Goal: Task Accomplishment & Management: Manage account settings

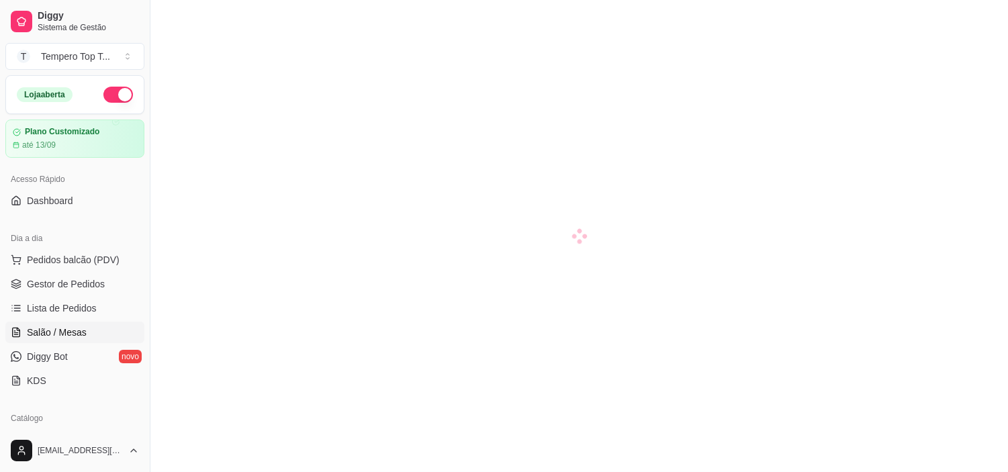
click at [77, 297] on link "Lista de Pedidos" at bounding box center [74, 307] width 139 height 21
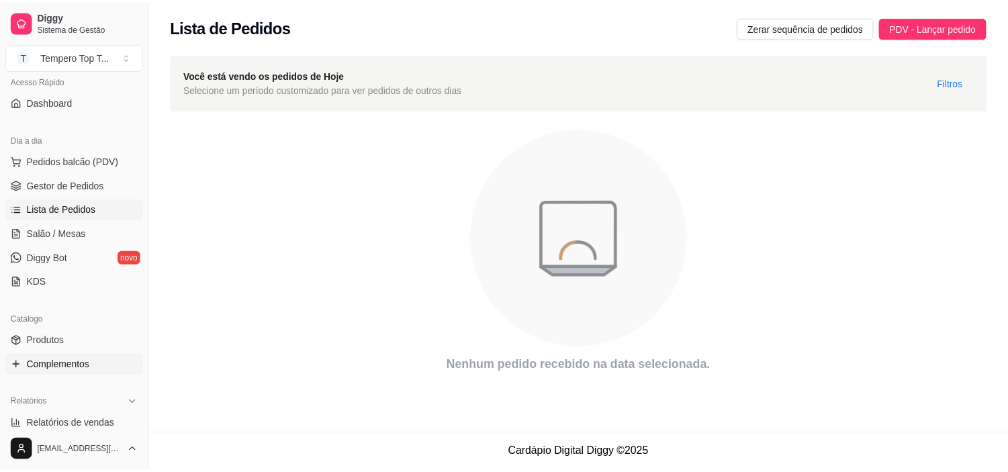
scroll to position [298, 0]
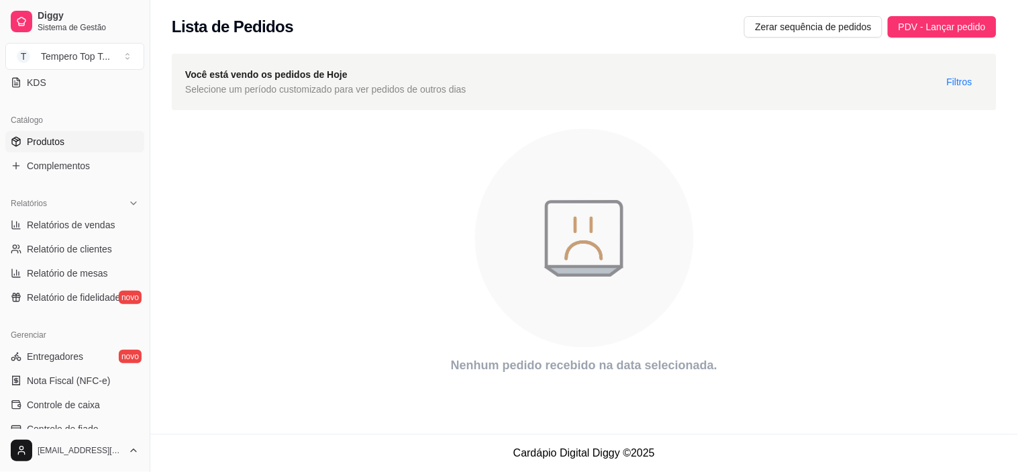
click at [92, 134] on link "Produtos" at bounding box center [74, 141] width 139 height 21
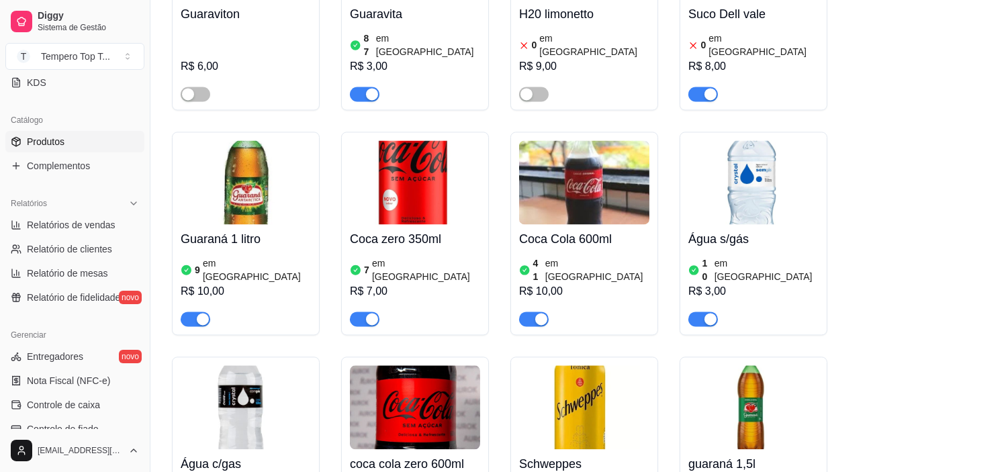
scroll to position [5446, 0]
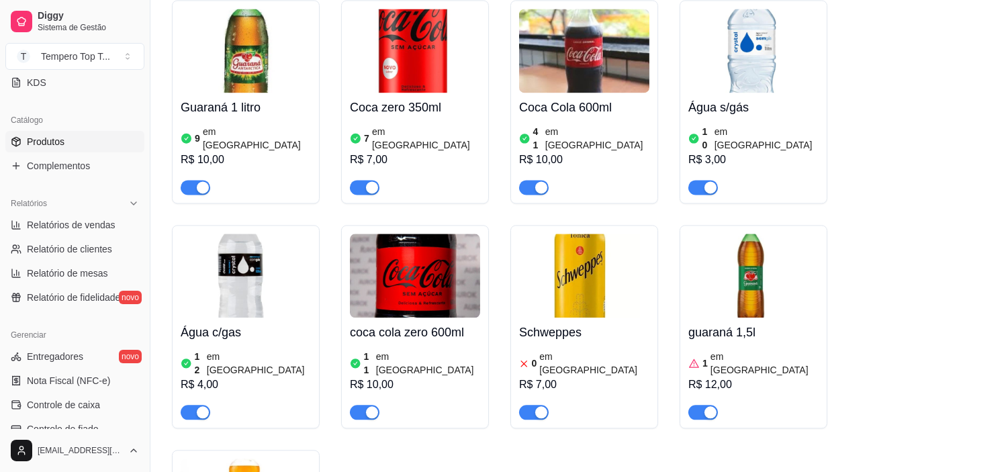
drag, startPoint x: 702, startPoint y: 230, endPoint x: 665, endPoint y: 248, distance: 41.4
click at [702, 405] on span "button" at bounding box center [703, 412] width 30 height 15
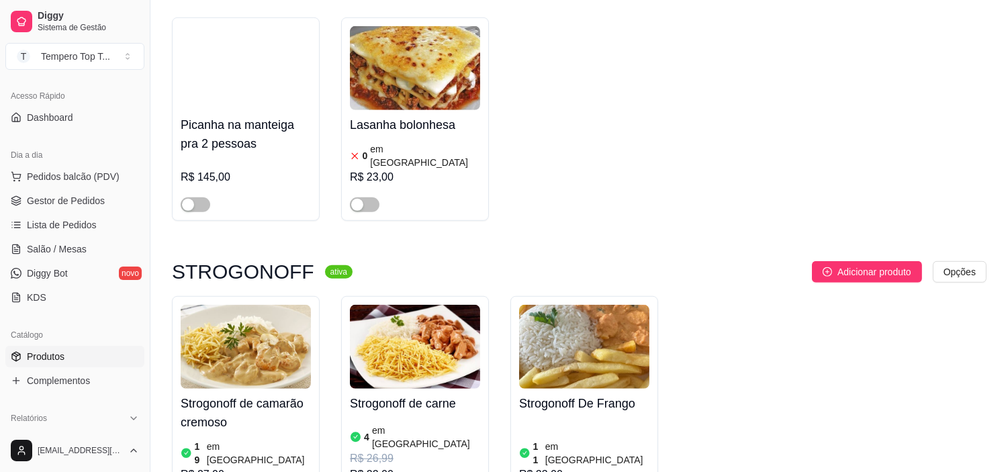
scroll to position [75, 0]
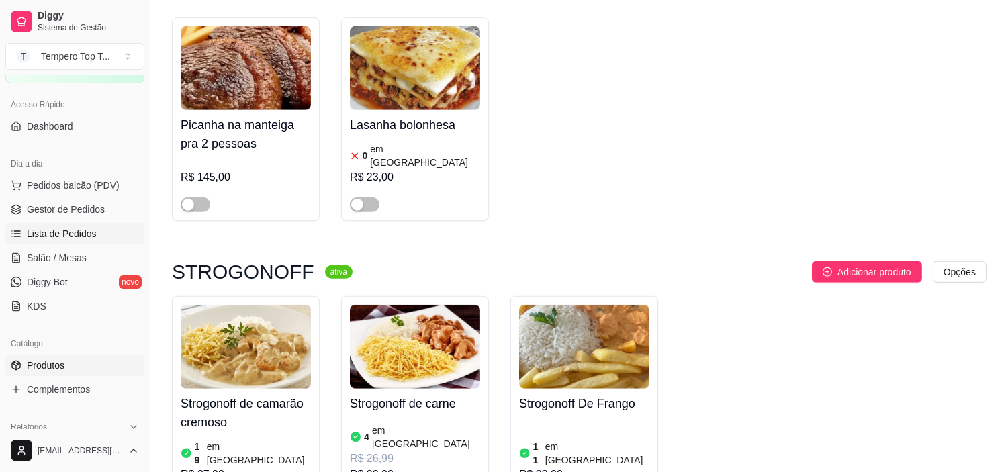
click at [86, 230] on span "Lista de Pedidos" at bounding box center [62, 233] width 70 height 13
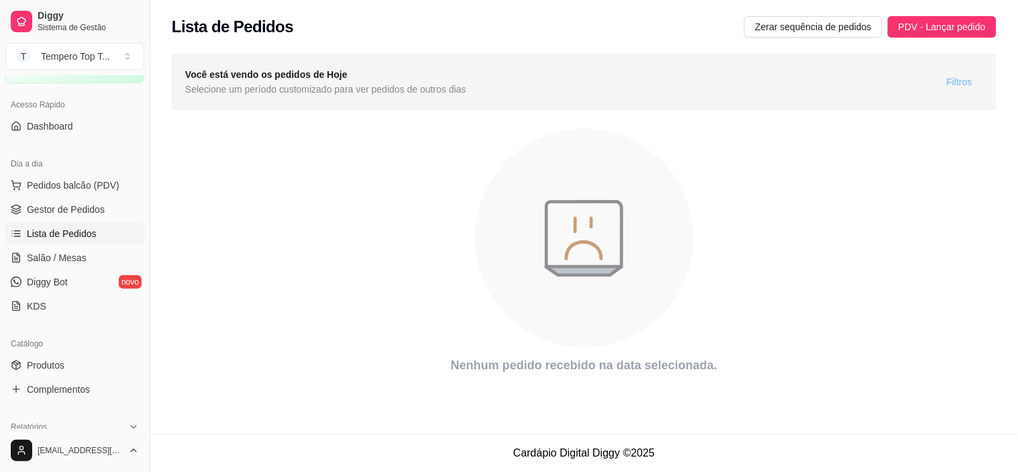
click at [967, 81] on span "Filtros" at bounding box center [960, 82] width 26 height 15
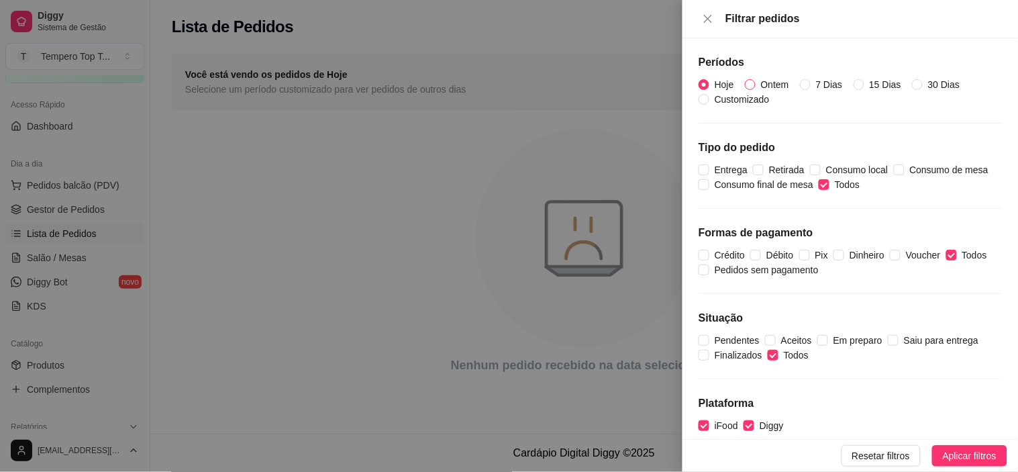
click at [754, 81] on input "Ontem" at bounding box center [750, 84] width 11 height 11
radio input "true"
radio input "false"
click at [937, 452] on button "Aplicar filtros" at bounding box center [970, 455] width 75 height 21
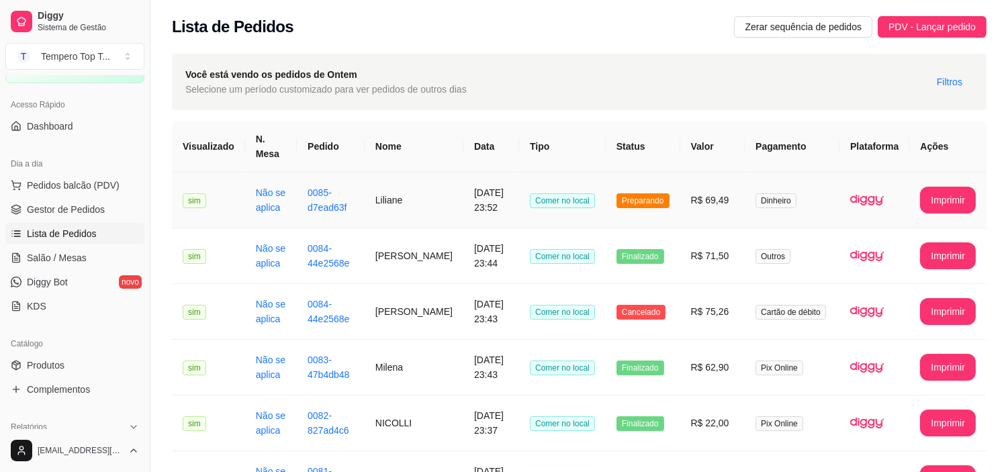
click at [707, 206] on td "R$ 69,49" at bounding box center [712, 201] width 65 height 56
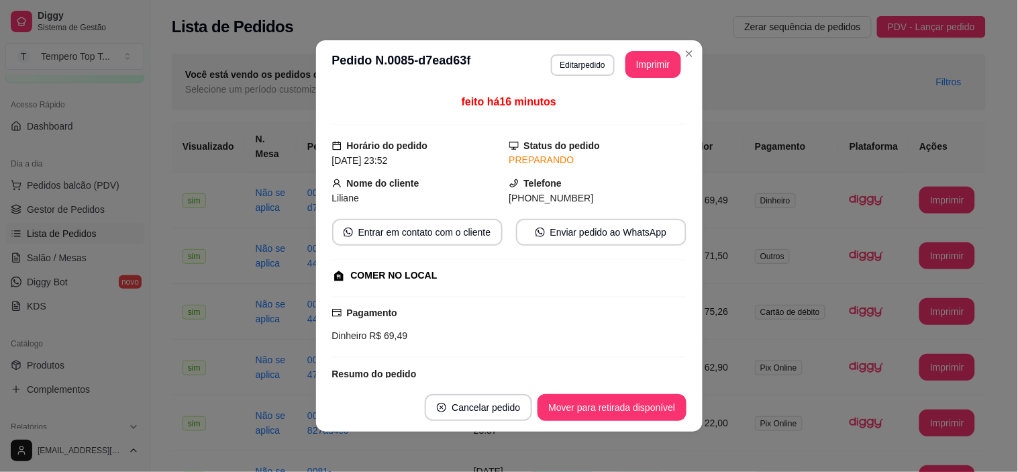
scroll to position [177, 0]
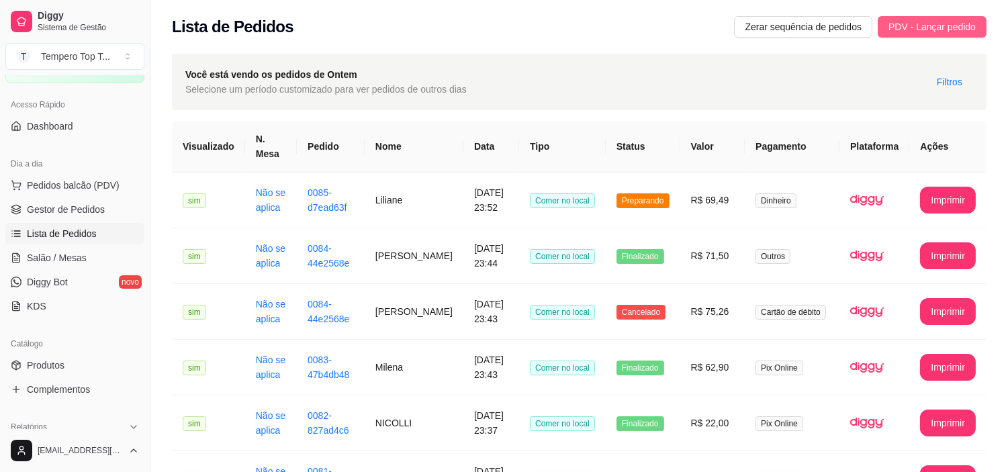
click at [949, 20] on span "PDV - Lançar pedido" at bounding box center [931, 26] width 87 height 15
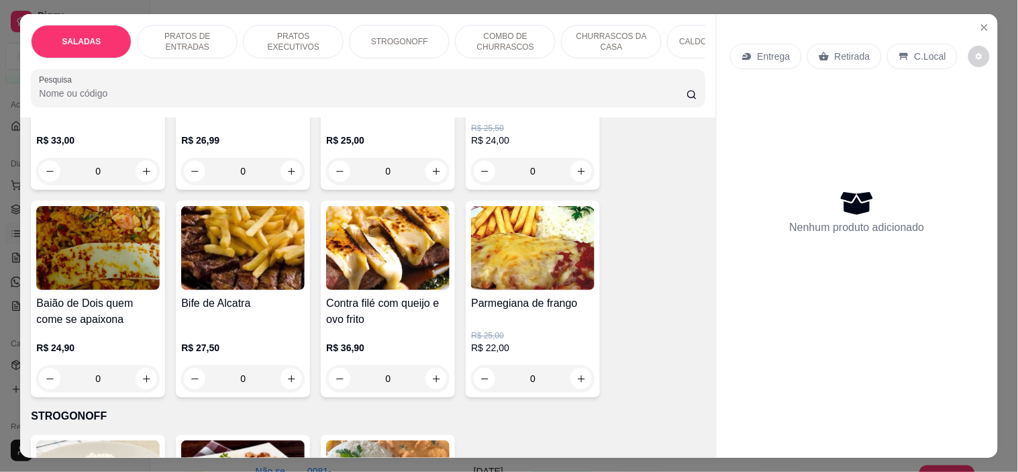
scroll to position [895, 0]
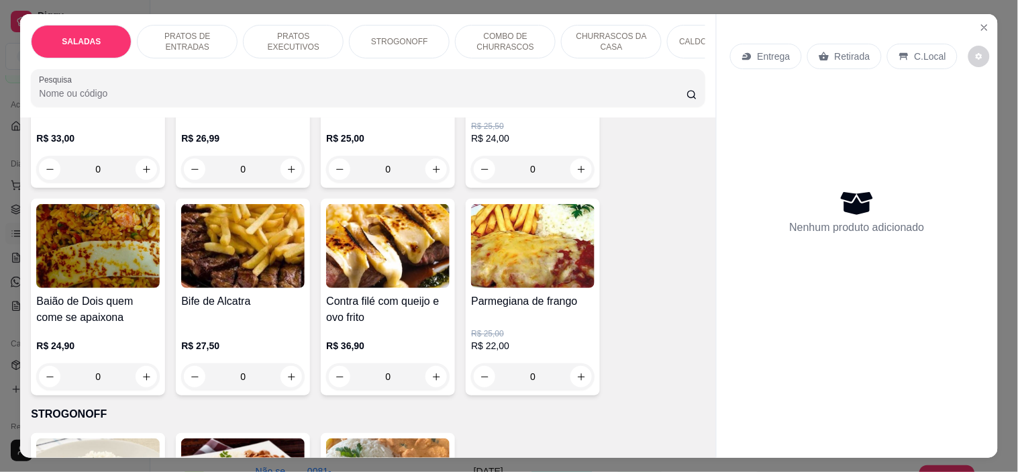
click at [589, 158] on div "Picadinho de contra filé acebolado R$ 25,50 R$ 24,00 0" at bounding box center [533, 84] width 134 height 207
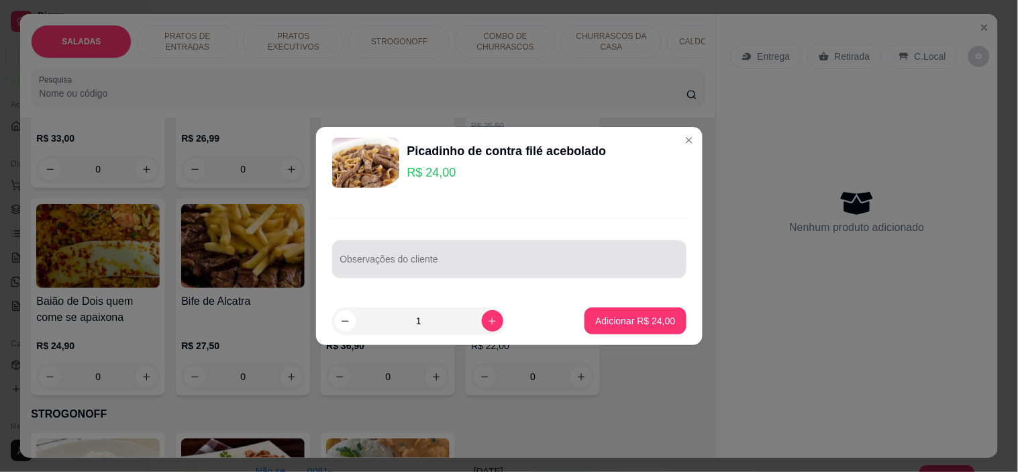
click at [435, 258] on input "Observações do cliente" at bounding box center [509, 264] width 338 height 13
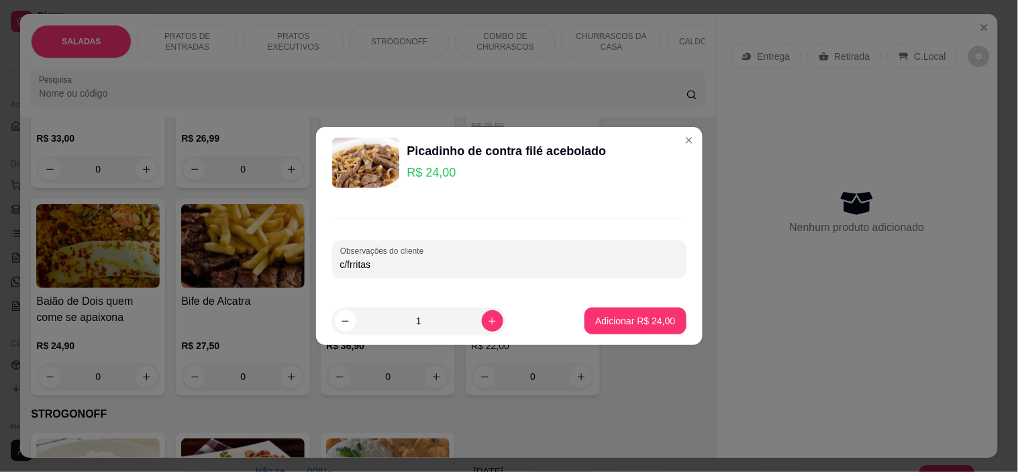
click at [352, 269] on input "c/frritas" at bounding box center [509, 264] width 338 height 13
click at [356, 263] on input "c/frritas" at bounding box center [509, 264] width 338 height 13
type input "c/fritas"
click at [615, 320] on p "Adicionar R$ 24,00" at bounding box center [636, 320] width 80 height 13
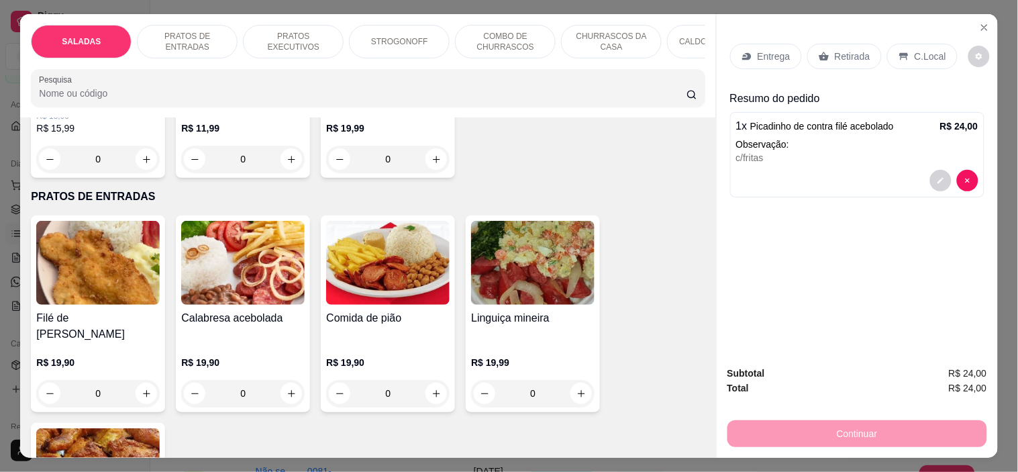
scroll to position [447, 0]
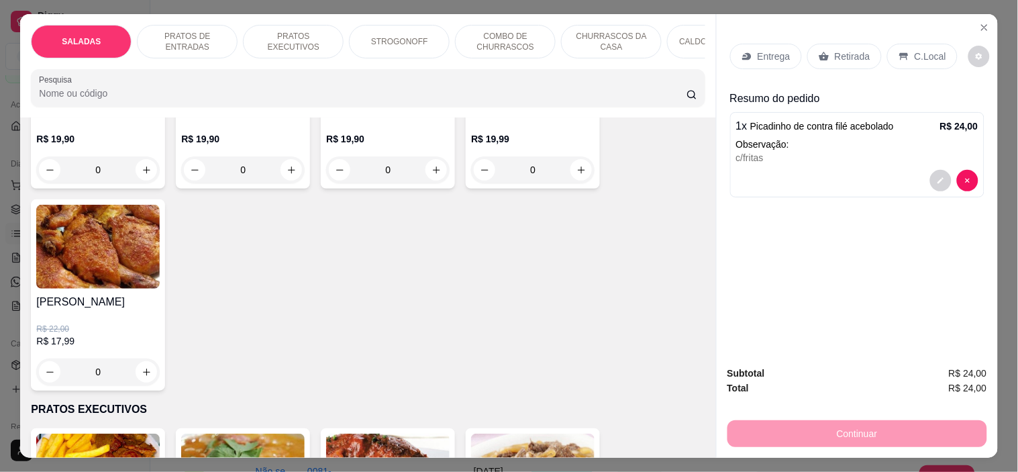
click at [146, 361] on div "0" at bounding box center [98, 372] width 124 height 27
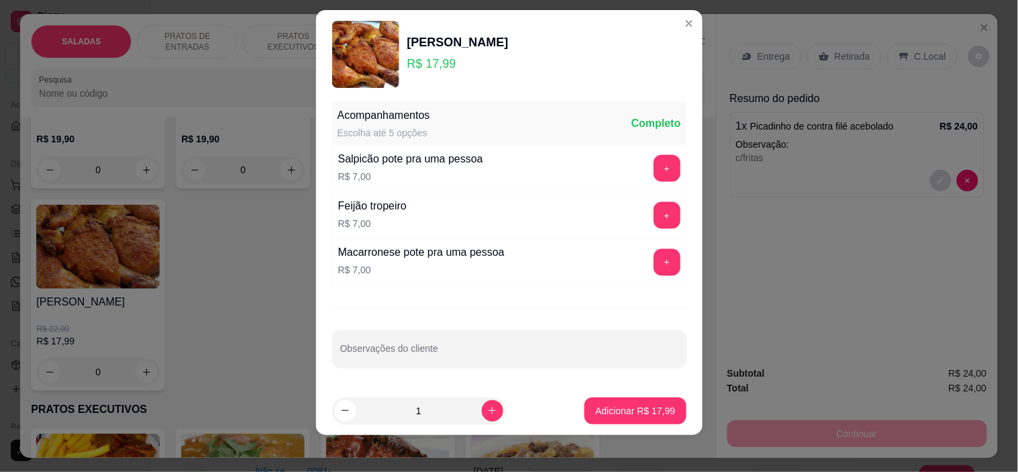
scroll to position [19, 0]
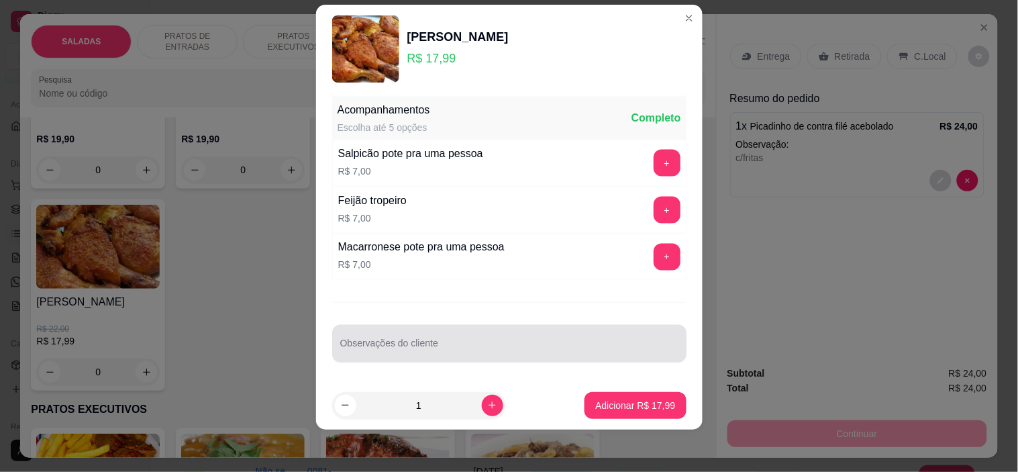
click at [457, 339] on div at bounding box center [509, 343] width 338 height 27
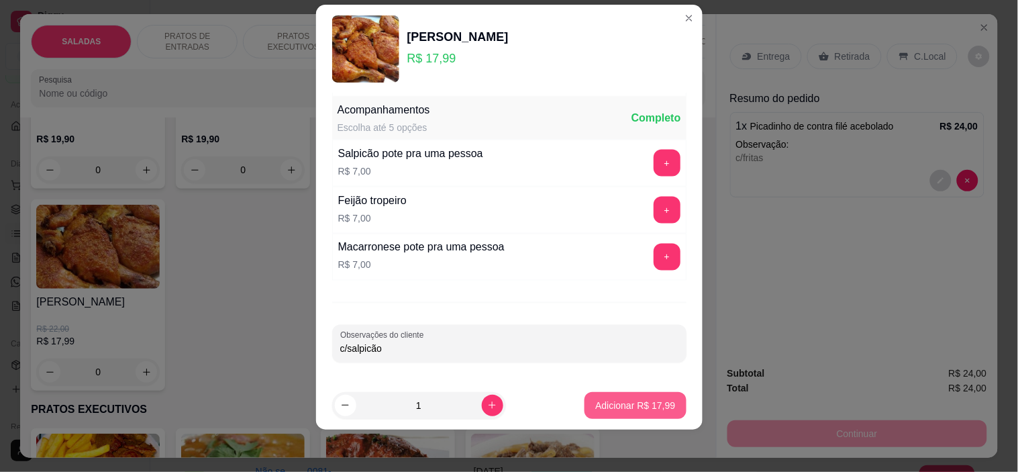
type input "c/salpicão"
click at [641, 399] on p "Adicionar R$ 17,99" at bounding box center [636, 405] width 80 height 13
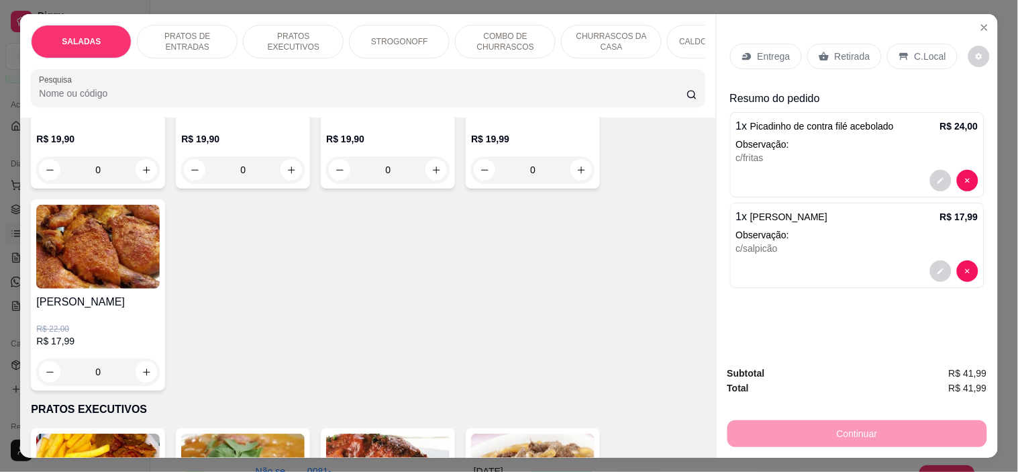
click at [915, 52] on p "C.Local" at bounding box center [931, 56] width 32 height 13
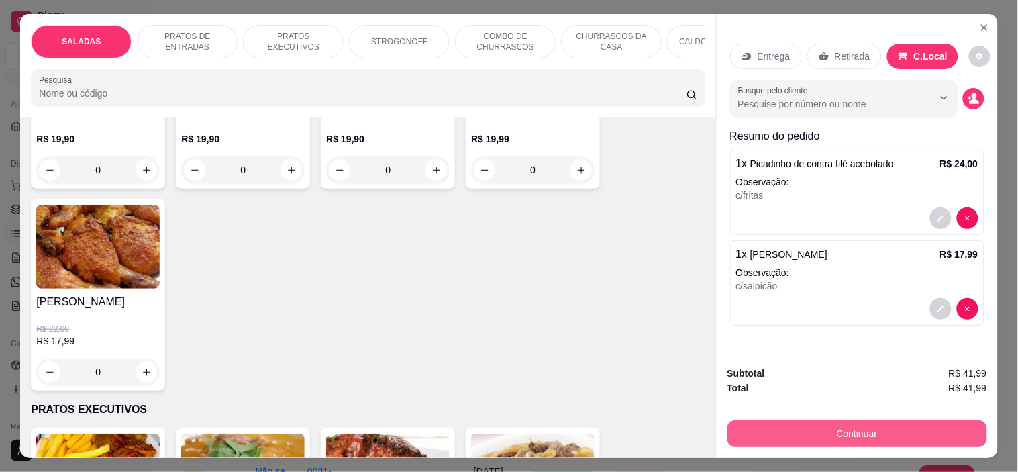
click at [768, 427] on button "Continuar" at bounding box center [858, 433] width 260 height 27
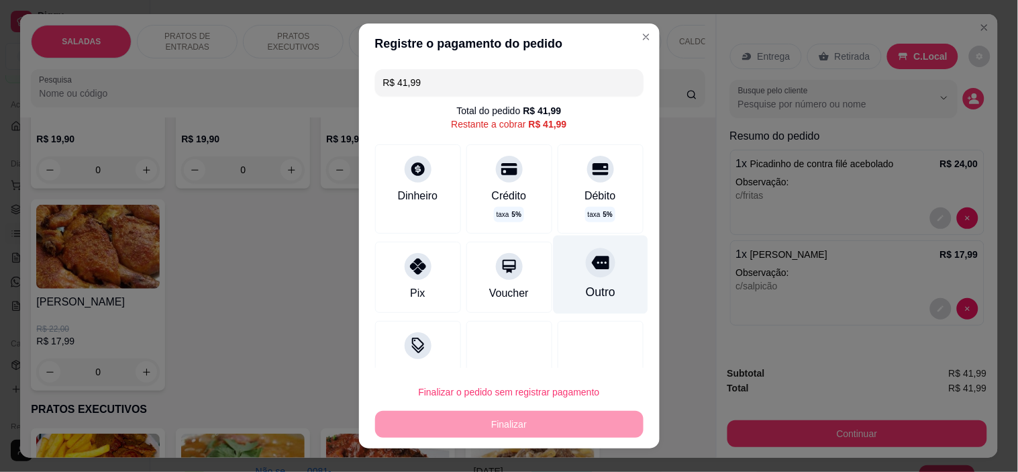
click at [553, 264] on div "Outro" at bounding box center [600, 275] width 95 height 79
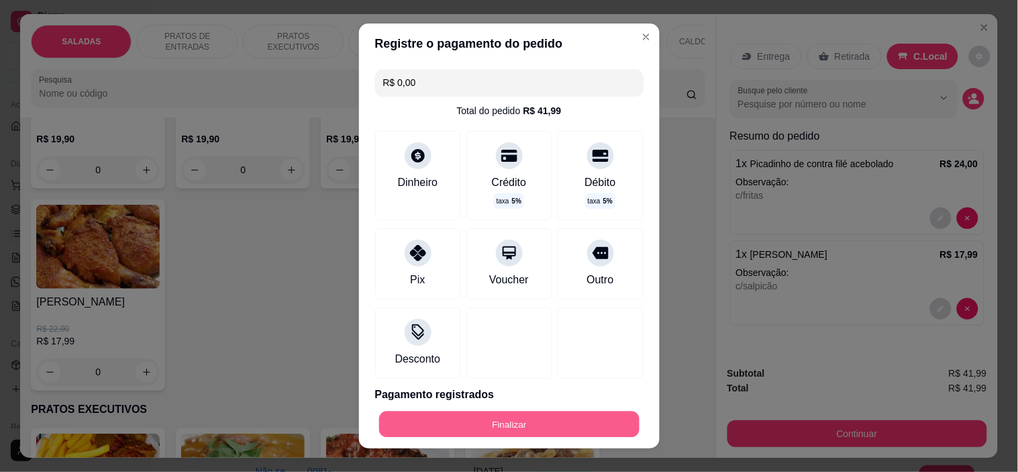
click at [486, 418] on button "Finalizar" at bounding box center [509, 424] width 260 height 26
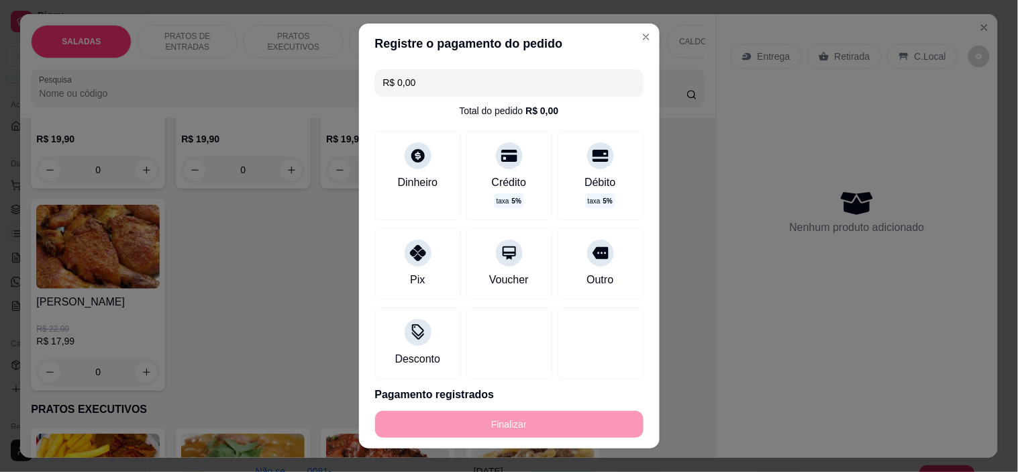
type input "-R$ 41,99"
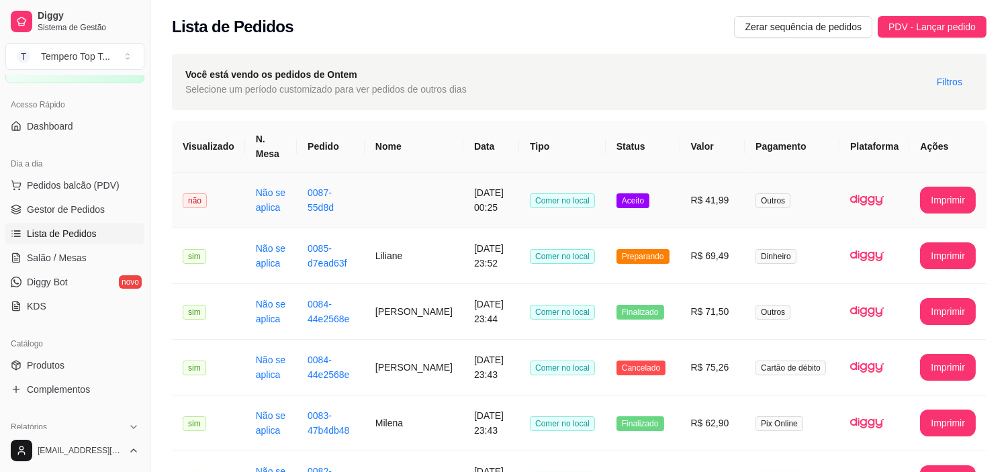
click at [756, 195] on td "Outros" at bounding box center [792, 201] width 95 height 56
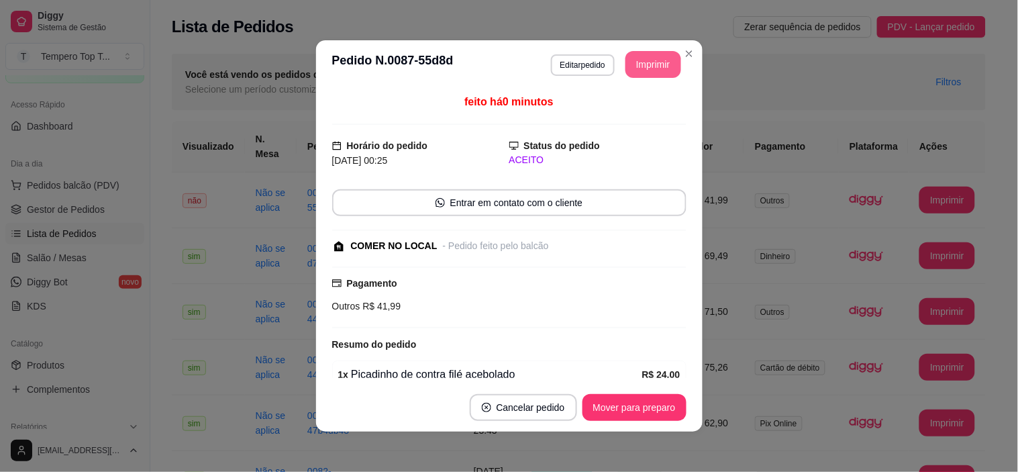
click at [643, 62] on button "Imprimir" at bounding box center [654, 64] width 56 height 27
click at [657, 403] on button "Mover para preparo" at bounding box center [635, 407] width 104 height 27
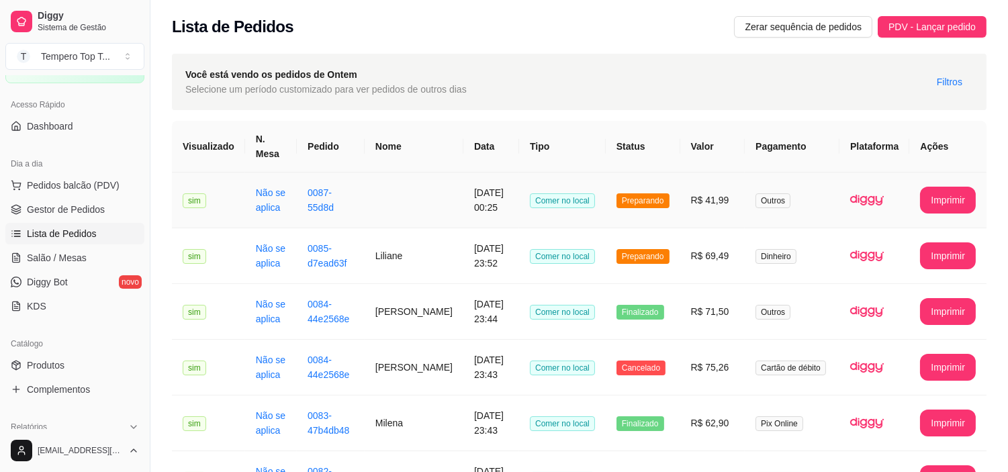
click at [734, 203] on td "R$ 41,99" at bounding box center [712, 201] width 65 height 56
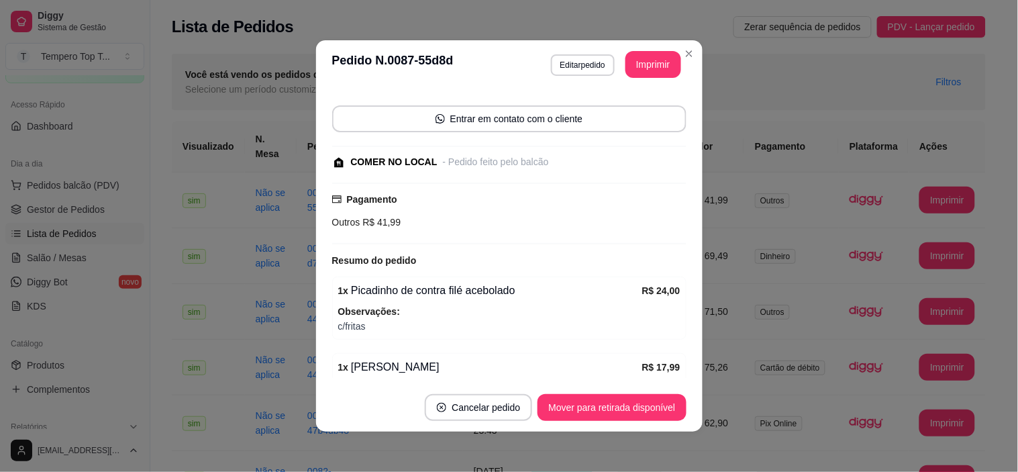
scroll to position [175, 0]
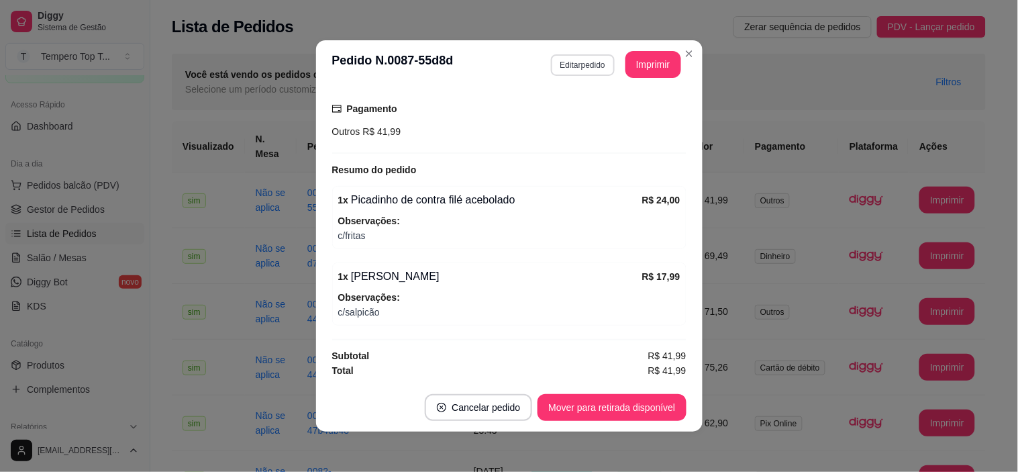
click at [577, 58] on button "Editar pedido" at bounding box center [583, 64] width 64 height 21
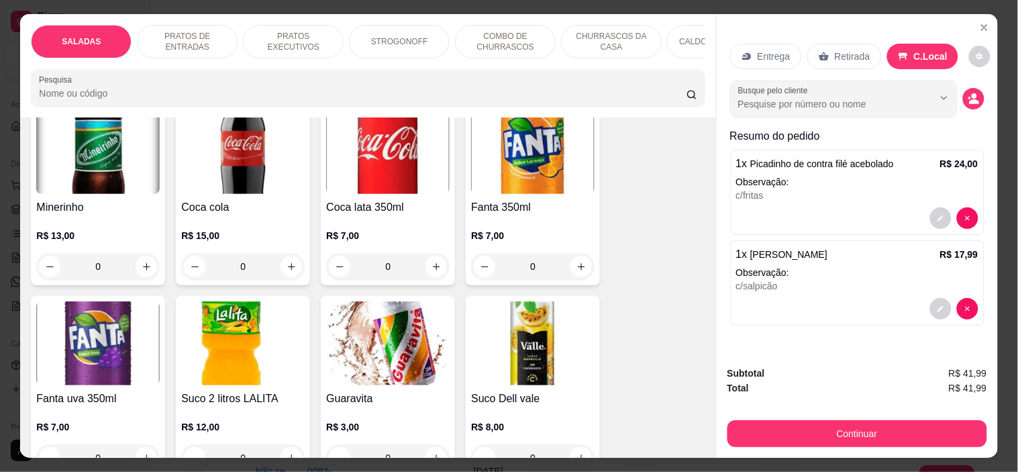
scroll to position [3580, 0]
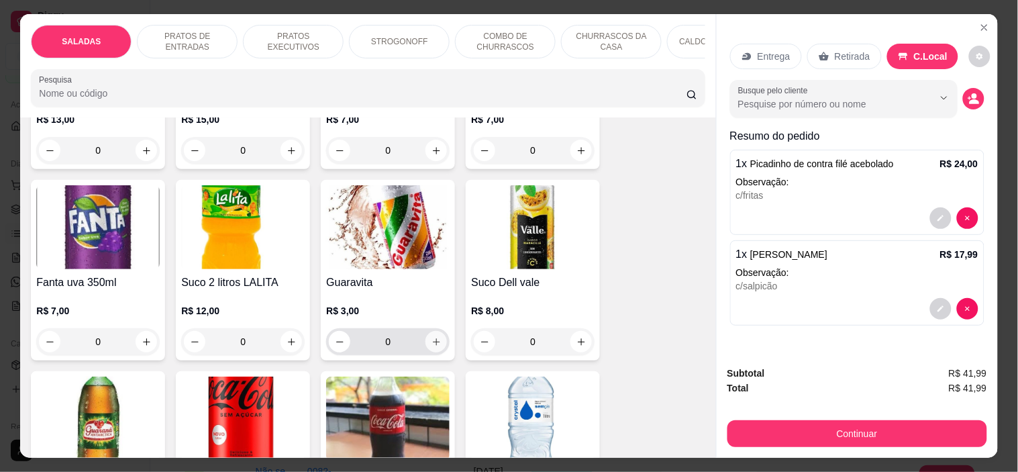
click at [433, 337] on icon "increase-product-quantity" at bounding box center [437, 342] width 10 height 10
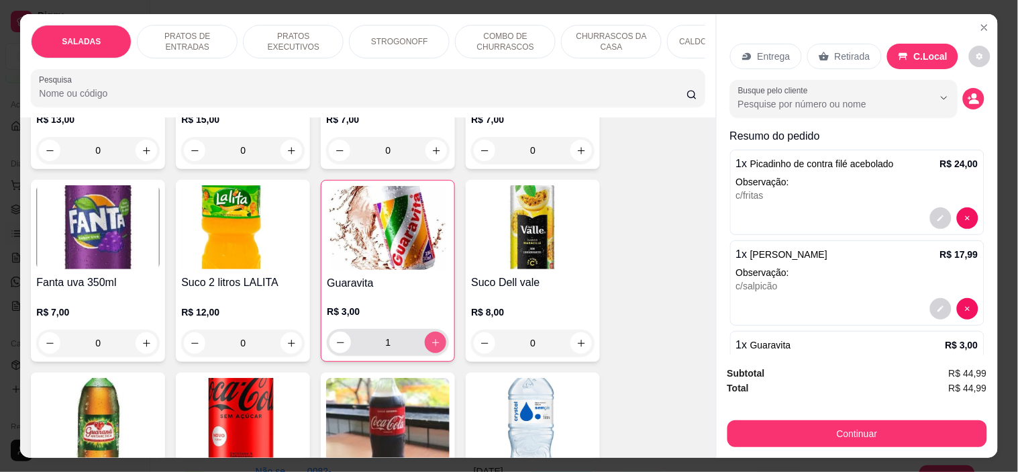
click at [433, 338] on icon "increase-product-quantity" at bounding box center [436, 343] width 10 height 10
type input "2"
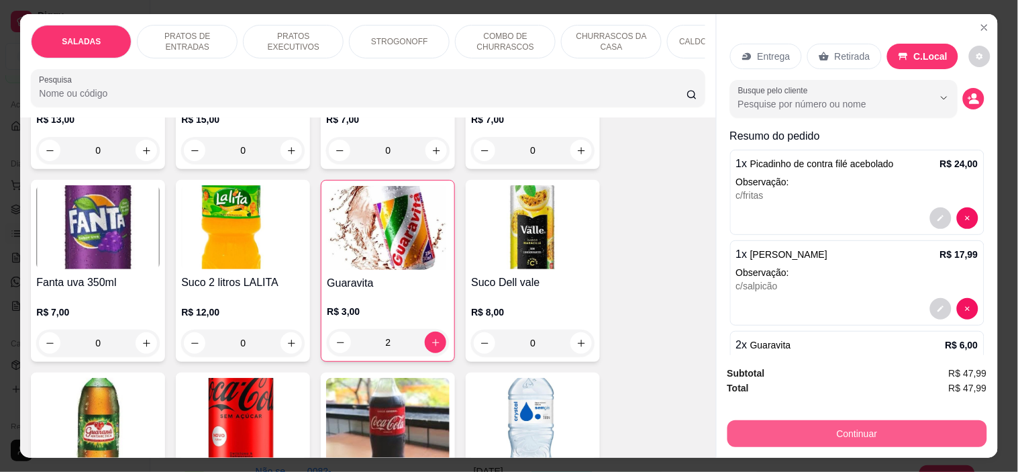
click at [819, 426] on button "Continuar" at bounding box center [858, 433] width 260 height 27
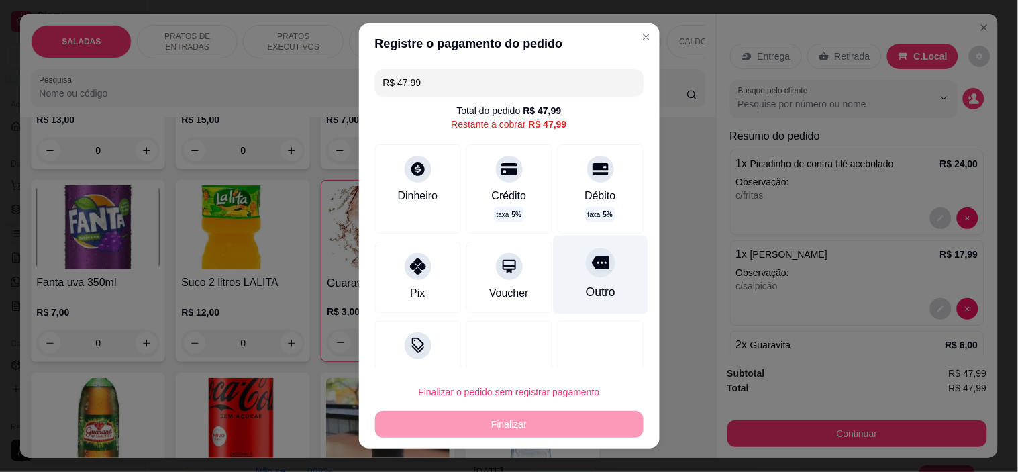
click at [554, 275] on div "Outro" at bounding box center [600, 275] width 95 height 79
type input "R$ 0,00"
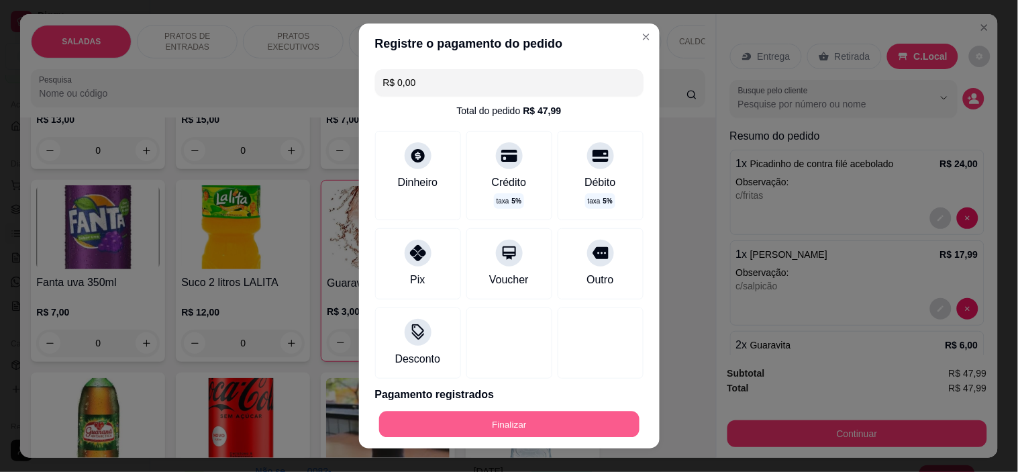
click at [481, 424] on button "Finalizar" at bounding box center [509, 424] width 260 height 26
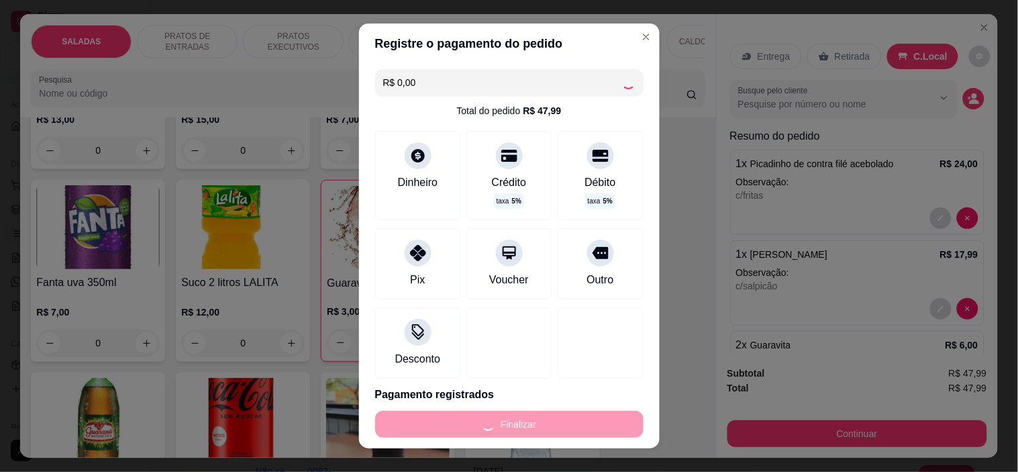
type input "0"
type input "-R$ 47,99"
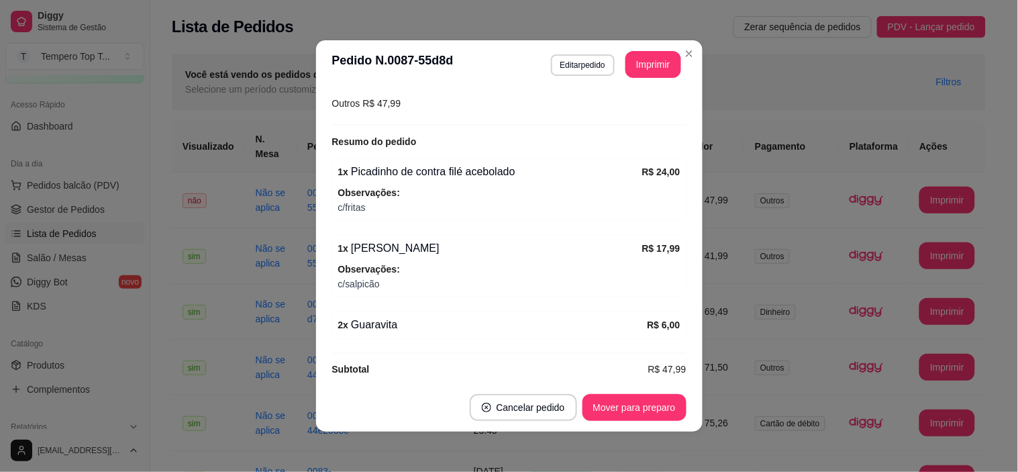
scroll to position [246, 0]
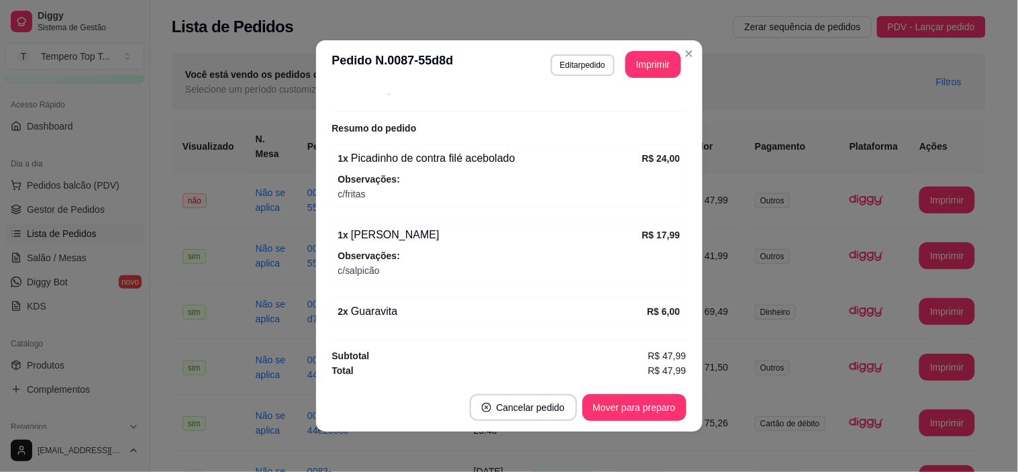
click at [643, 78] on header "**********" at bounding box center [509, 64] width 387 height 48
click at [643, 62] on button "Imprimir" at bounding box center [653, 65] width 54 height 26
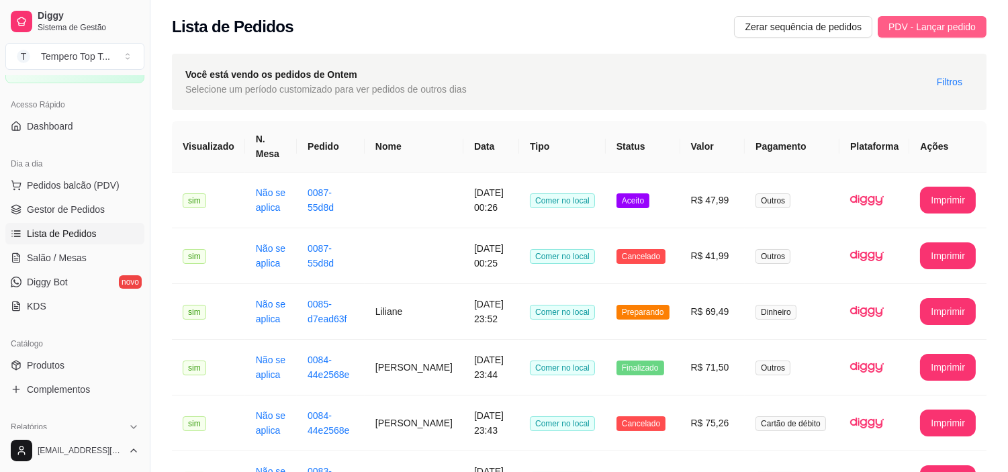
click at [939, 27] on span "PDV - Lançar pedido" at bounding box center [931, 26] width 87 height 15
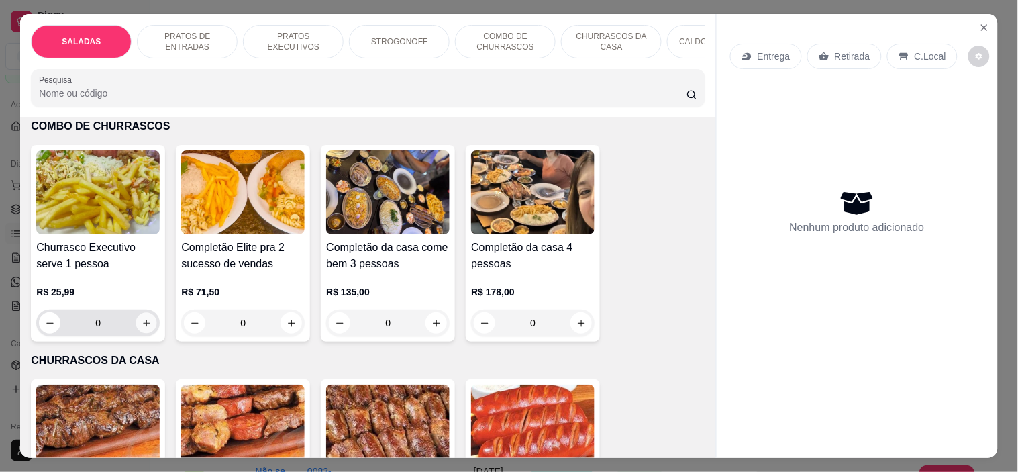
click at [142, 318] on icon "increase-product-quantity" at bounding box center [147, 323] width 10 height 10
type input "1"
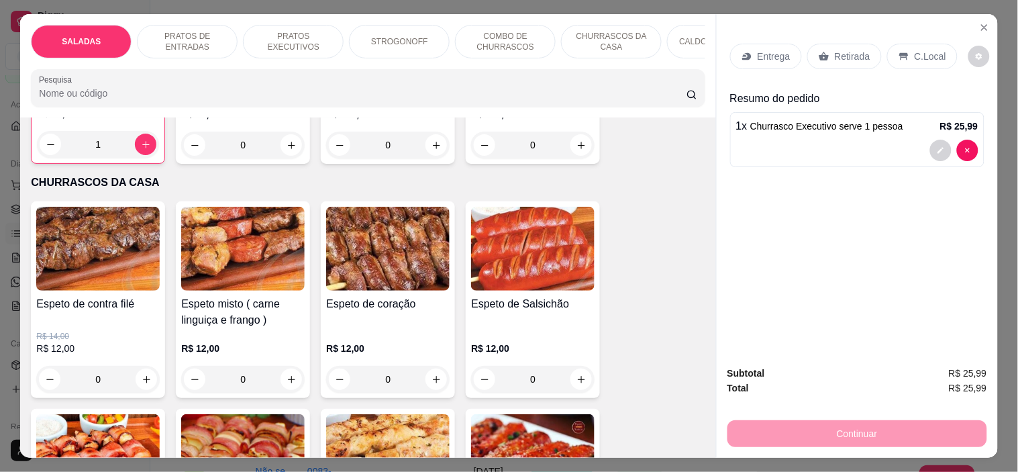
scroll to position [1715, 0]
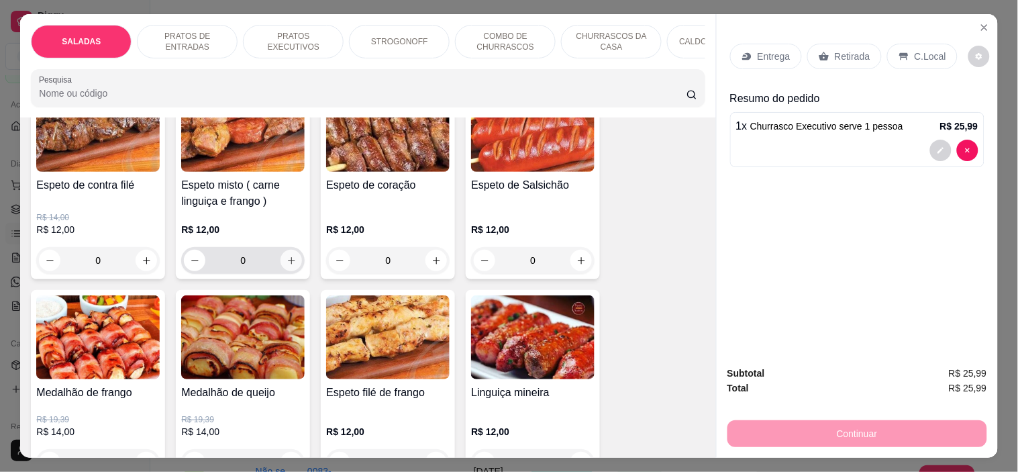
click at [287, 256] on icon "increase-product-quantity" at bounding box center [292, 261] width 10 height 10
type input "1"
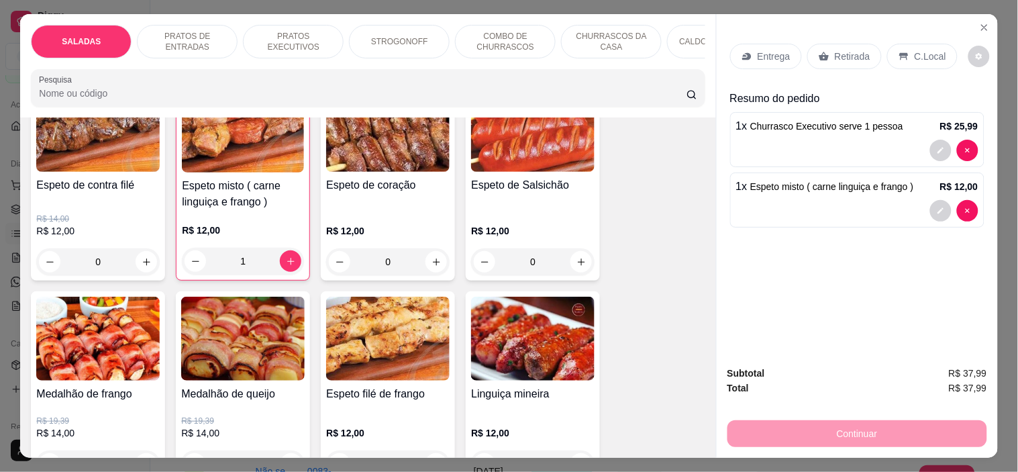
drag, startPoint x: 847, startPoint y: 48, endPoint x: 794, endPoint y: 229, distance: 188.9
click at [846, 50] on p "Retirada" at bounding box center [853, 56] width 36 height 13
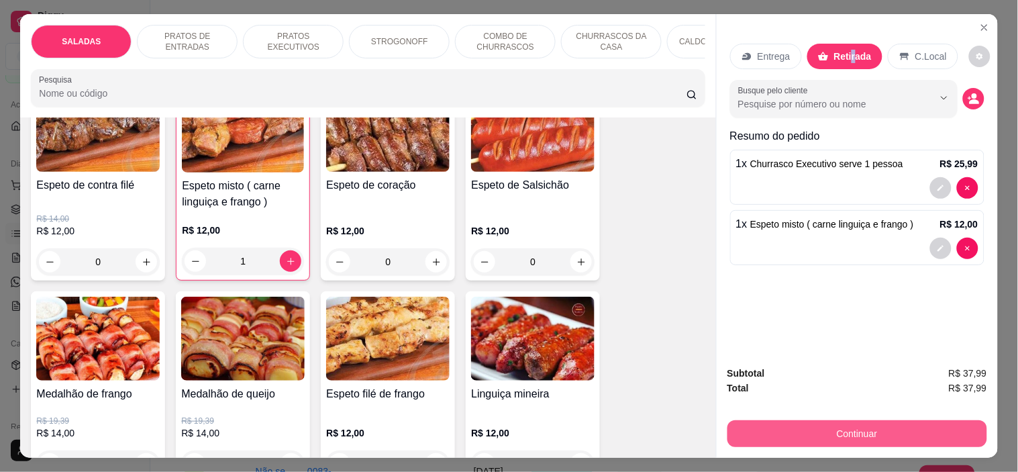
click at [828, 435] on button "Continuar" at bounding box center [858, 433] width 260 height 27
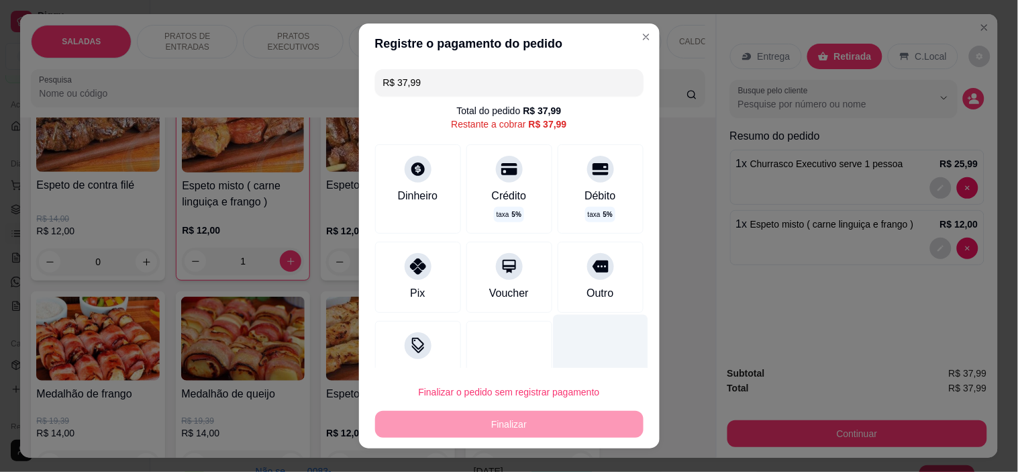
drag, startPoint x: 575, startPoint y: 286, endPoint x: 542, endPoint y: 349, distance: 71.2
click at [587, 286] on div "Outro" at bounding box center [600, 293] width 27 height 16
type input "R$ 0,00"
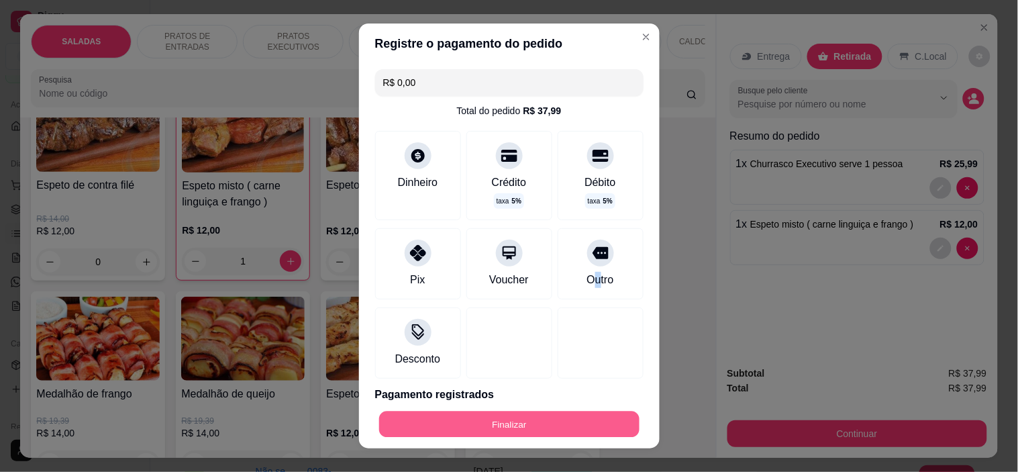
click at [533, 423] on button "Finalizar" at bounding box center [509, 424] width 260 height 26
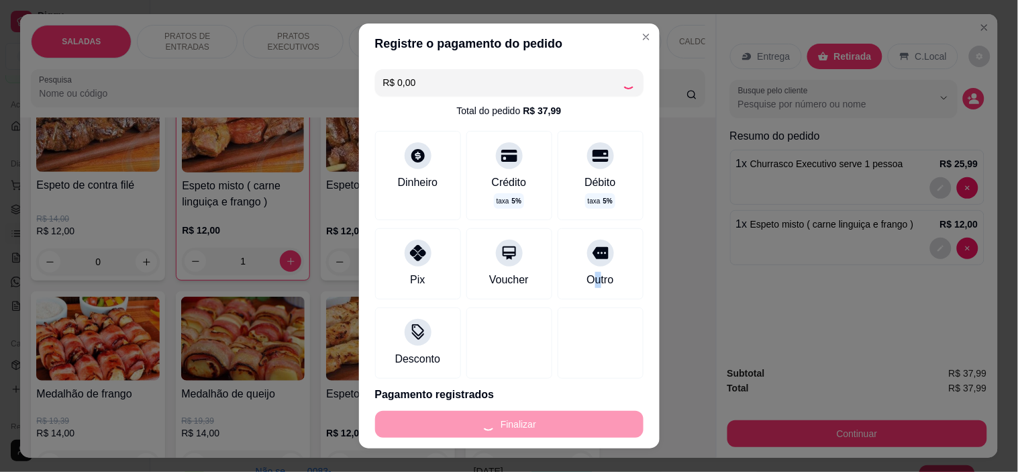
type input "0"
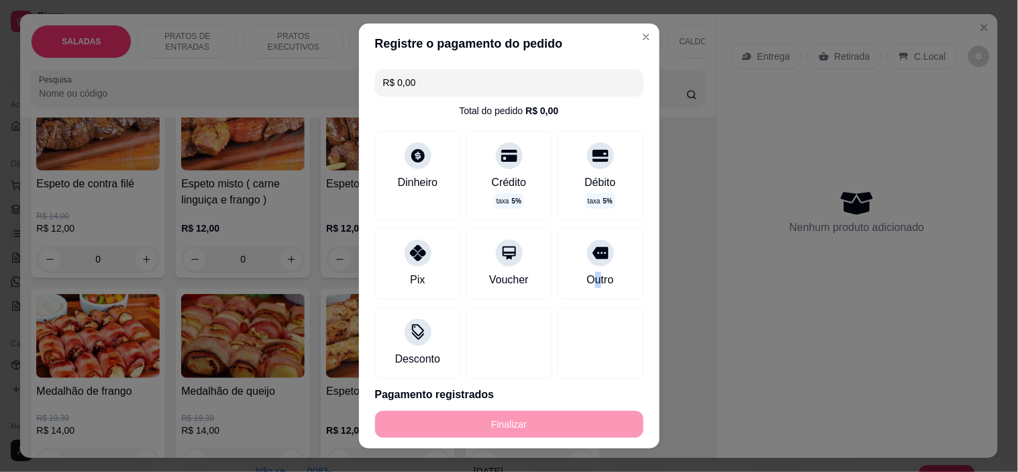
type input "-R$ 37,99"
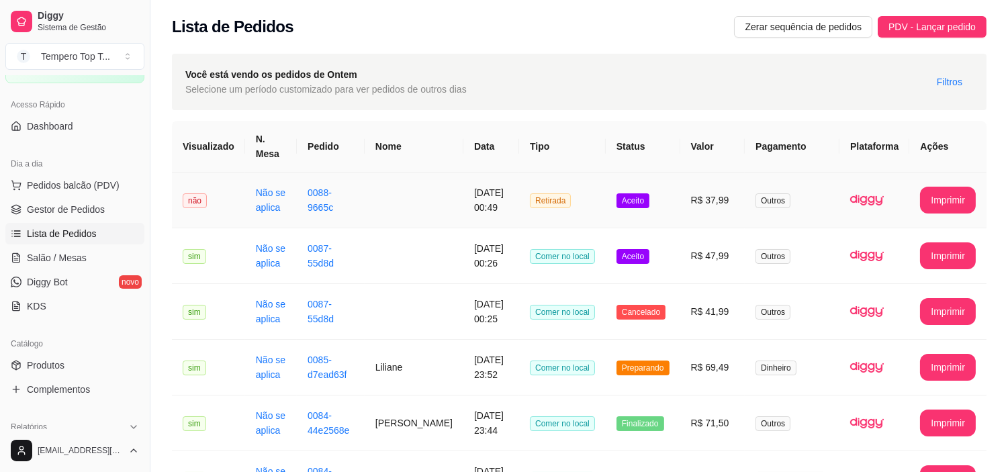
click at [964, 184] on td "**********" at bounding box center [947, 201] width 77 height 56
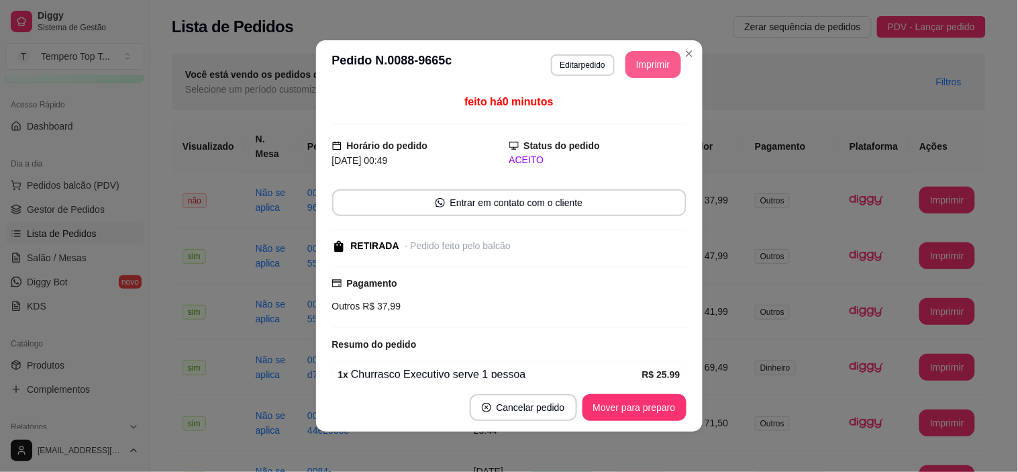
click at [643, 71] on button "Imprimir" at bounding box center [654, 64] width 56 height 27
click at [645, 414] on button "Mover para preparo" at bounding box center [635, 407] width 104 height 27
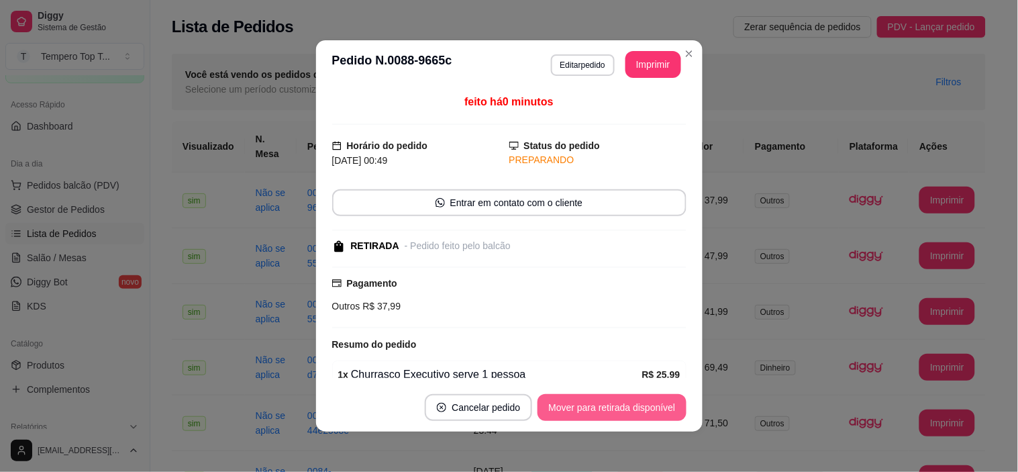
click at [645, 412] on button "Mover para retirada disponível" at bounding box center [612, 407] width 148 height 27
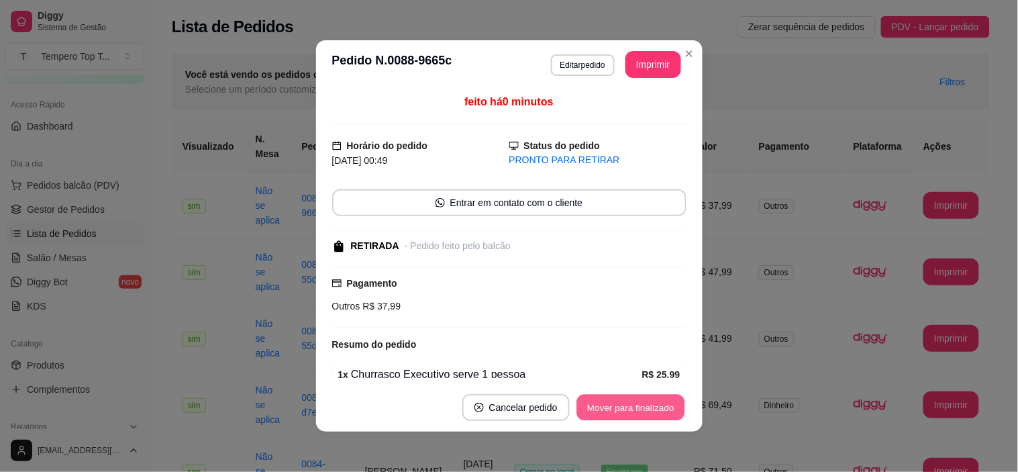
click at [638, 407] on button "Mover para finalizado" at bounding box center [631, 408] width 108 height 26
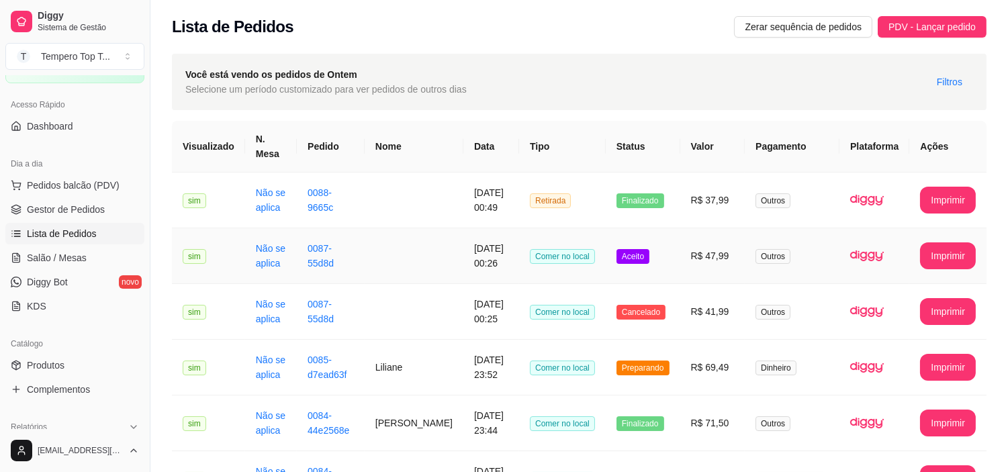
click at [670, 274] on td "Aceito" at bounding box center [643, 256] width 75 height 56
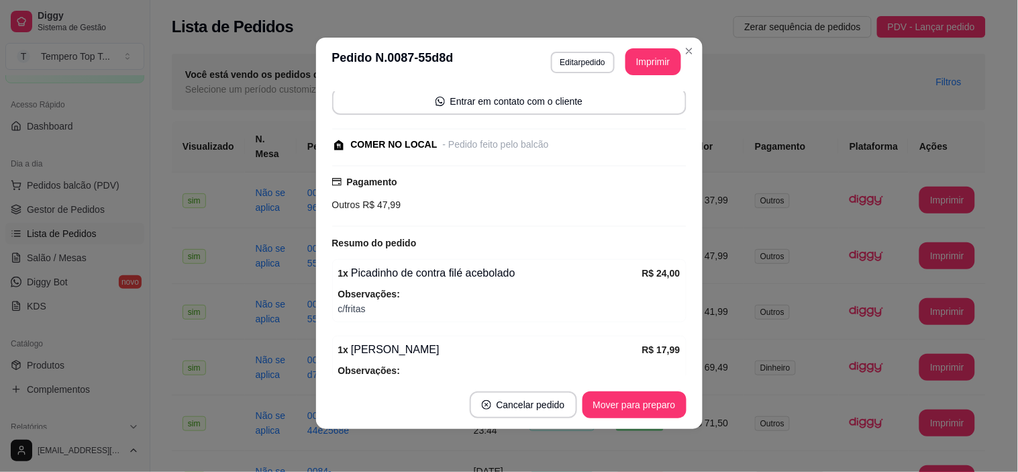
scroll to position [246, 0]
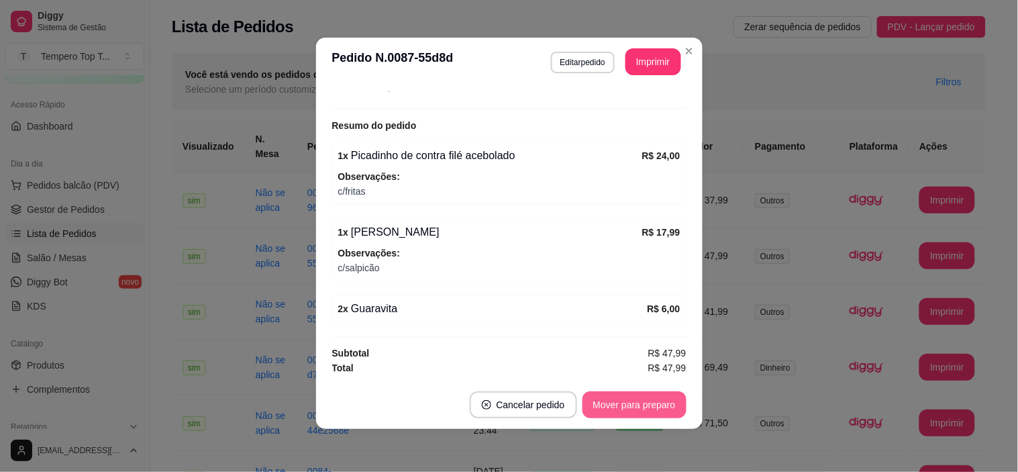
click at [653, 399] on button "Mover para preparo" at bounding box center [635, 404] width 104 height 27
click at [655, 405] on button "Mover para retirada disponível" at bounding box center [612, 405] width 144 height 26
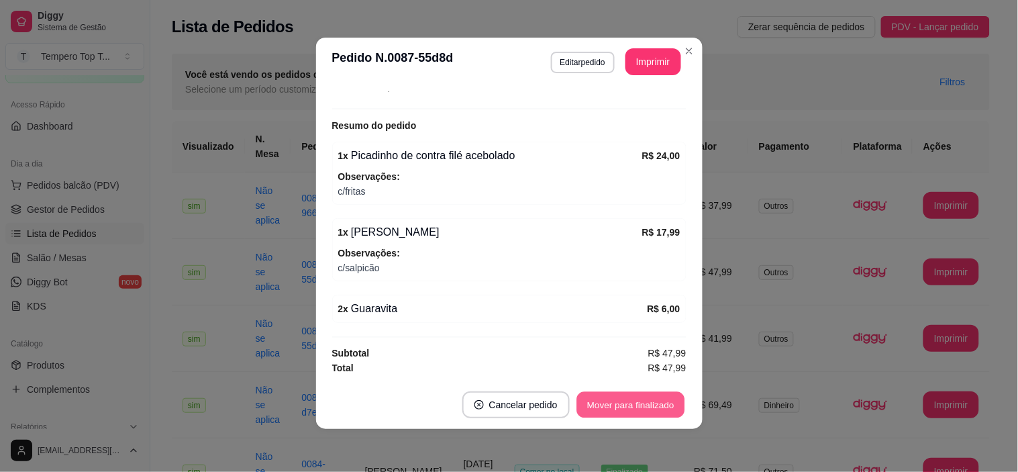
click at [641, 405] on button "Mover para finalizado" at bounding box center [631, 405] width 108 height 26
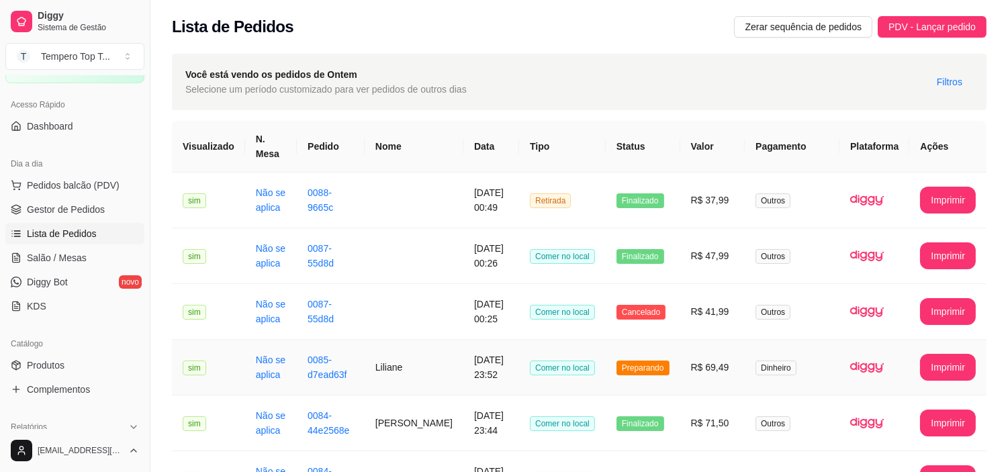
click at [651, 369] on span "Preparando" at bounding box center [642, 368] width 53 height 15
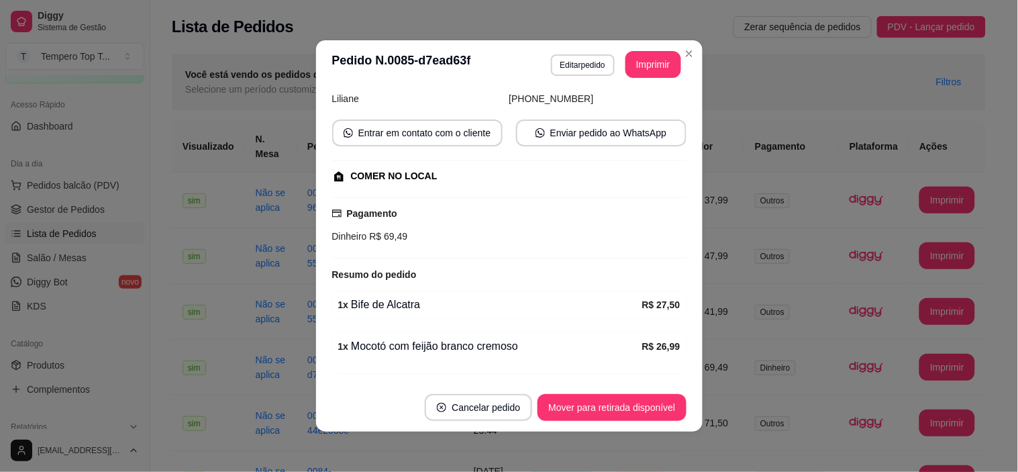
scroll to position [177, 0]
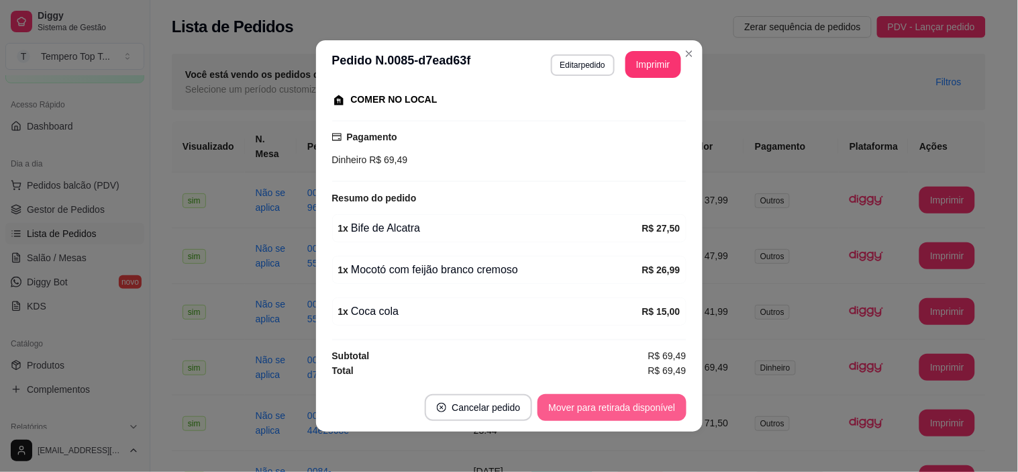
click at [613, 406] on button "Mover para retirada disponível" at bounding box center [612, 407] width 148 height 27
click at [585, 397] on button "Mover para finalizado" at bounding box center [630, 407] width 111 height 27
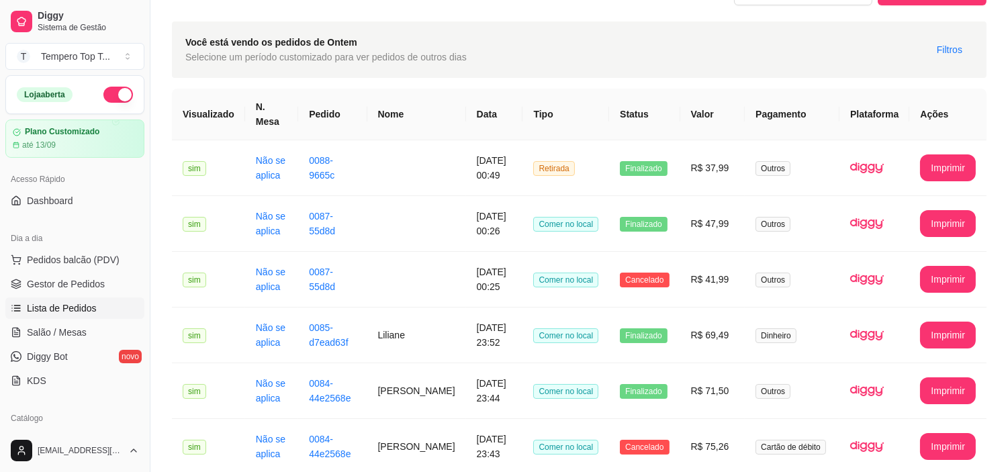
scroll to position [0, 0]
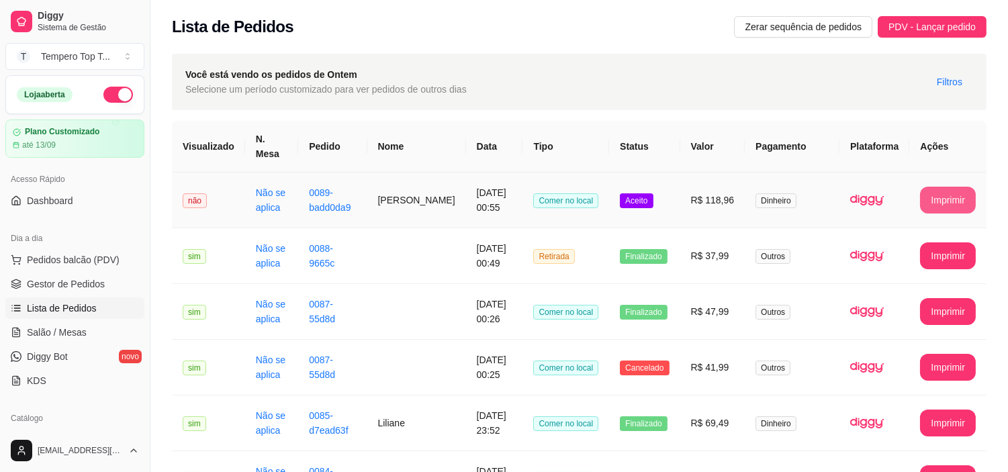
click at [951, 191] on button "Imprimir" at bounding box center [948, 200] width 56 height 27
click at [431, 212] on td "[PERSON_NAME]" at bounding box center [416, 201] width 99 height 56
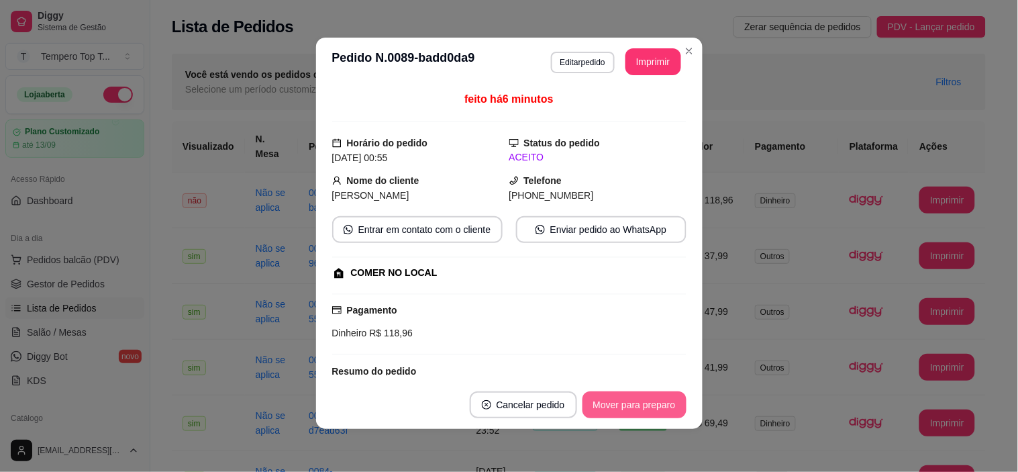
click at [645, 403] on button "Mover para preparo" at bounding box center [635, 404] width 104 height 27
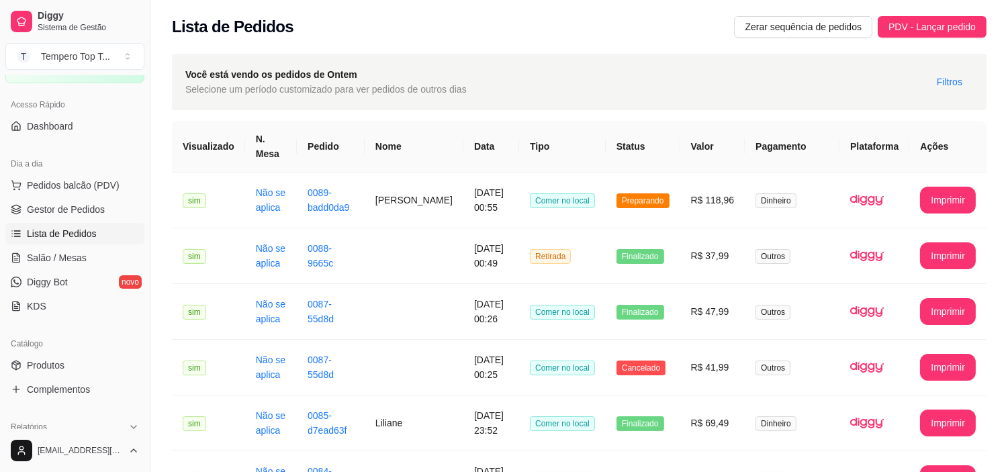
scroll to position [149, 0]
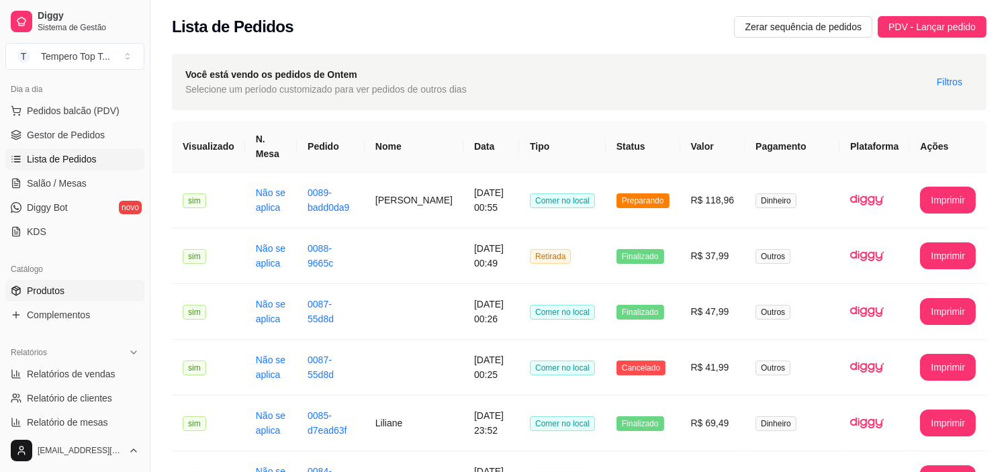
click at [52, 292] on span "Produtos" at bounding box center [46, 290] width 38 height 13
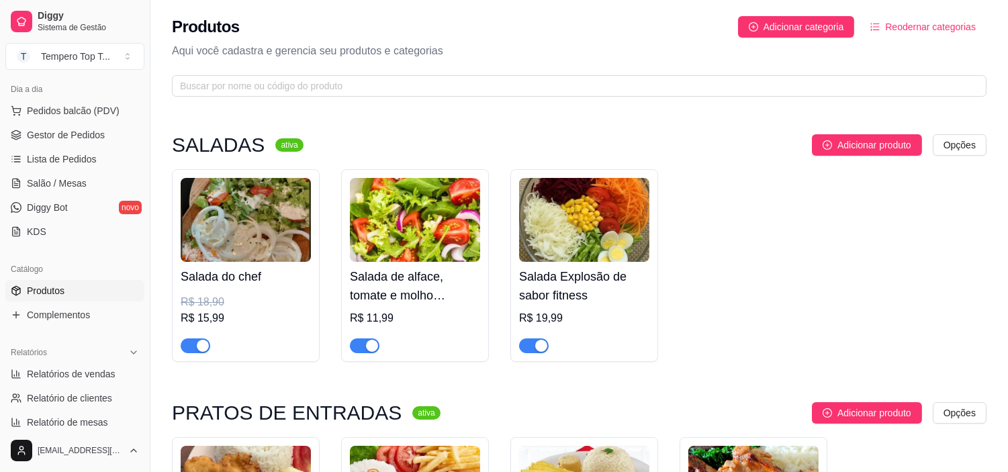
click at [46, 292] on span "Produtos" at bounding box center [46, 290] width 38 height 13
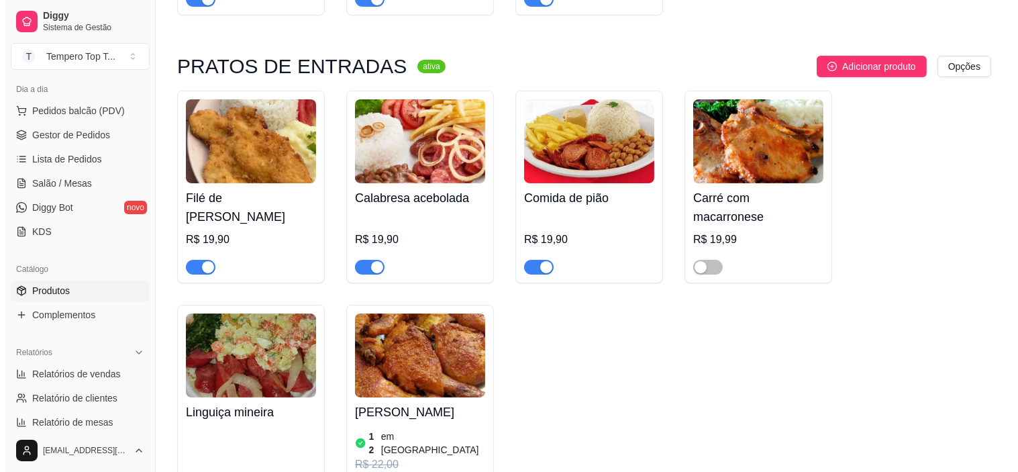
scroll to position [373, 0]
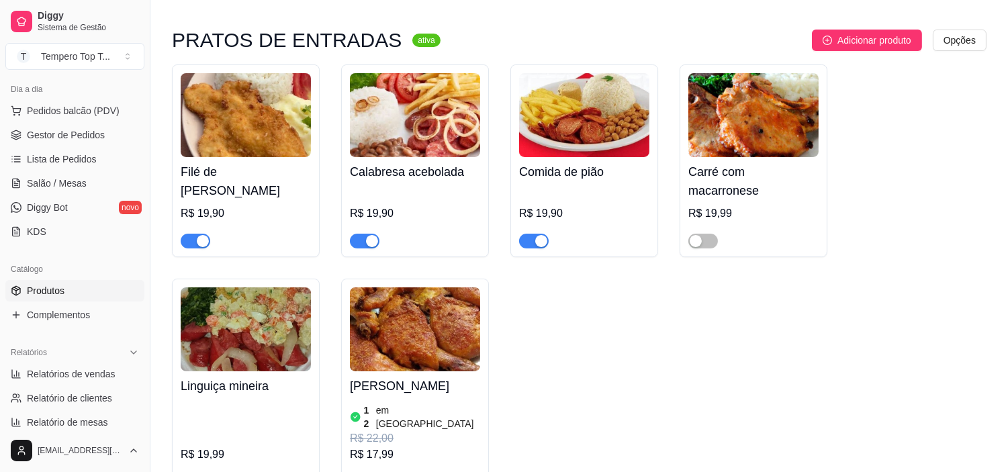
click at [264, 346] on img at bounding box center [246, 329] width 130 height 84
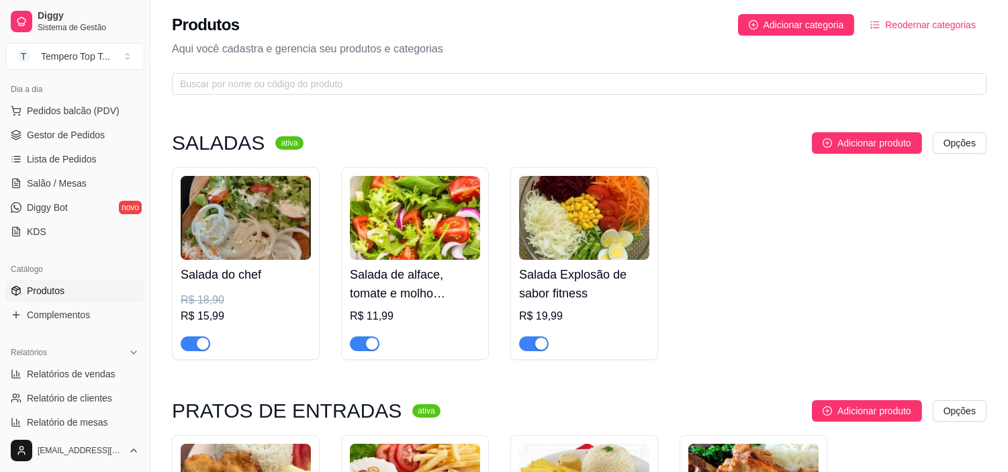
scroll to position [0, 0]
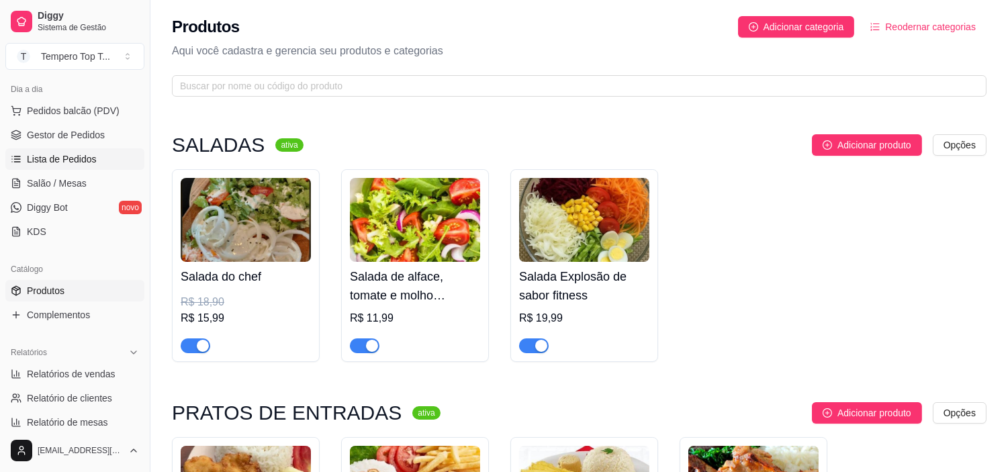
click at [96, 158] on link "Lista de Pedidos" at bounding box center [74, 158] width 139 height 21
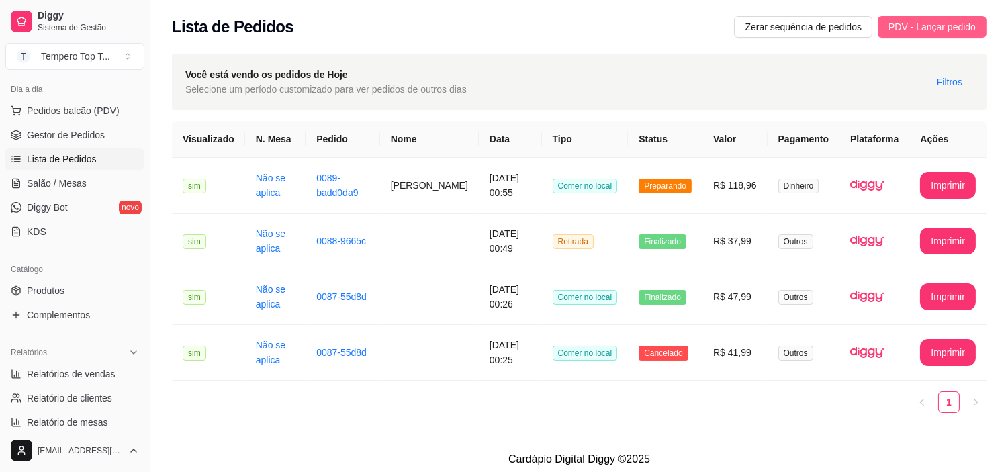
click at [914, 26] on span "PDV - Lançar pedido" at bounding box center [931, 26] width 87 height 15
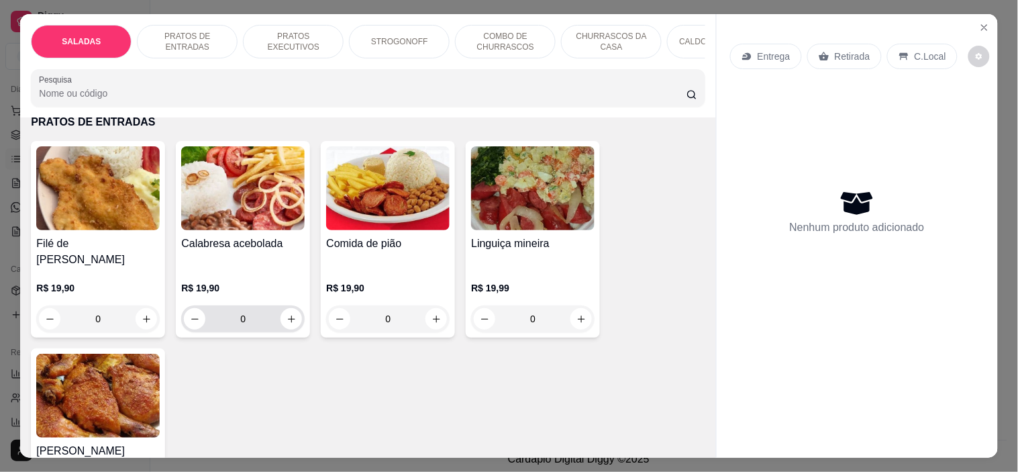
scroll to position [373, 0]
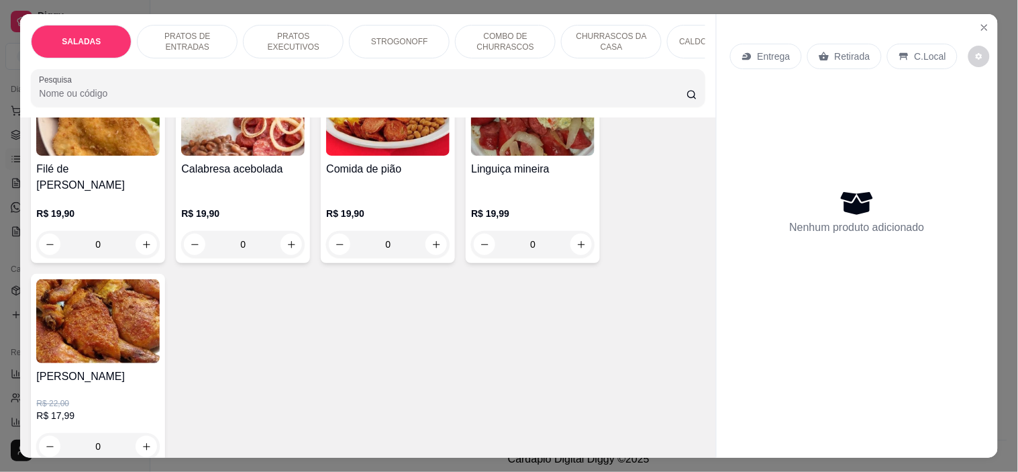
click at [140, 434] on div "0" at bounding box center [98, 446] width 124 height 27
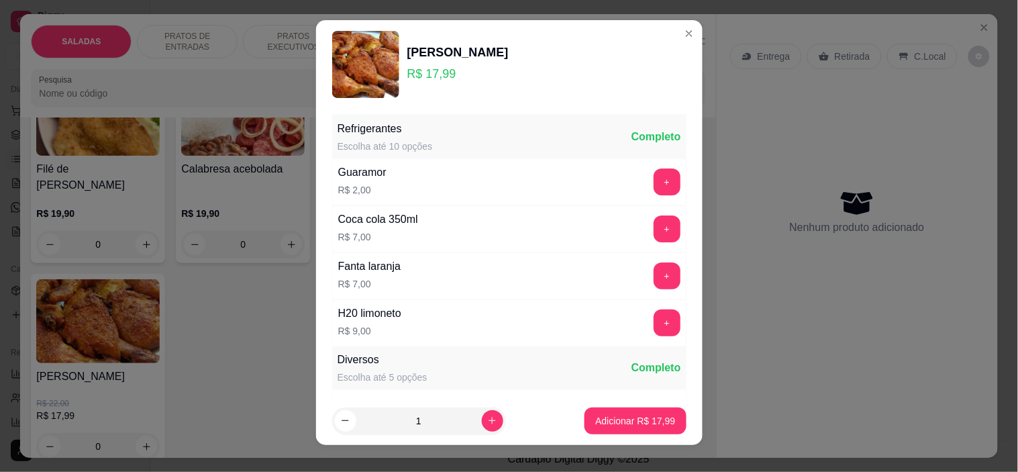
scroll to position [0, 0]
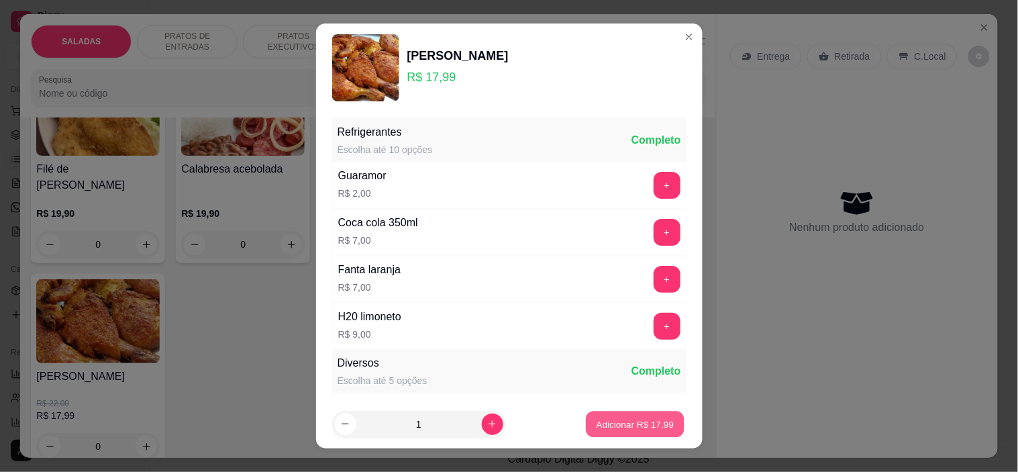
click at [632, 428] on p "Adicionar R$ 17,99" at bounding box center [636, 424] width 78 height 13
type input "1"
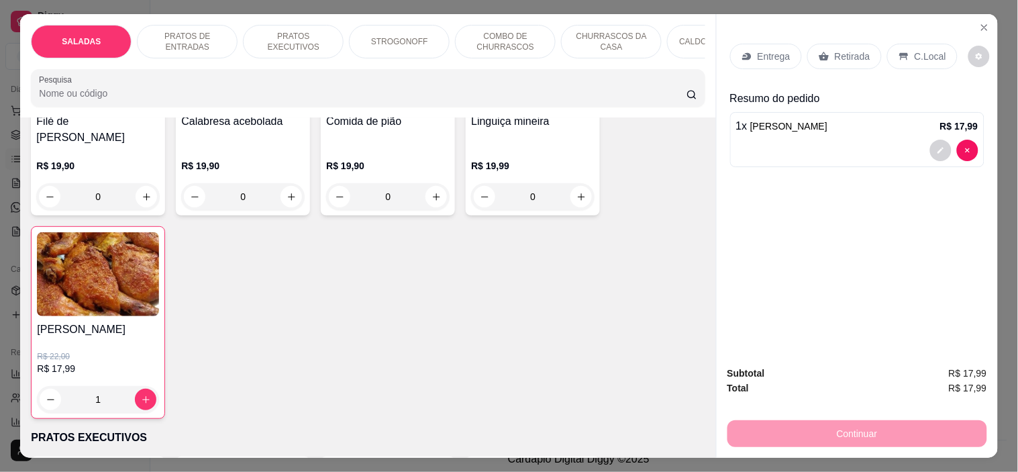
scroll to position [447, 0]
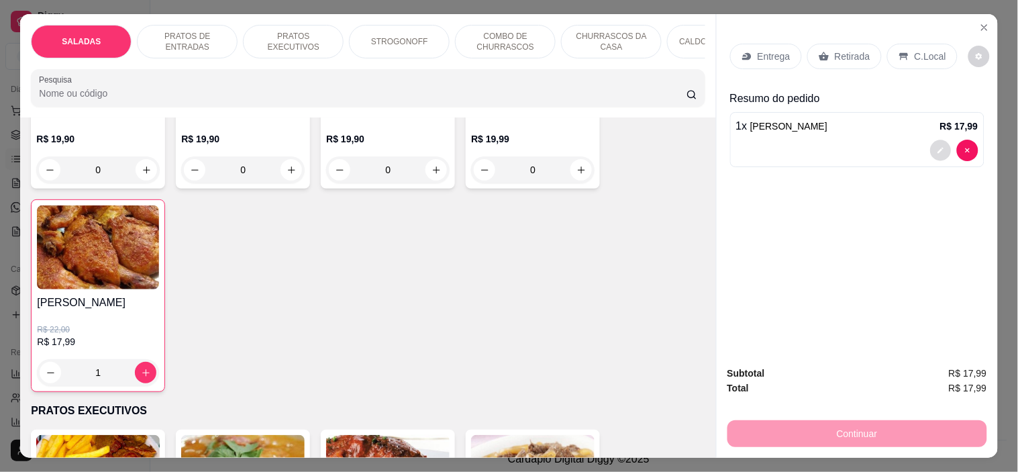
click at [937, 146] on icon "decrease-product-quantity" at bounding box center [941, 150] width 8 height 8
click at [935, 140] on button "decrease-product-quantity" at bounding box center [941, 150] width 21 height 21
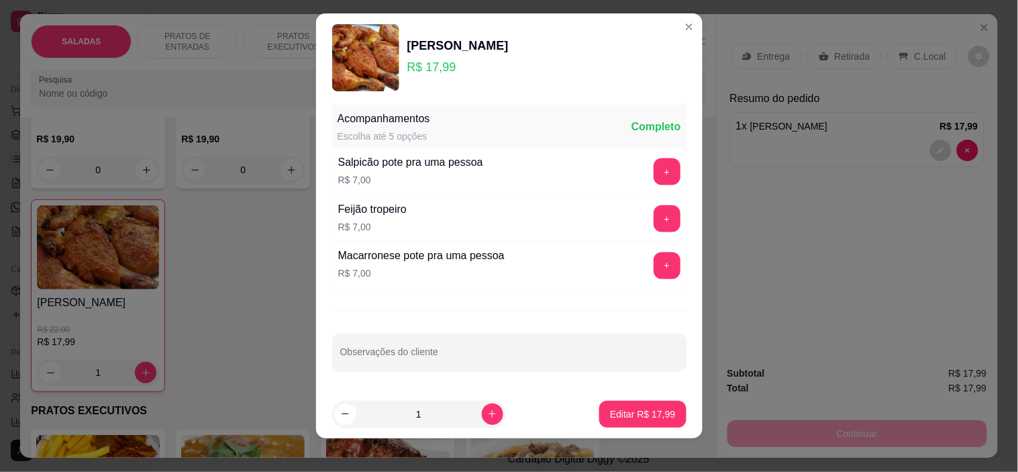
scroll to position [19, 0]
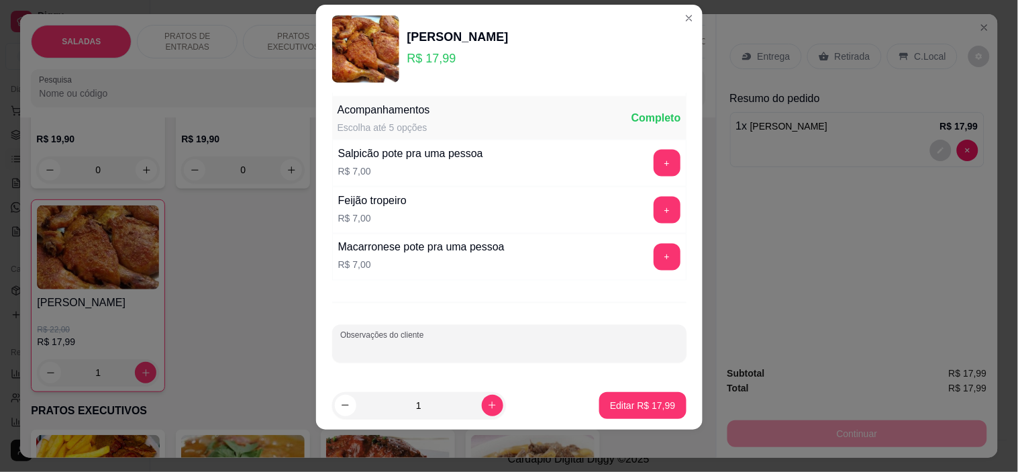
click at [494, 350] on input "Observações do cliente" at bounding box center [509, 348] width 338 height 13
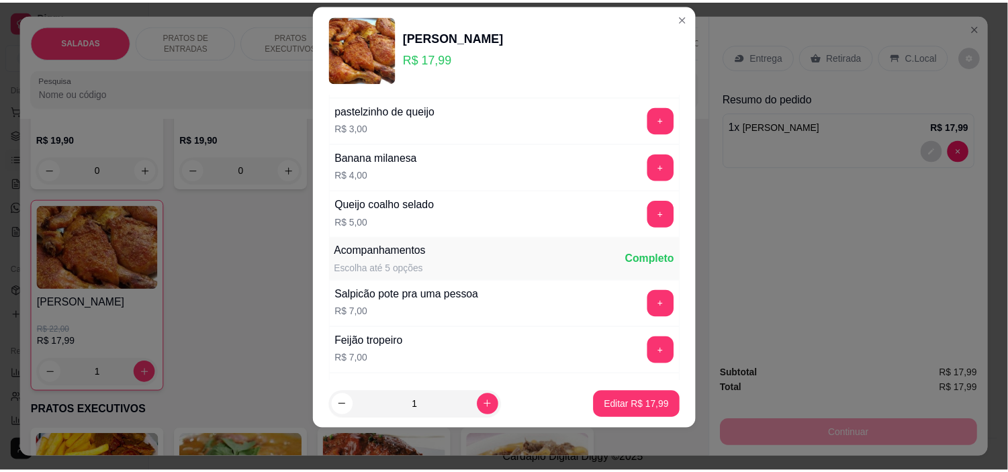
scroll to position [514, 0]
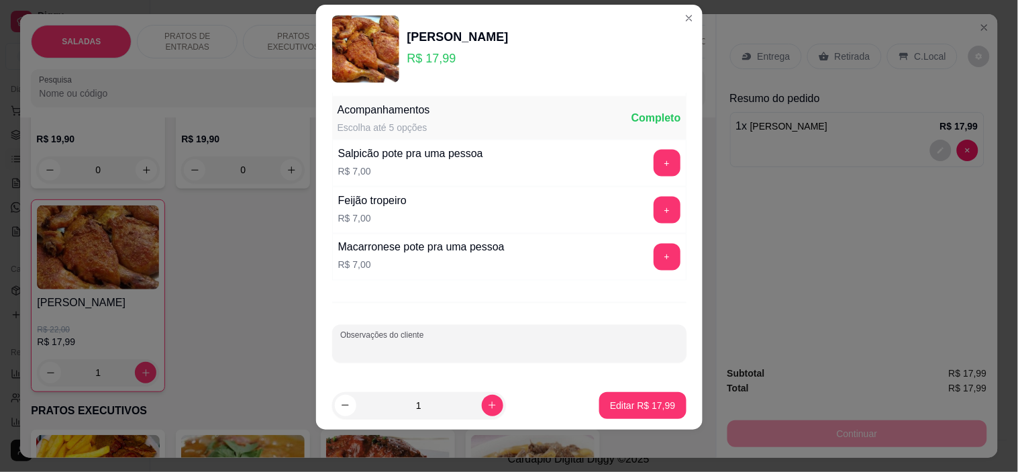
click at [528, 334] on div at bounding box center [509, 343] width 338 height 27
type input "com batata fita"
click at [636, 405] on p "Editar R$ 17,99" at bounding box center [642, 405] width 65 height 13
type input "0"
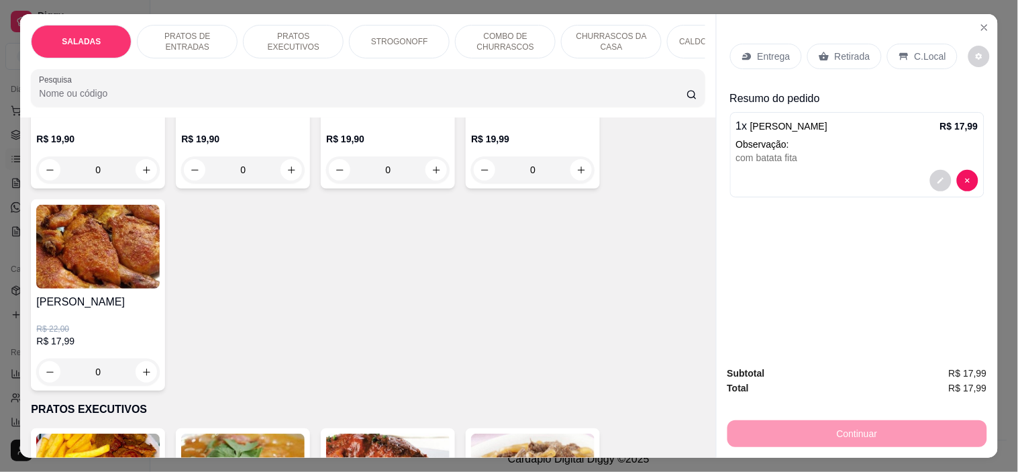
click at [847, 50] on p "Retirada" at bounding box center [853, 56] width 36 height 13
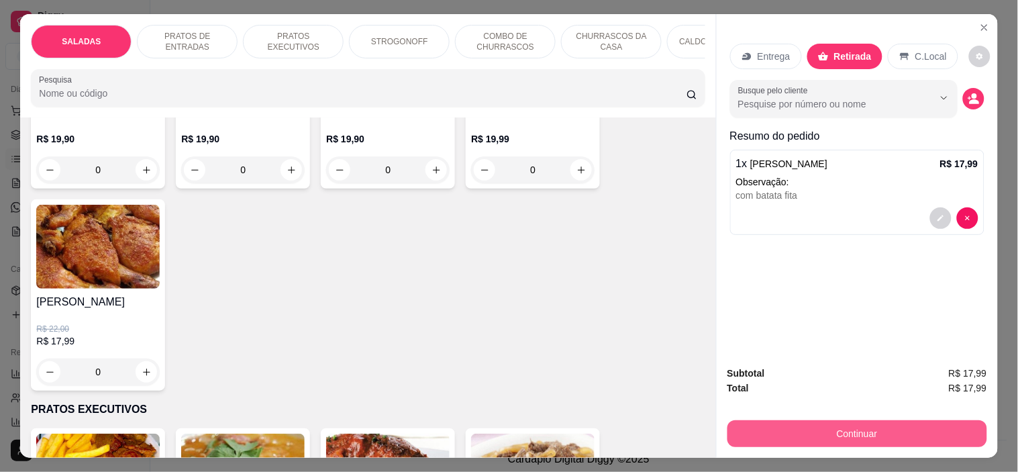
click at [891, 435] on button "Continuar" at bounding box center [858, 433] width 260 height 27
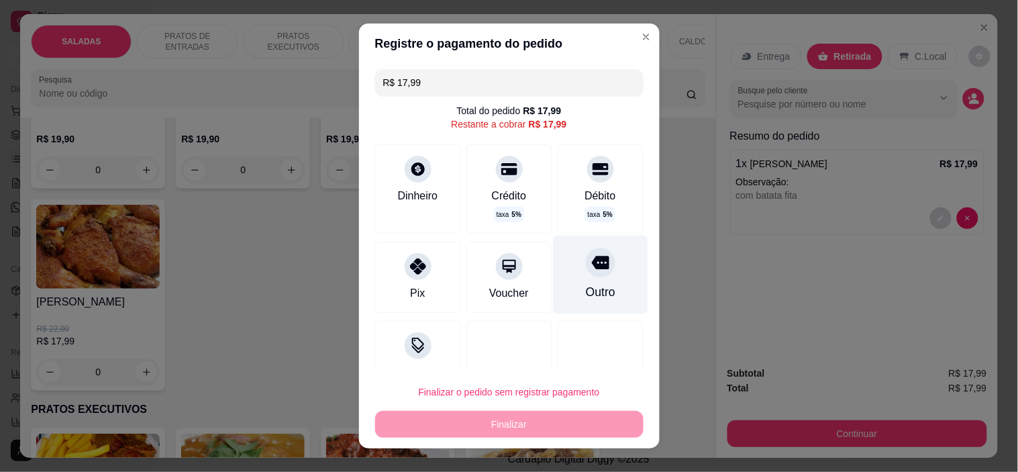
click at [603, 275] on div "Outro" at bounding box center [600, 275] width 95 height 79
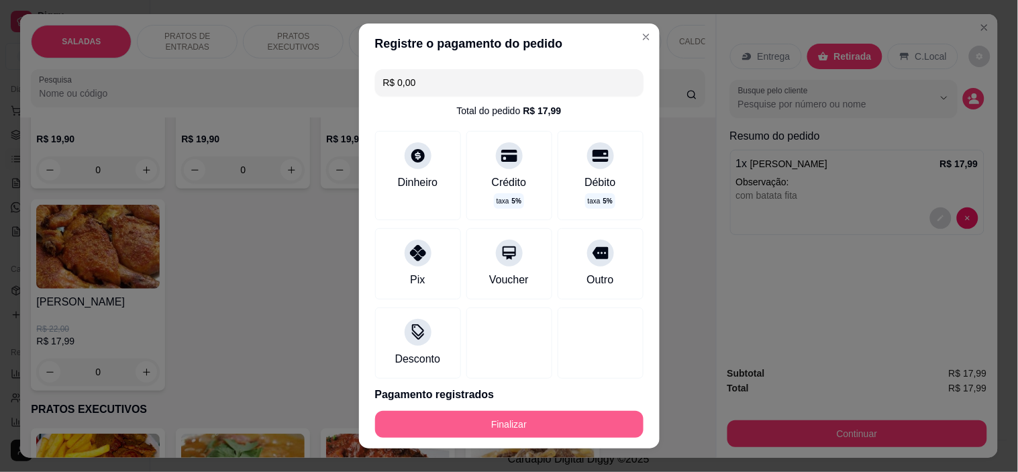
click at [565, 422] on button "Finalizar" at bounding box center [509, 424] width 269 height 27
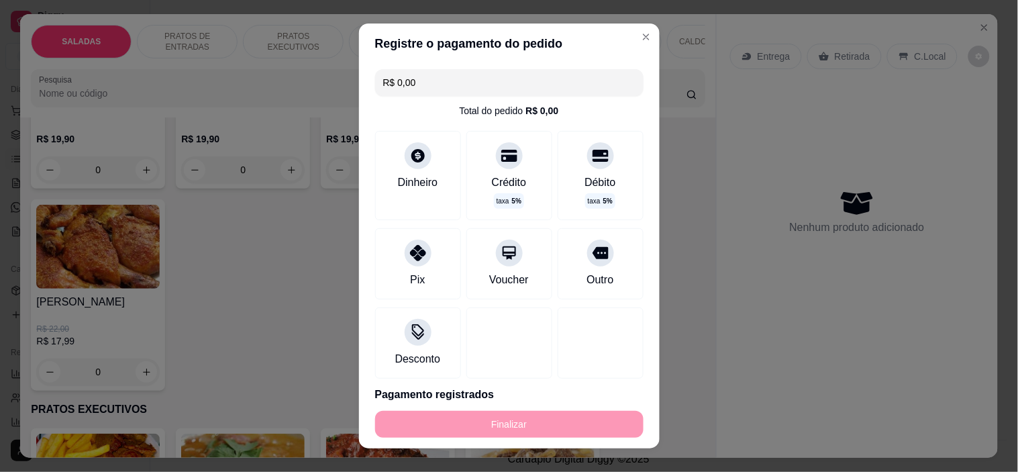
type input "-R$ 17,99"
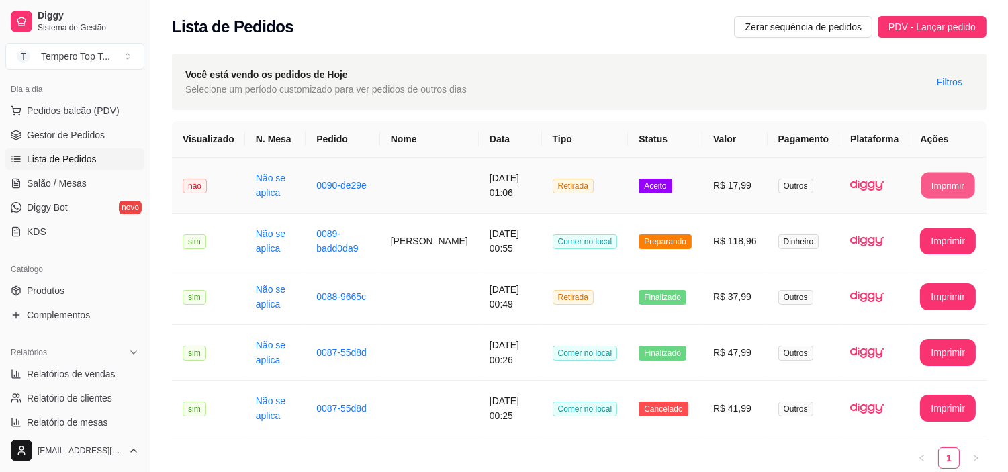
click at [947, 191] on button "Imprimir" at bounding box center [948, 186] width 54 height 26
click at [755, 205] on td "R$ 17,99" at bounding box center [734, 186] width 65 height 56
click at [726, 181] on td "R$ 17,99" at bounding box center [734, 186] width 65 height 56
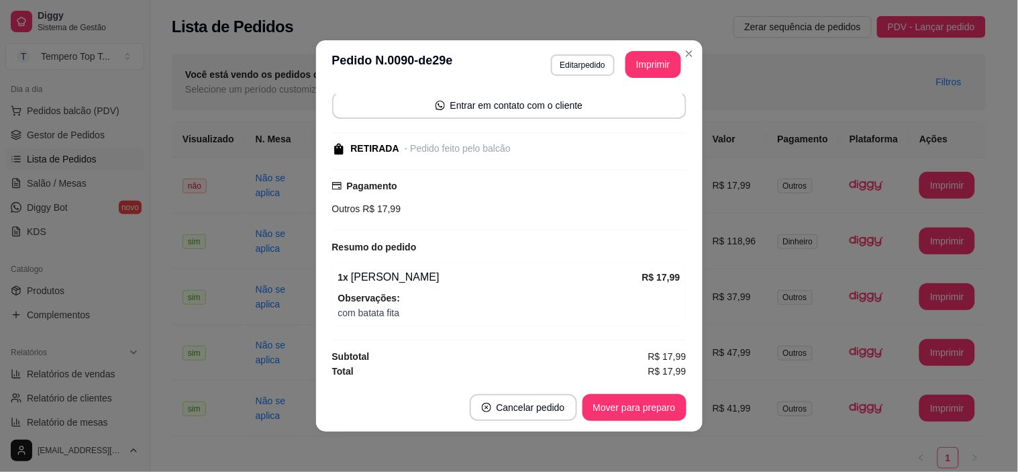
scroll to position [99, 0]
click at [584, 62] on button "Editar pedido" at bounding box center [583, 64] width 64 height 21
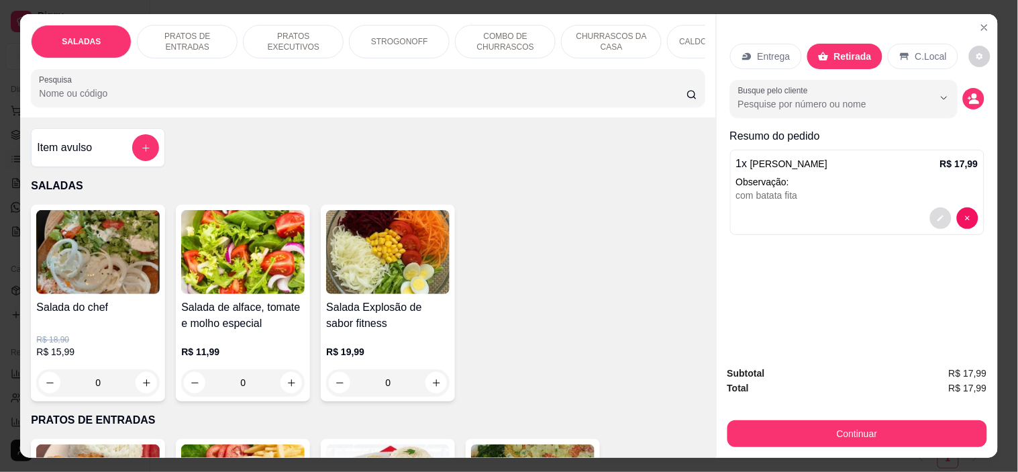
click at [937, 214] on icon "decrease-product-quantity" at bounding box center [941, 218] width 8 height 8
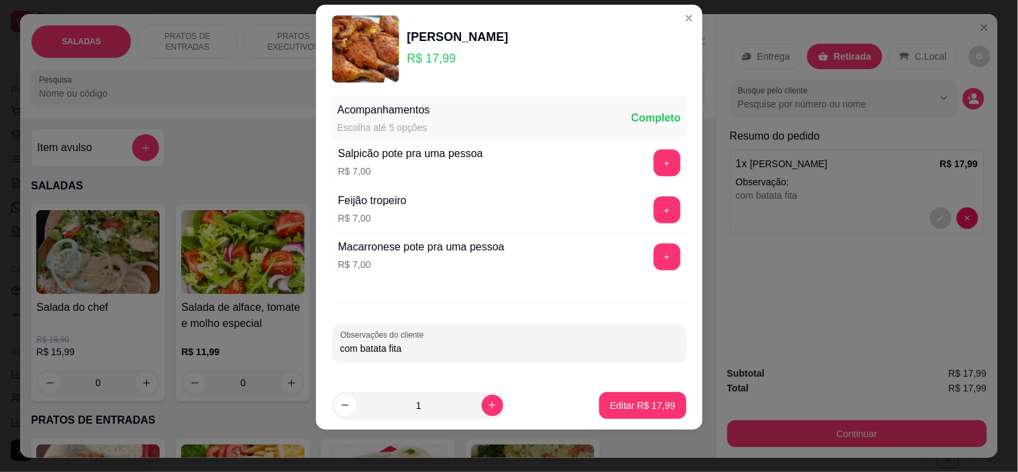
scroll to position [514, 0]
click at [654, 252] on button "+" at bounding box center [667, 257] width 26 height 26
click at [610, 406] on p "Editar R$ 24,99" at bounding box center [642, 405] width 65 height 13
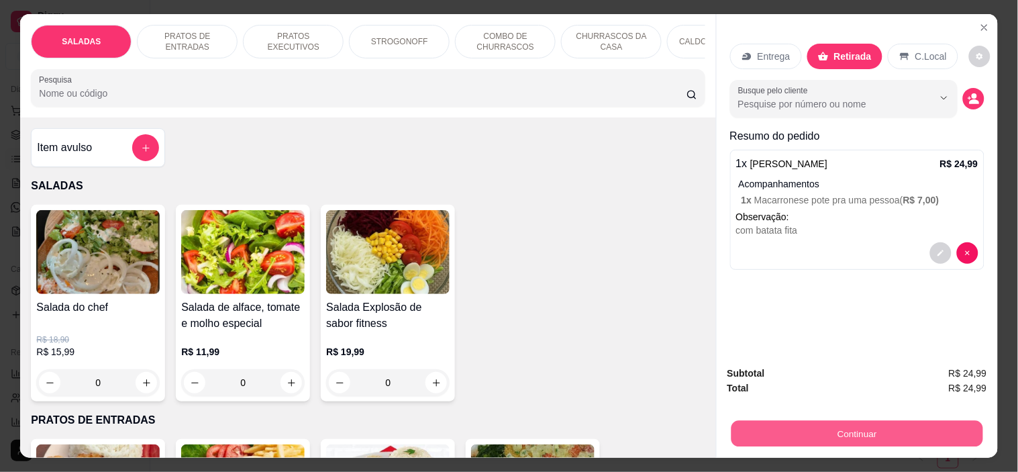
click at [822, 434] on button "Continuar" at bounding box center [857, 434] width 252 height 26
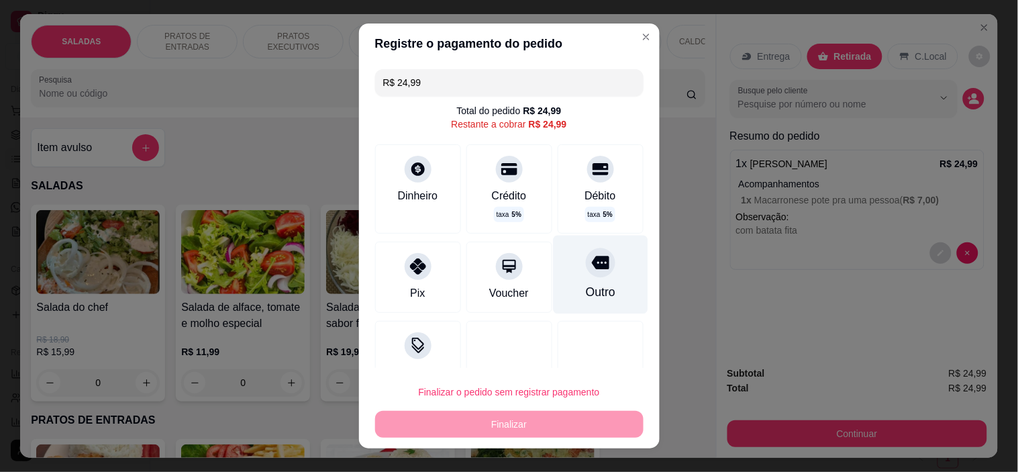
click at [591, 254] on icon at bounding box center [599, 262] width 17 height 17
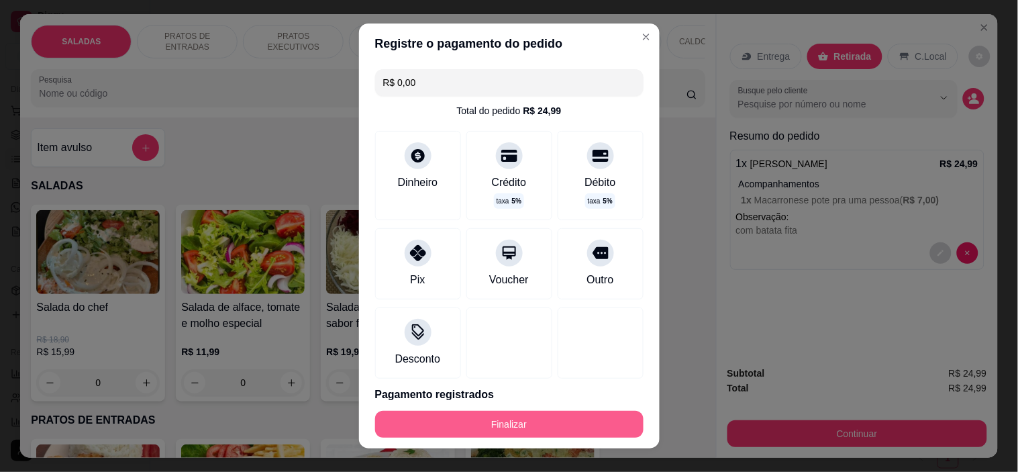
click at [511, 424] on button "Finalizar" at bounding box center [509, 424] width 269 height 27
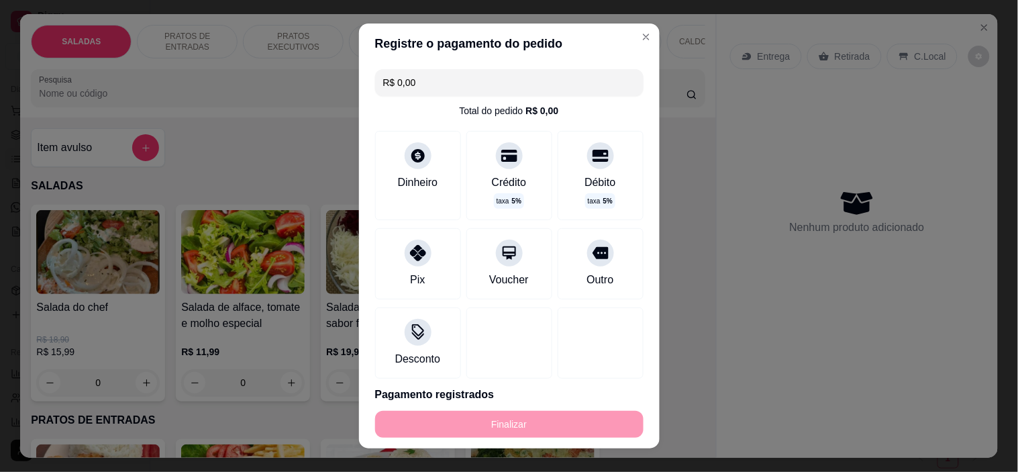
type input "-R$ 24,99"
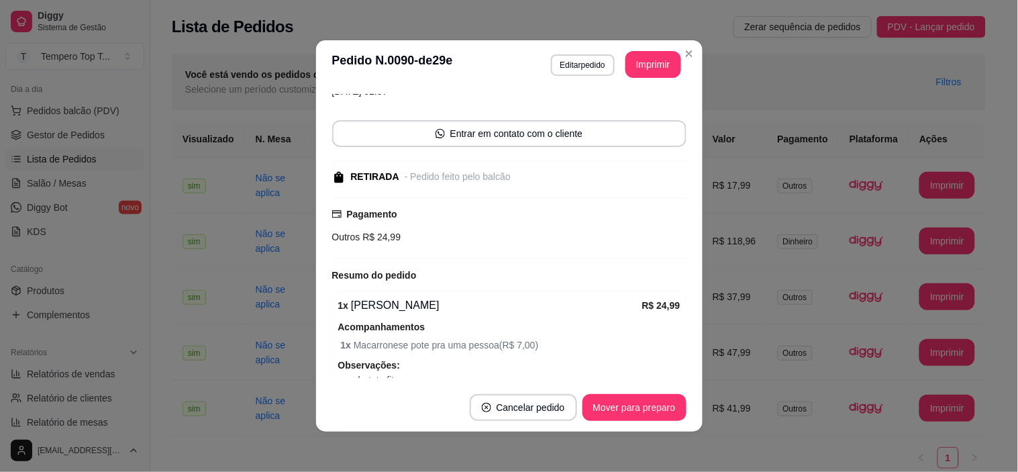
scroll to position [129, 0]
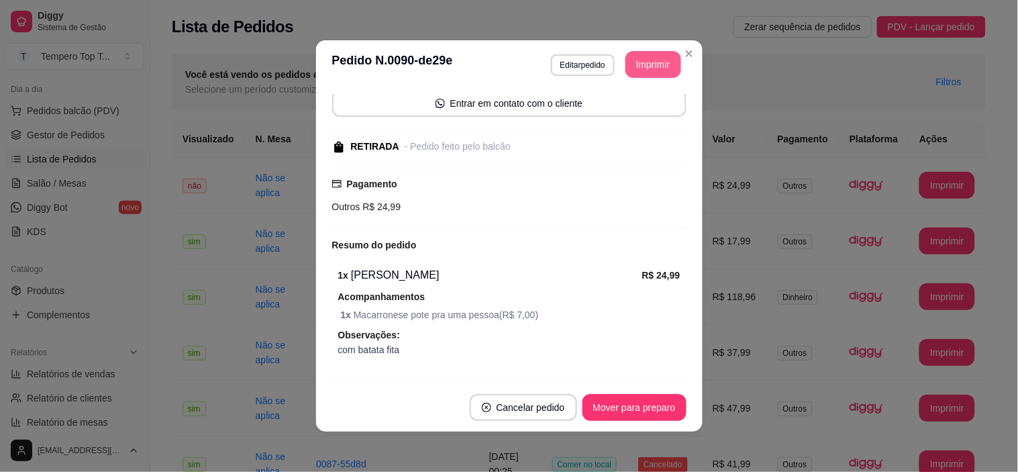
click at [660, 50] on header "**********" at bounding box center [509, 64] width 387 height 48
click at [645, 62] on button "Imprimir" at bounding box center [654, 64] width 56 height 27
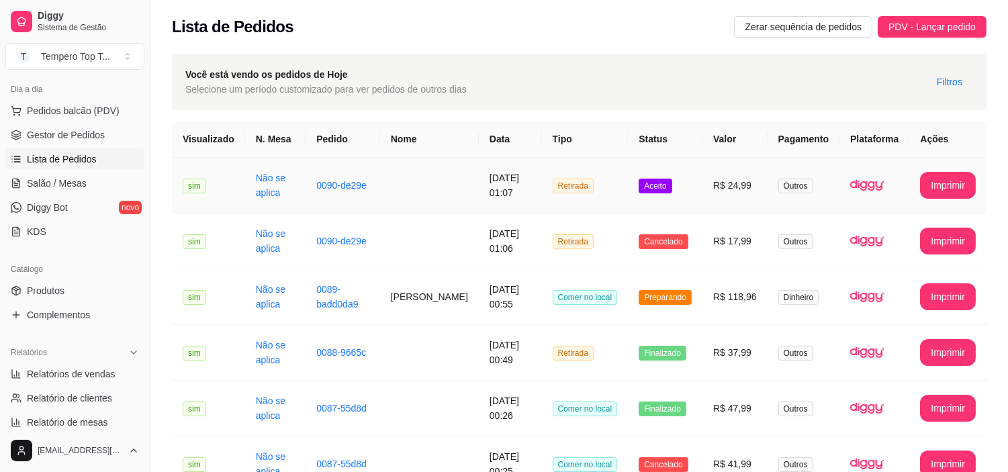
click at [796, 199] on td "Outros" at bounding box center [803, 186] width 72 height 56
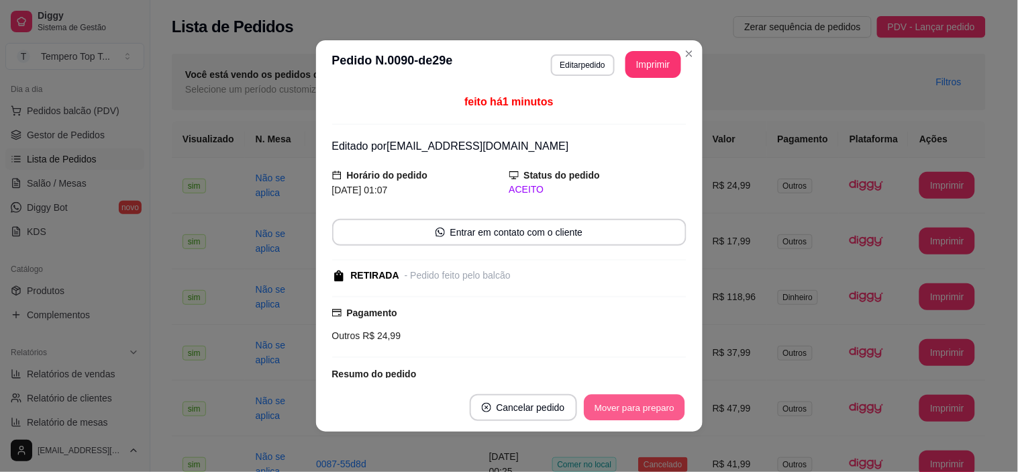
click at [634, 397] on button "Mover para preparo" at bounding box center [634, 408] width 101 height 26
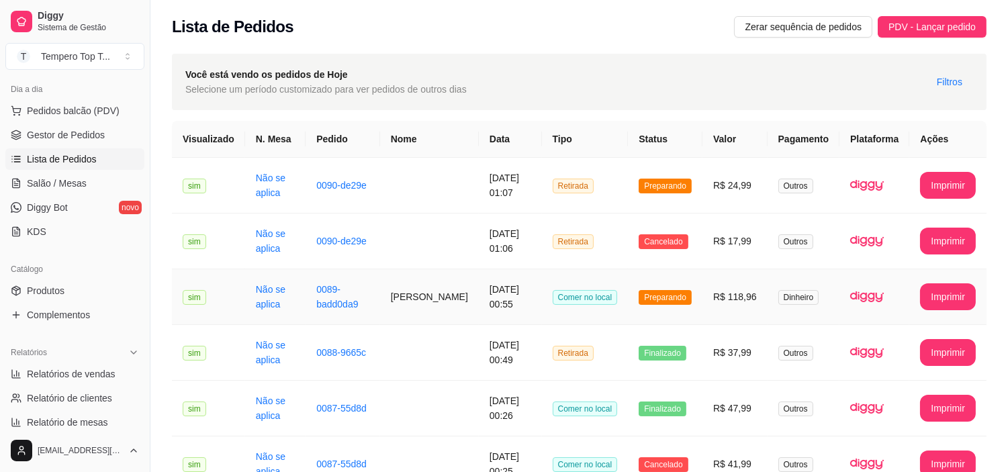
click at [733, 303] on td "R$ 118,96" at bounding box center [734, 297] width 65 height 56
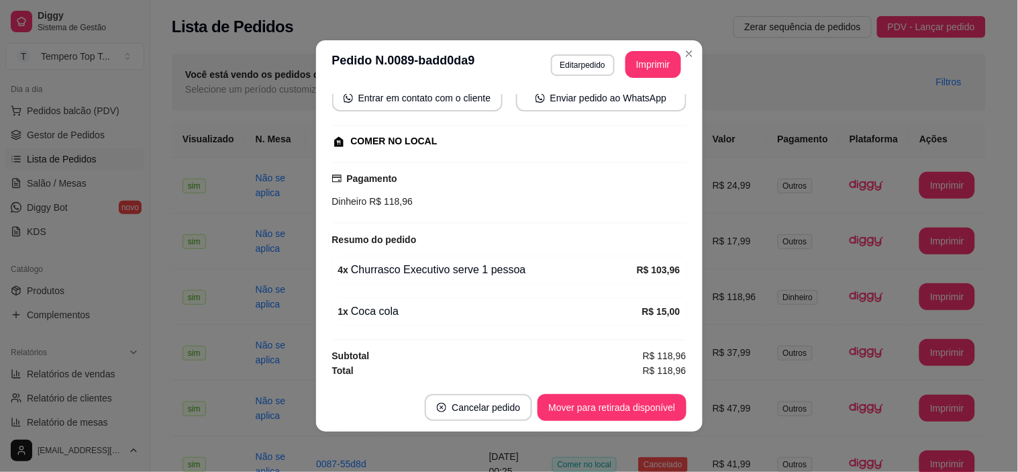
scroll to position [3, 0]
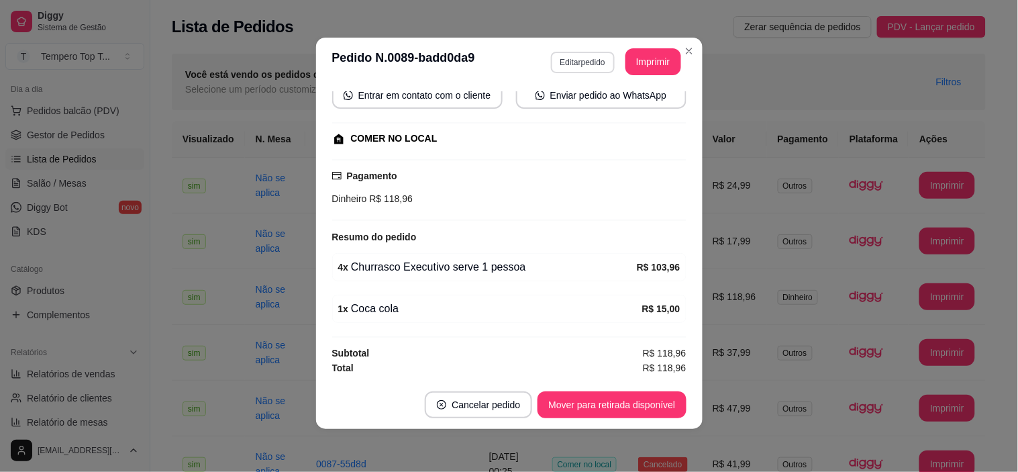
click at [588, 68] on button "Editar pedido" at bounding box center [583, 62] width 64 height 21
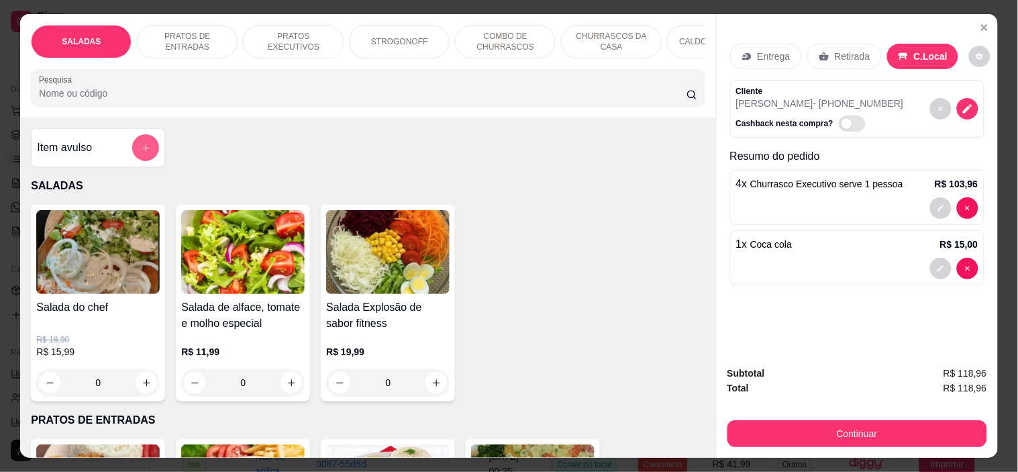
click at [136, 161] on button "add-separate-item" at bounding box center [145, 147] width 27 height 27
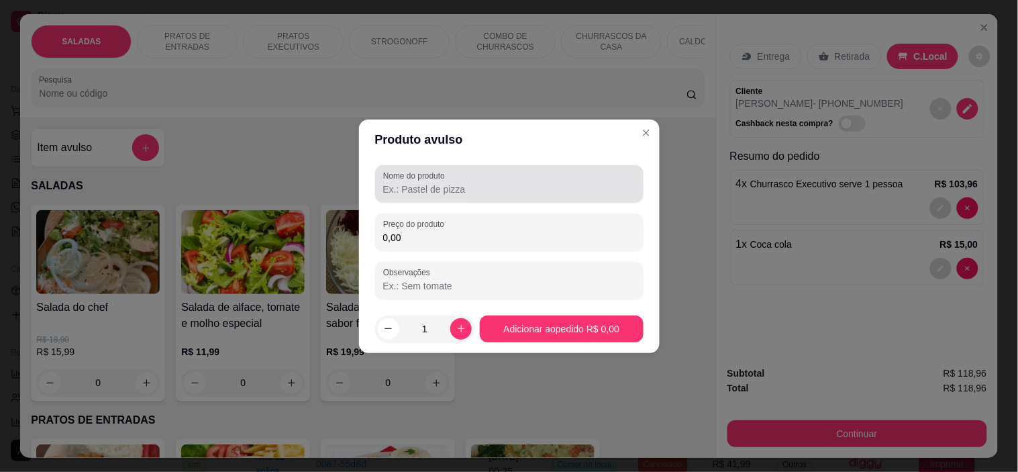
click at [491, 195] on input "Nome do produto" at bounding box center [509, 189] width 252 height 13
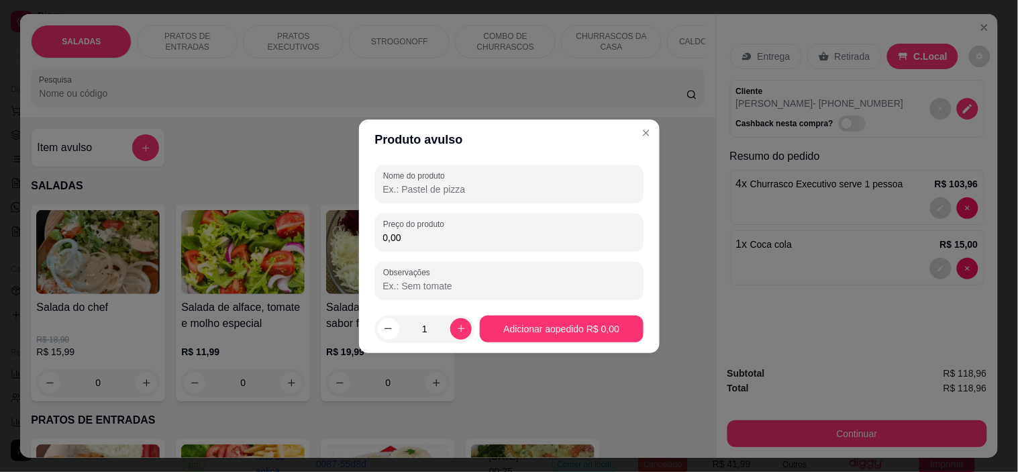
click at [447, 187] on input "Nome do produto" at bounding box center [509, 189] width 252 height 13
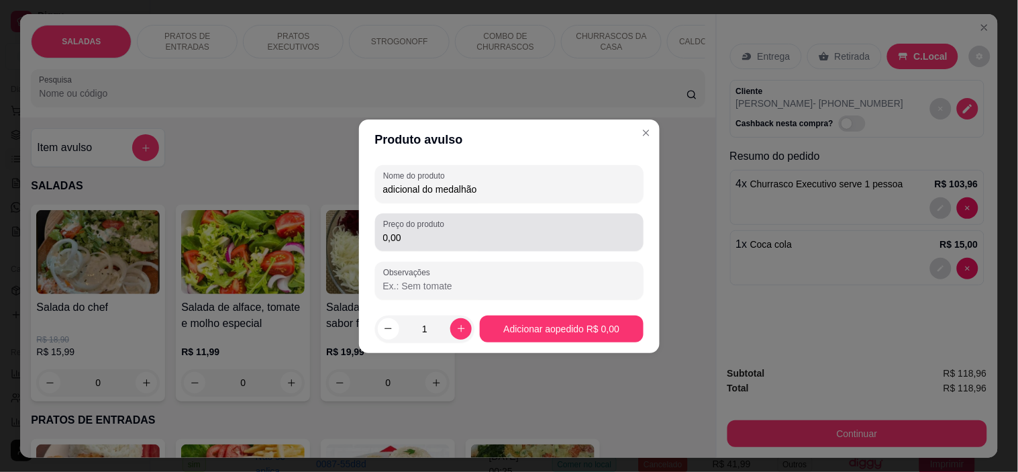
type input "adicional do medalhão"
click at [421, 242] on input "0,00" at bounding box center [509, 237] width 252 height 13
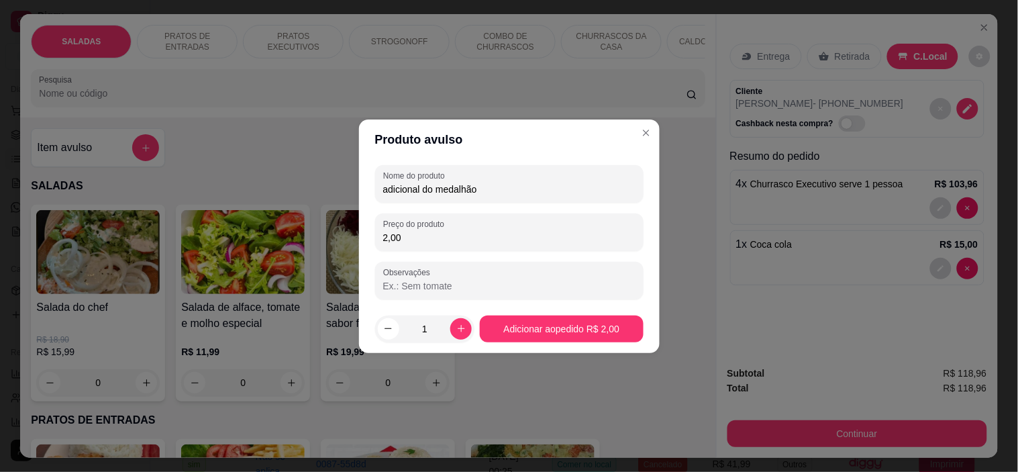
type input "2,00"
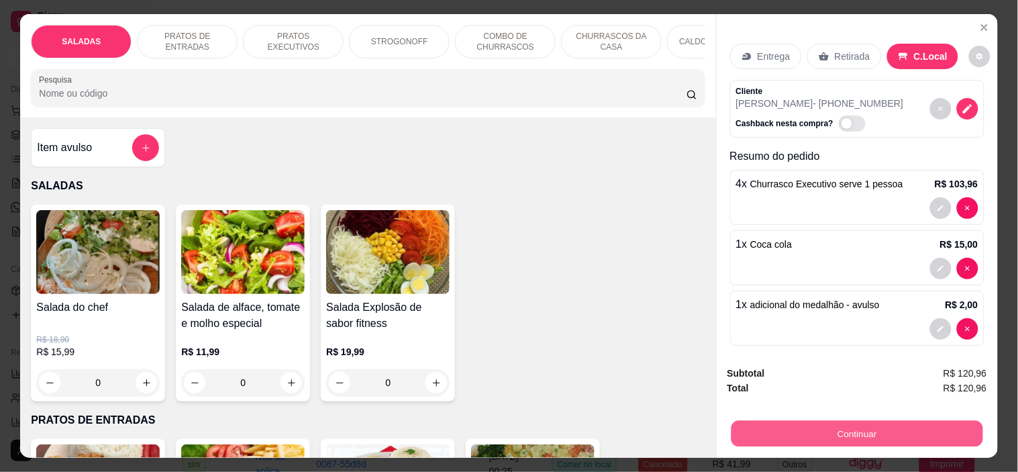
click at [847, 434] on button "Continuar" at bounding box center [857, 434] width 252 height 26
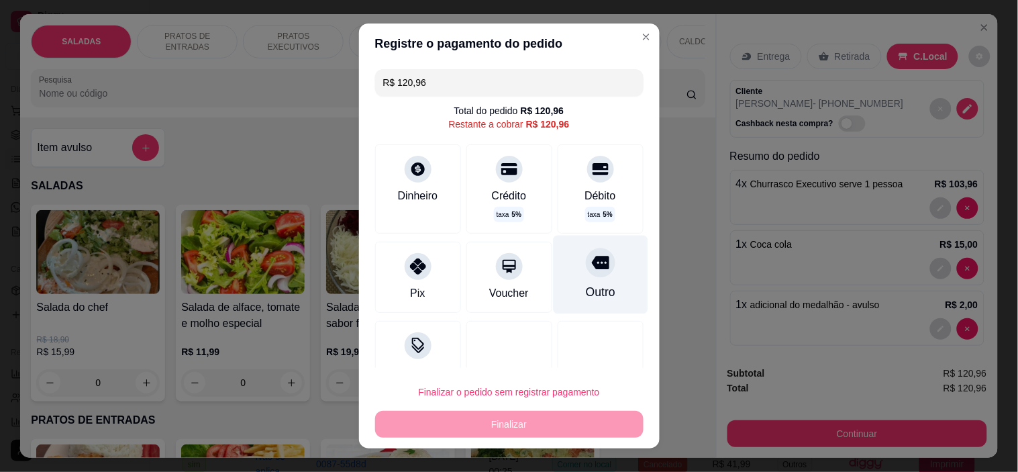
click at [591, 260] on icon at bounding box center [599, 262] width 17 height 13
type input "R$ 0,00"
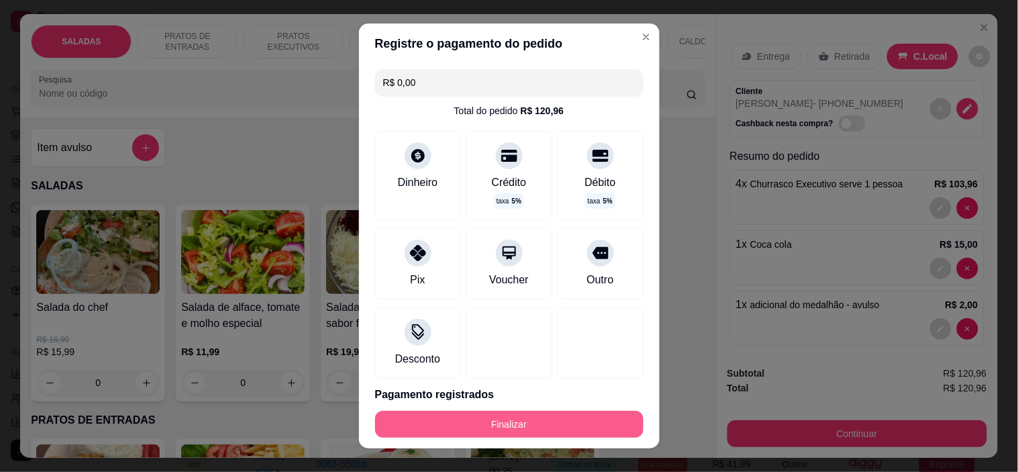
click at [555, 420] on button "Finalizar" at bounding box center [509, 424] width 269 height 27
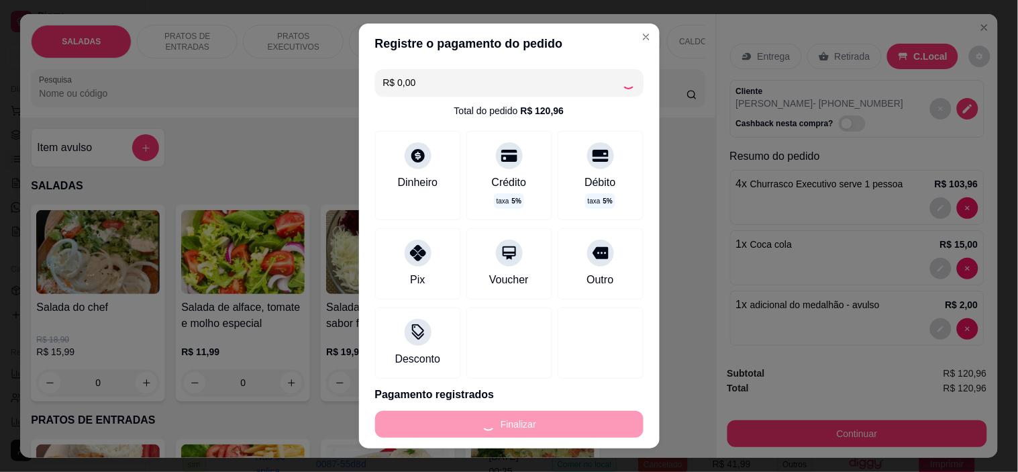
type input "0"
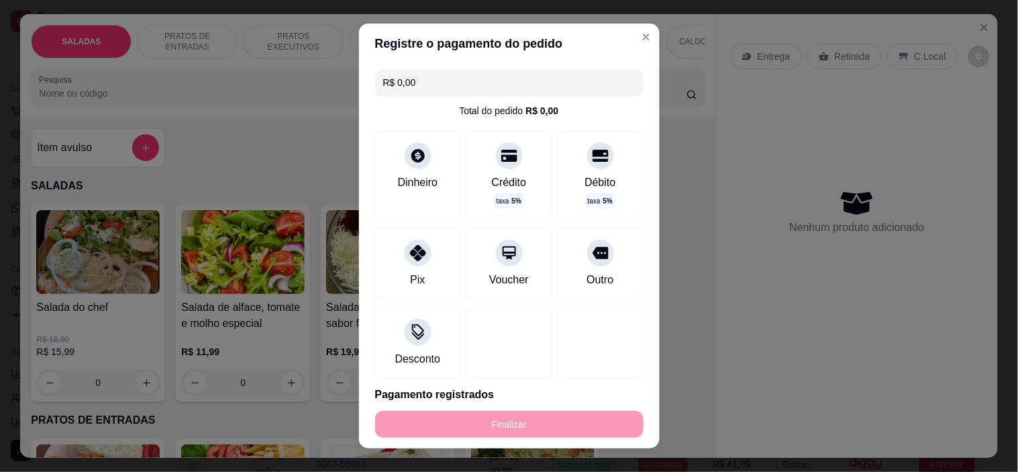
type input "-R$ 120,96"
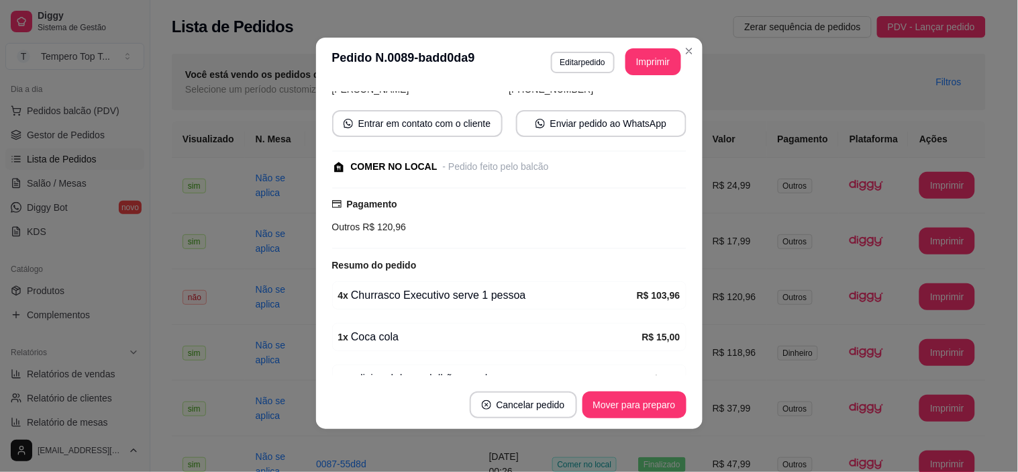
scroll to position [164, 0]
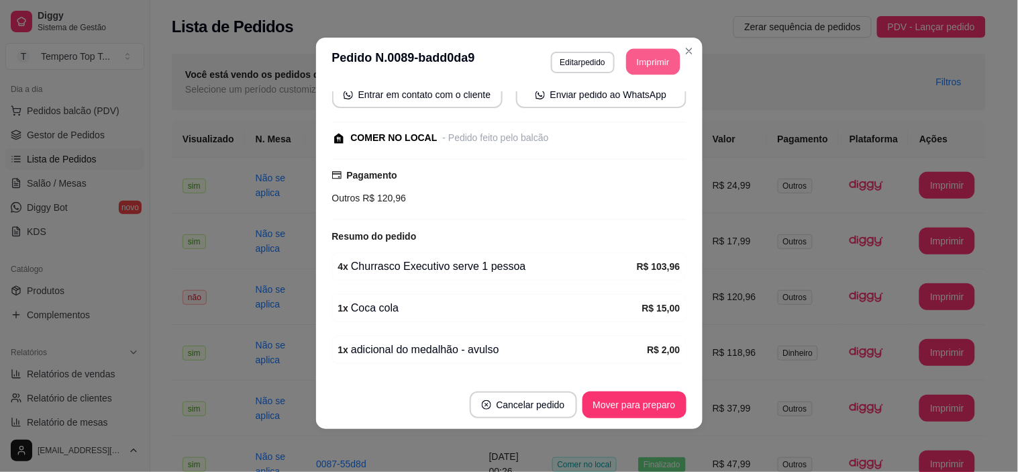
click at [653, 70] on button "Imprimir" at bounding box center [653, 62] width 54 height 26
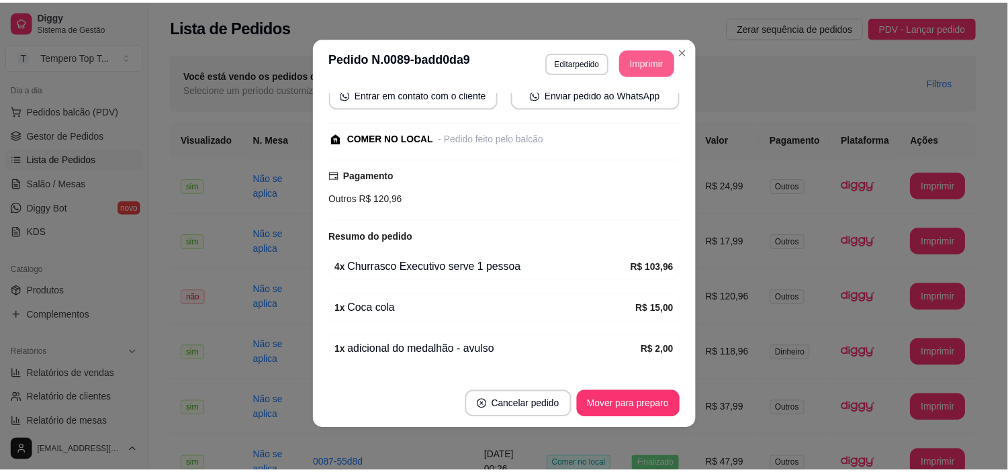
scroll to position [0, 0]
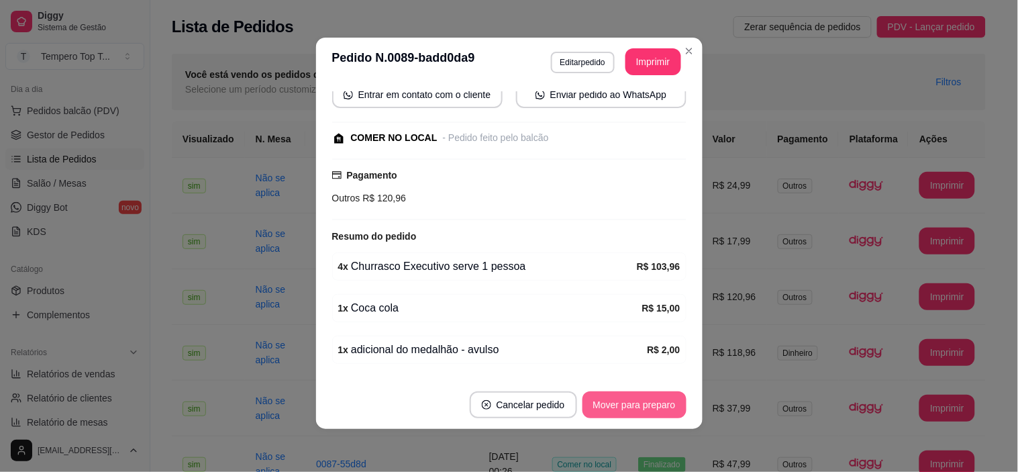
click at [641, 399] on button "Mover para preparo" at bounding box center [635, 404] width 104 height 27
click at [624, 408] on button "Mover para retirada disponível" at bounding box center [612, 404] width 148 height 27
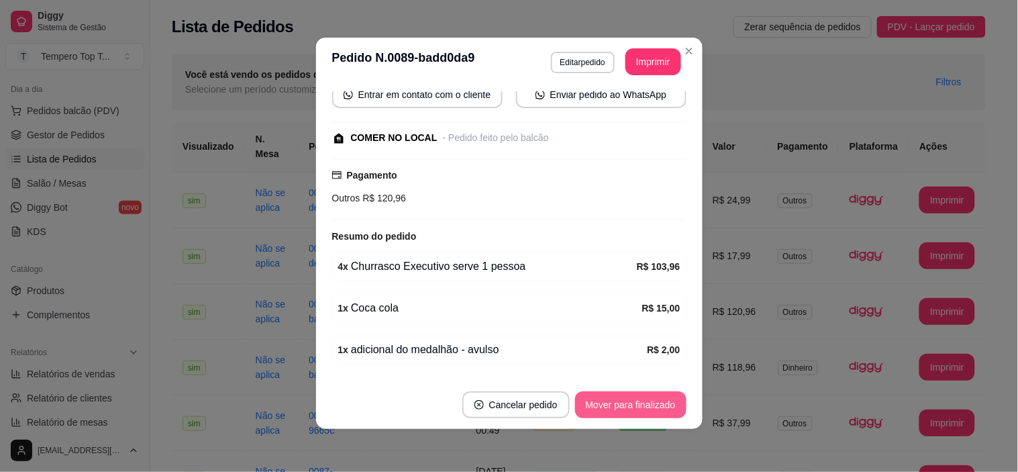
click at [632, 398] on button "Mover para finalizado" at bounding box center [630, 404] width 111 height 27
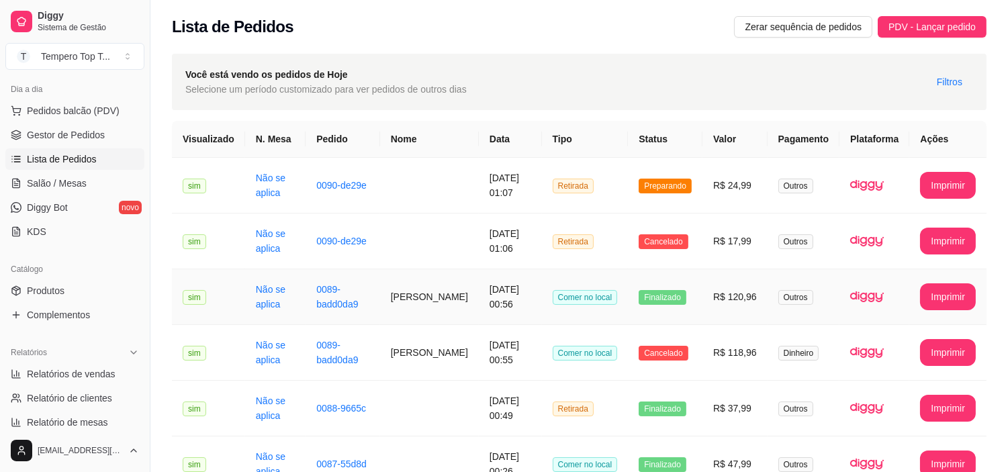
click at [747, 279] on td "R$ 120,96" at bounding box center [734, 297] width 65 height 56
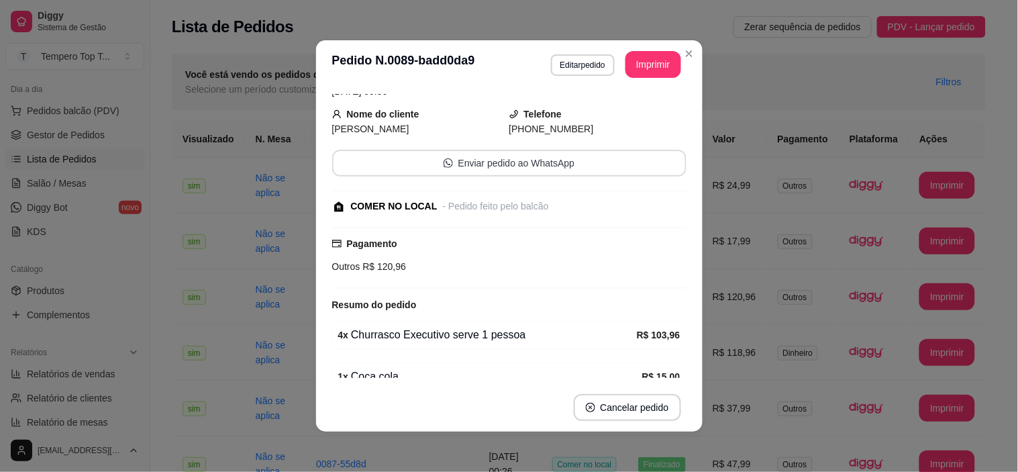
scroll to position [162, 0]
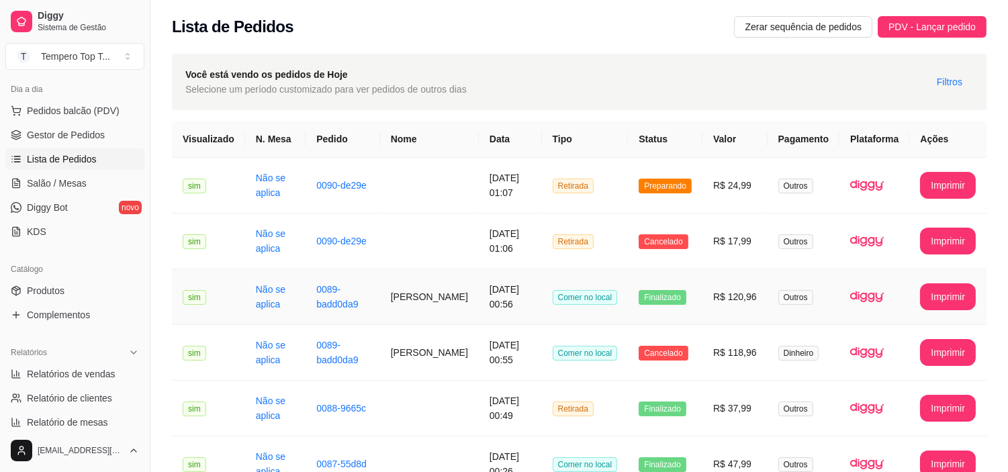
click at [702, 299] on td "Finalizado" at bounding box center [665, 297] width 75 height 56
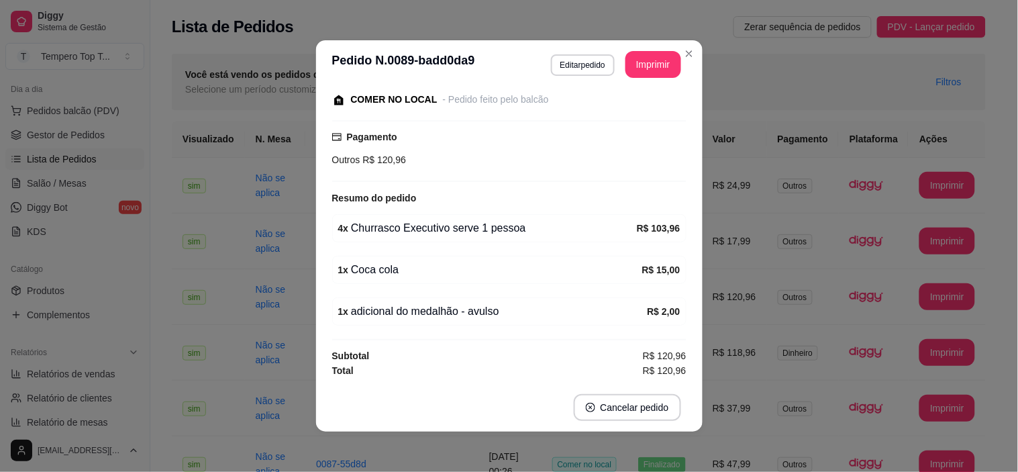
scroll to position [3, 0]
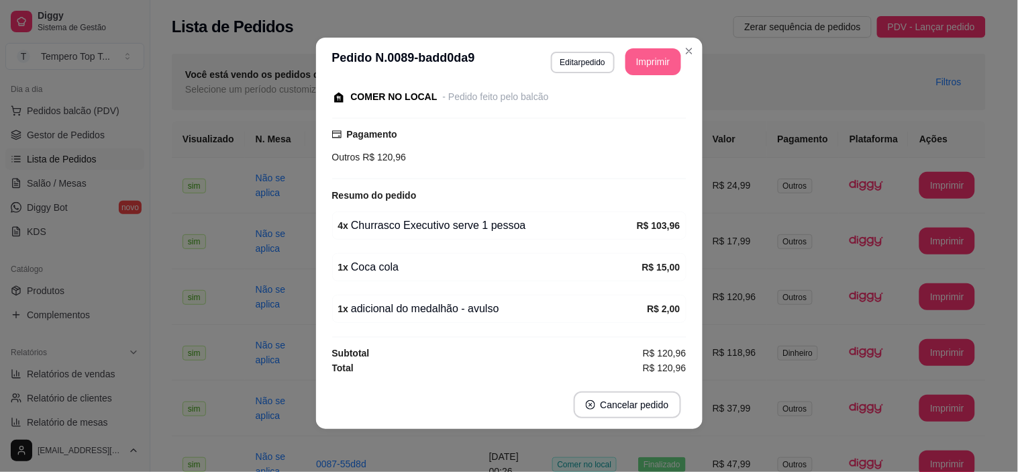
click at [653, 65] on button "Imprimir" at bounding box center [654, 61] width 56 height 27
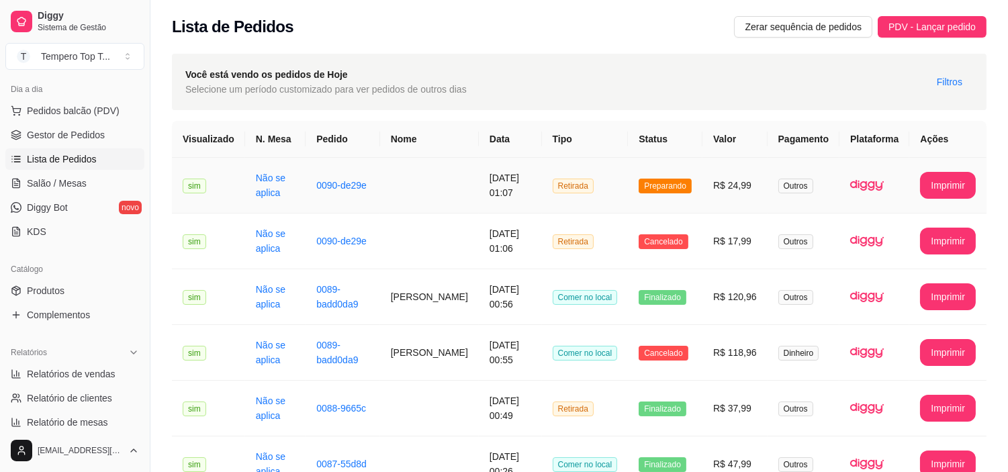
click at [675, 197] on td "Preparando" at bounding box center [665, 186] width 75 height 56
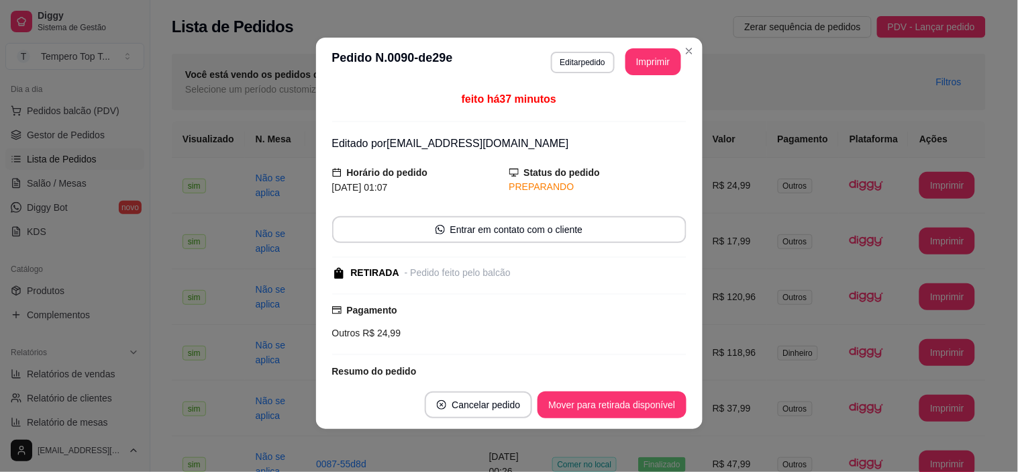
click at [648, 420] on footer "Cancelar pedido Mover para retirada disponível" at bounding box center [509, 405] width 387 height 48
click at [641, 410] on button "Mover para retirada disponível" at bounding box center [612, 405] width 144 height 26
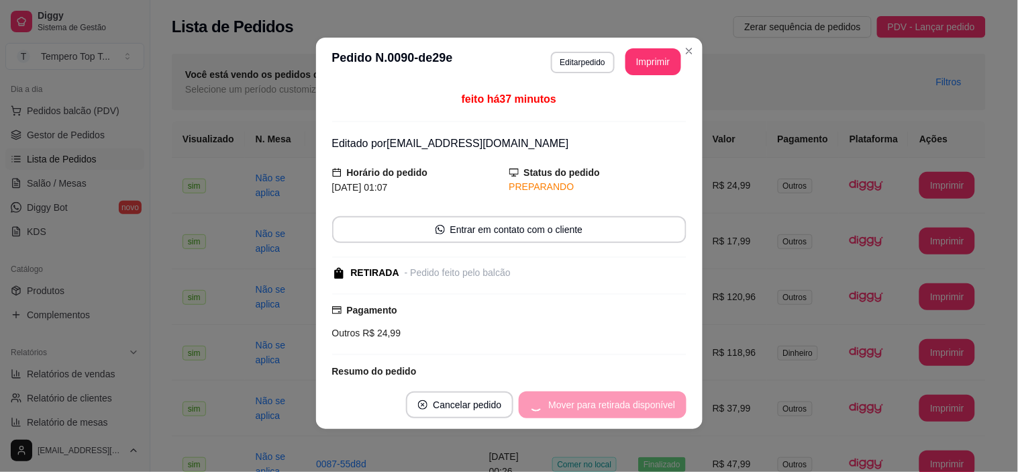
click at [635, 403] on div "Mover para retirada disponível" at bounding box center [602, 404] width 167 height 27
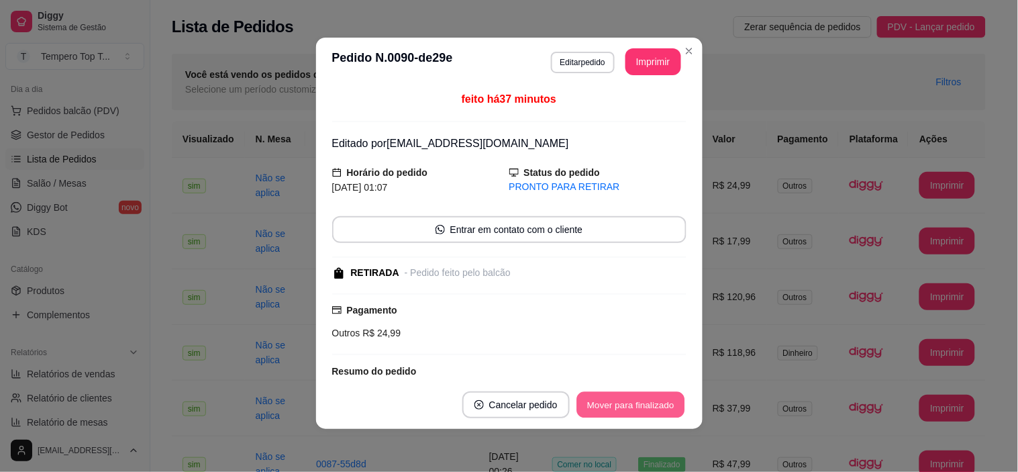
click at [634, 403] on button "Mover para finalizado" at bounding box center [631, 405] width 108 height 26
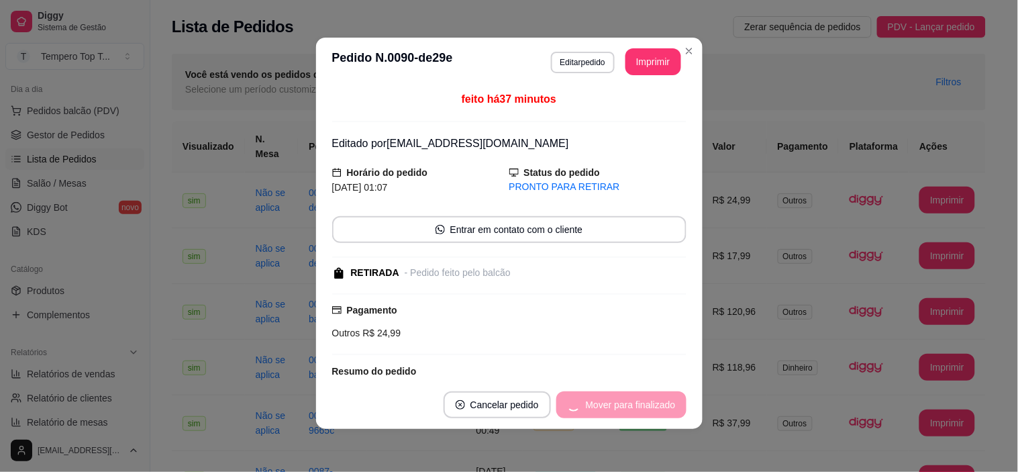
click at [634, 403] on div "Mover para finalizado" at bounding box center [622, 404] width 130 height 27
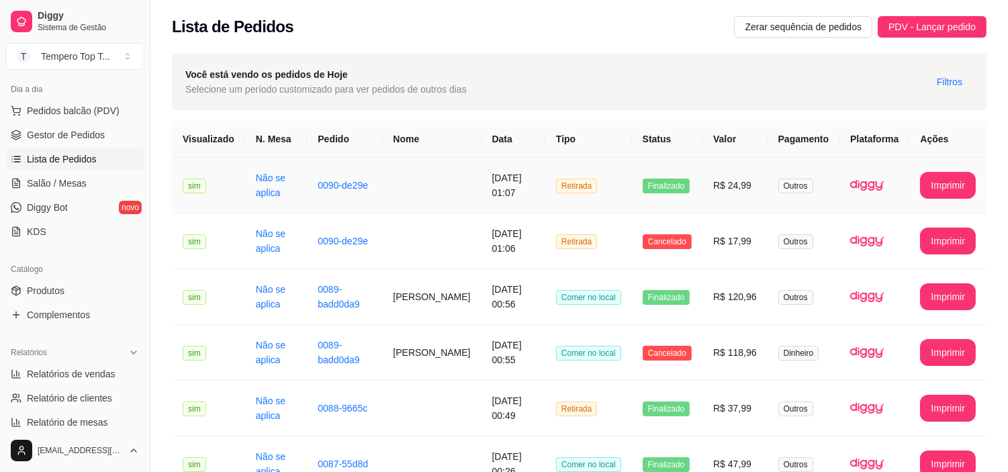
click at [695, 192] on td "Finalizado" at bounding box center [667, 186] width 70 height 56
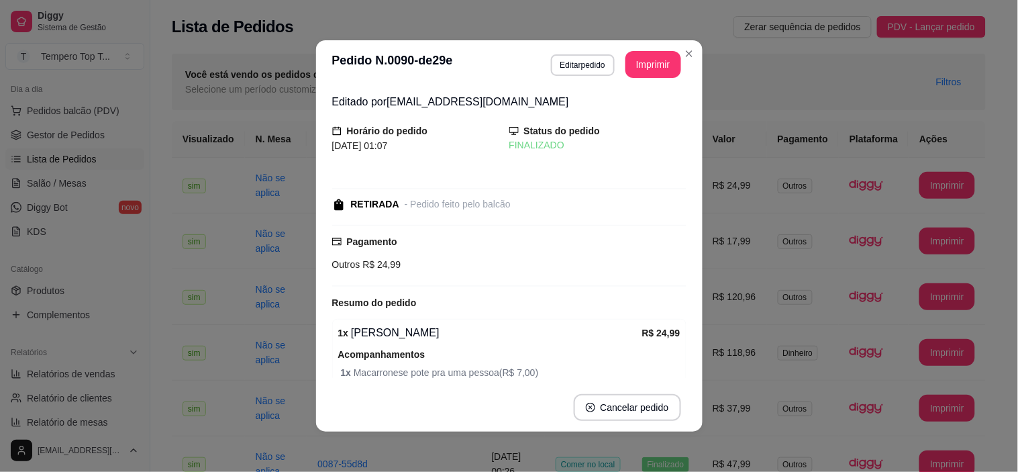
scroll to position [96, 0]
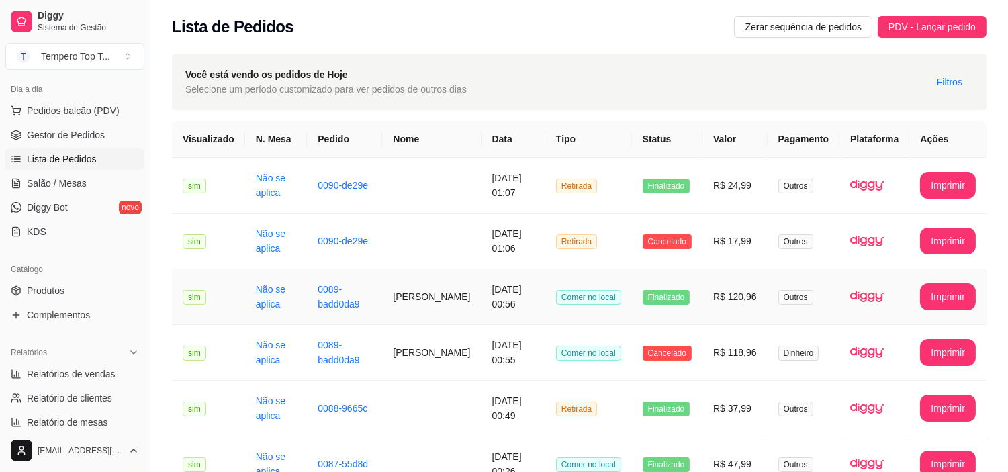
click at [675, 294] on span "Finalizado" at bounding box center [667, 297] width 48 height 15
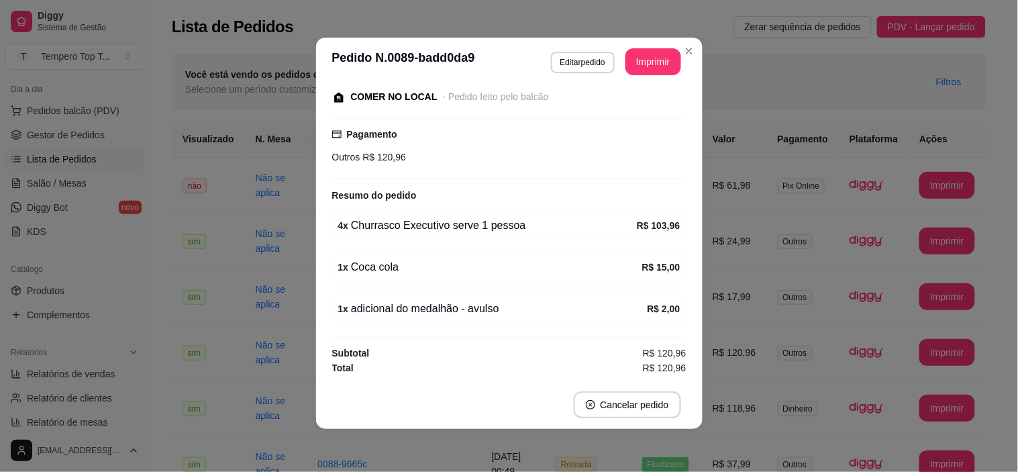
scroll to position [0, 0]
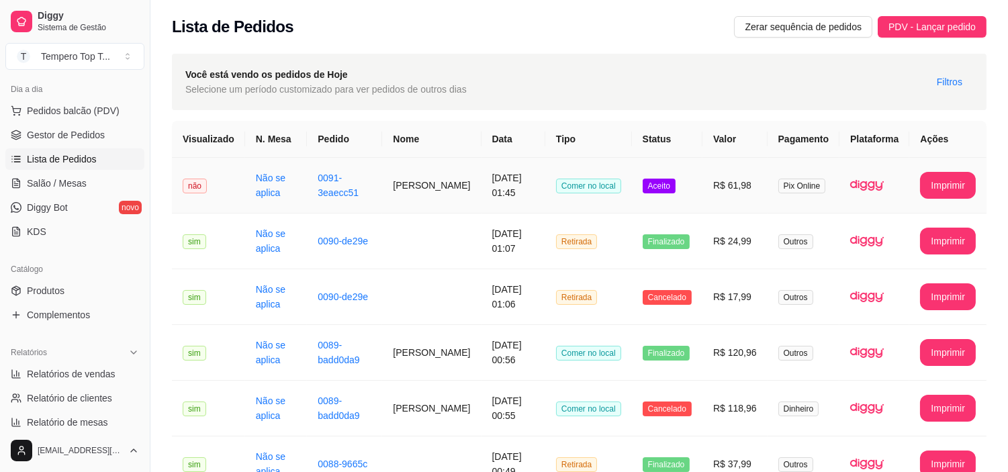
click at [665, 182] on span "Aceito" at bounding box center [659, 186] width 33 height 15
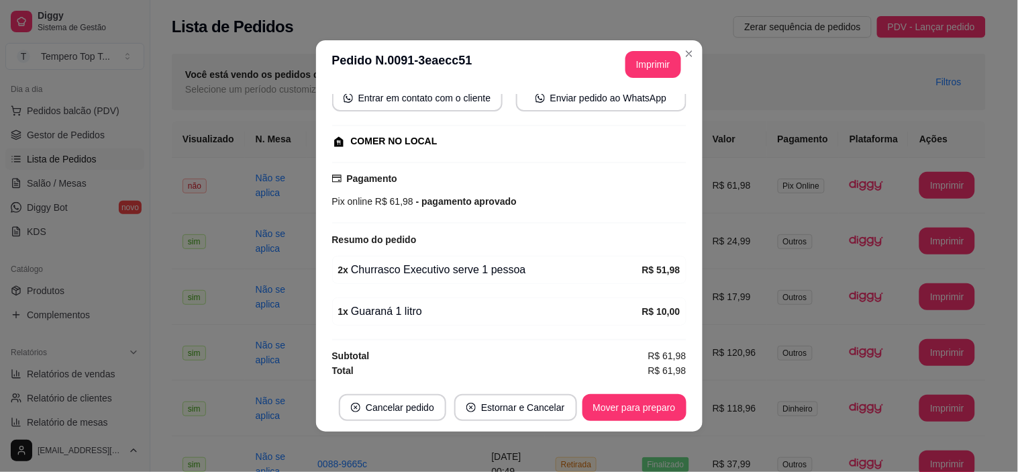
scroll to position [3, 0]
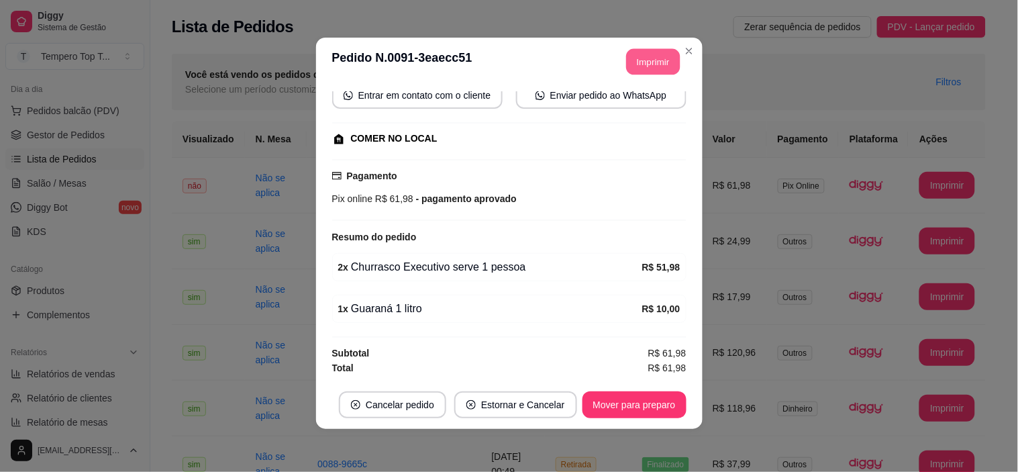
click at [653, 61] on button "Imprimir" at bounding box center [653, 62] width 54 height 26
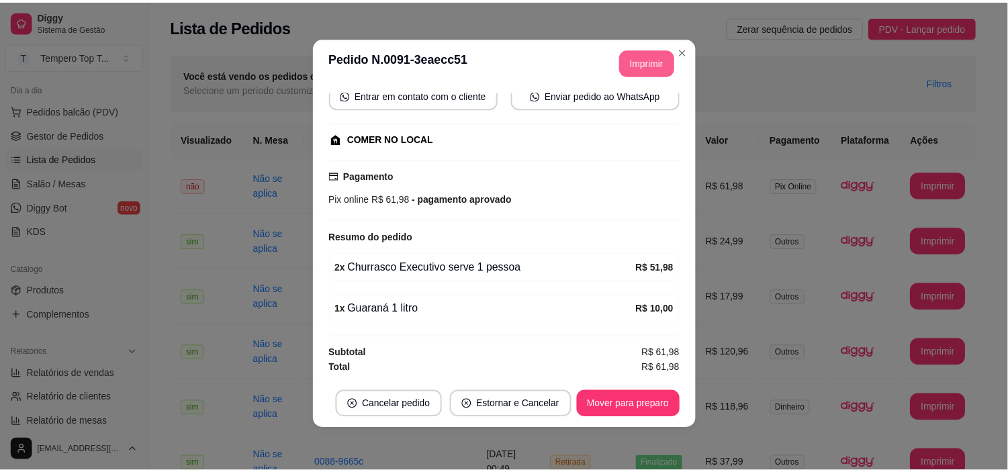
scroll to position [0, 0]
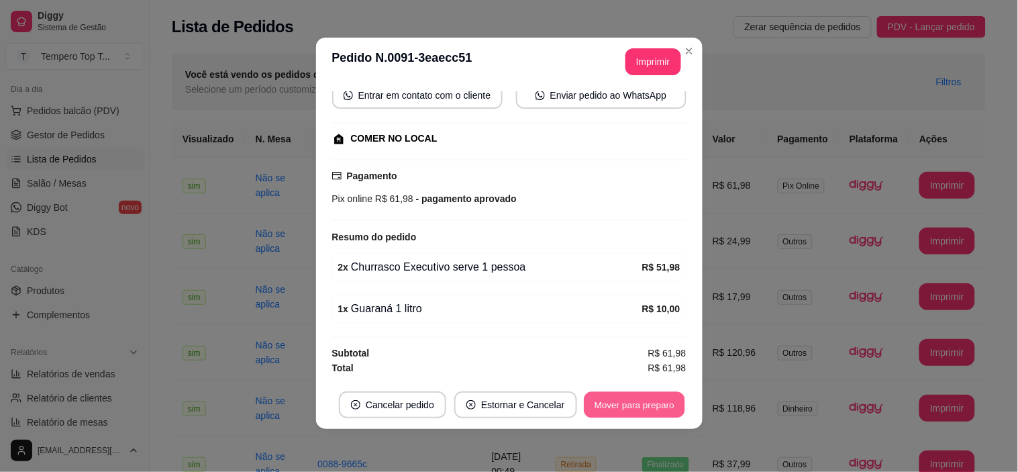
click at [647, 398] on button "Mover para preparo" at bounding box center [634, 405] width 101 height 26
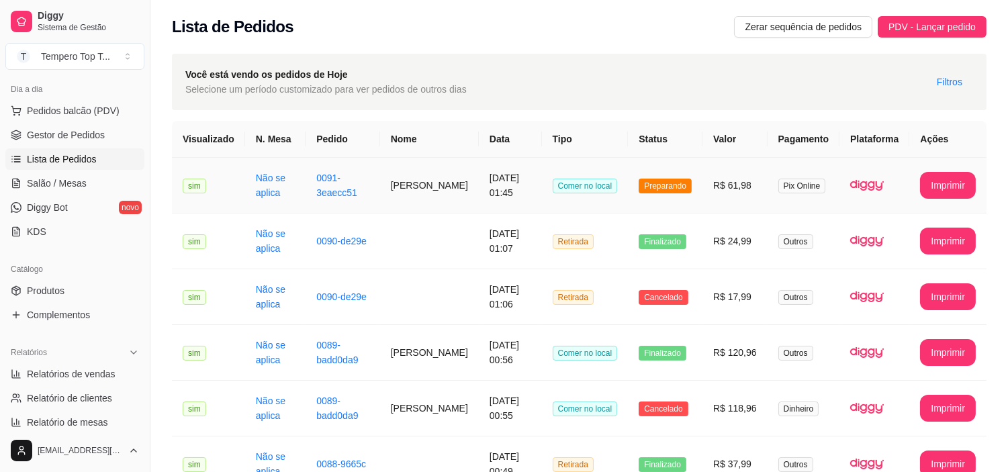
click at [575, 205] on td "Comer no local" at bounding box center [585, 186] width 87 height 56
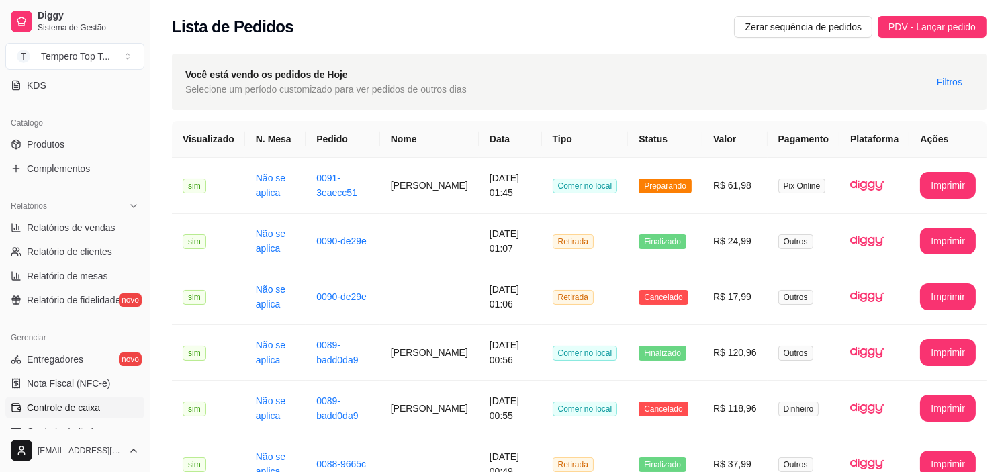
scroll to position [270, 0]
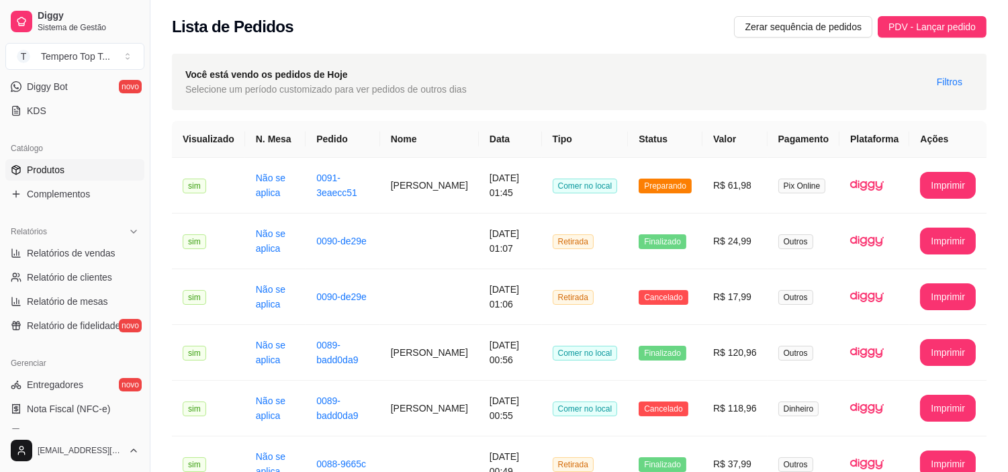
click at [81, 173] on link "Produtos" at bounding box center [74, 169] width 139 height 21
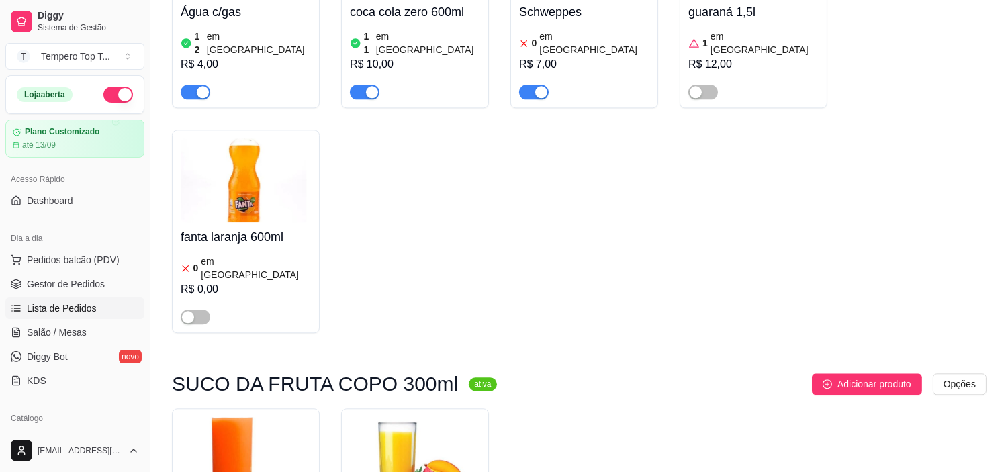
click at [74, 304] on span "Lista de Pedidos" at bounding box center [62, 307] width 70 height 13
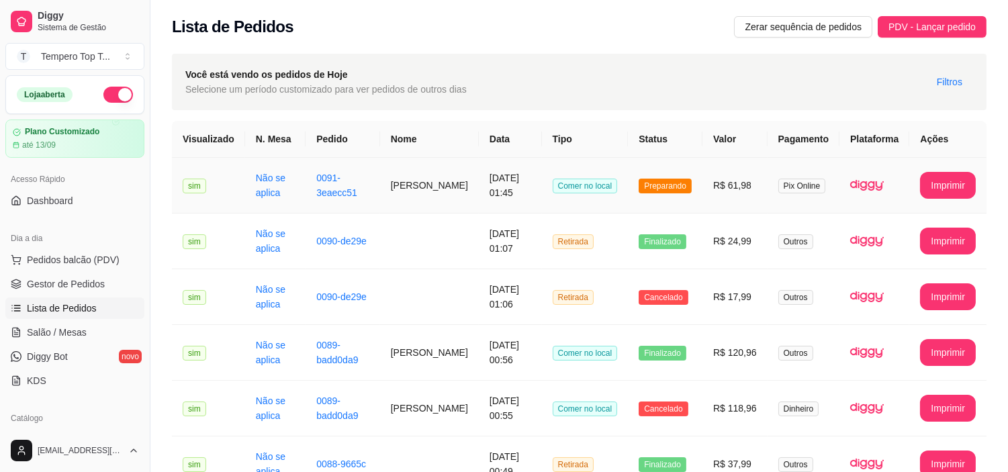
click at [735, 197] on td "R$ 61,98" at bounding box center [734, 186] width 65 height 56
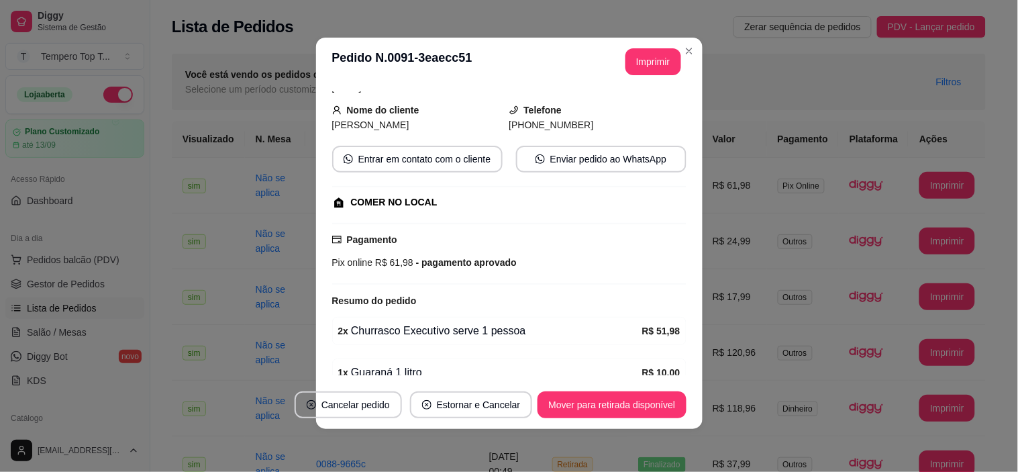
scroll to position [136, 0]
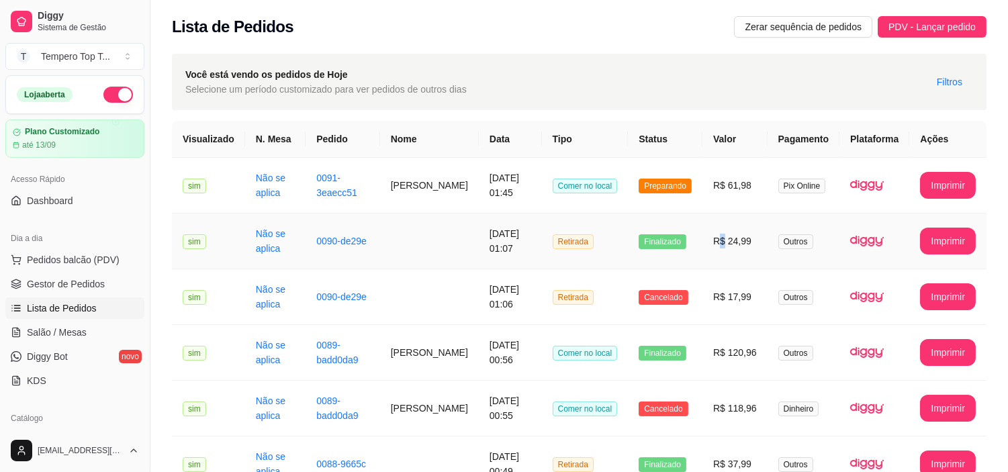
click at [725, 244] on td "R$ 24,99" at bounding box center [734, 241] width 65 height 56
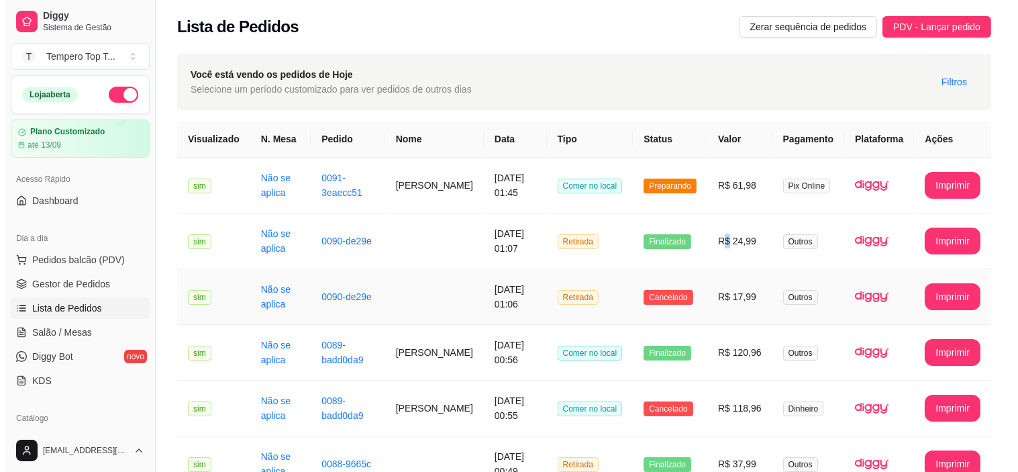
scroll to position [149, 0]
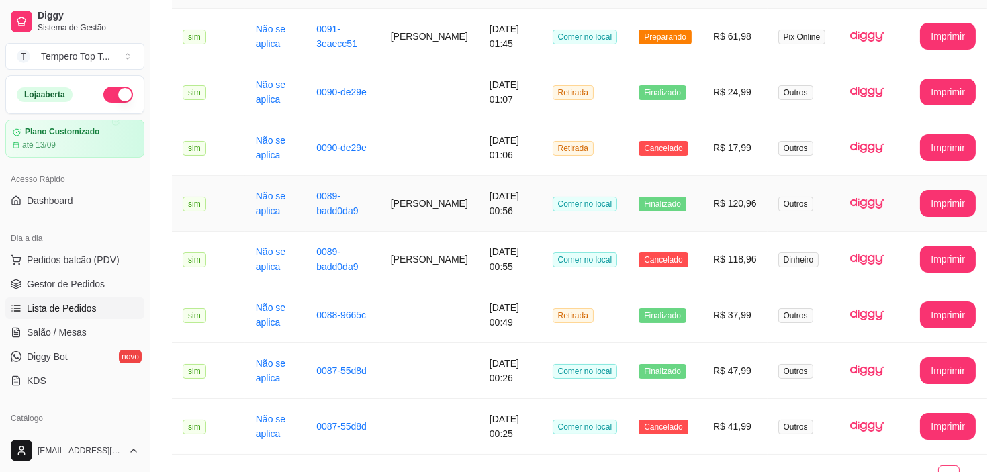
click at [720, 189] on td "R$ 120,96" at bounding box center [734, 204] width 65 height 56
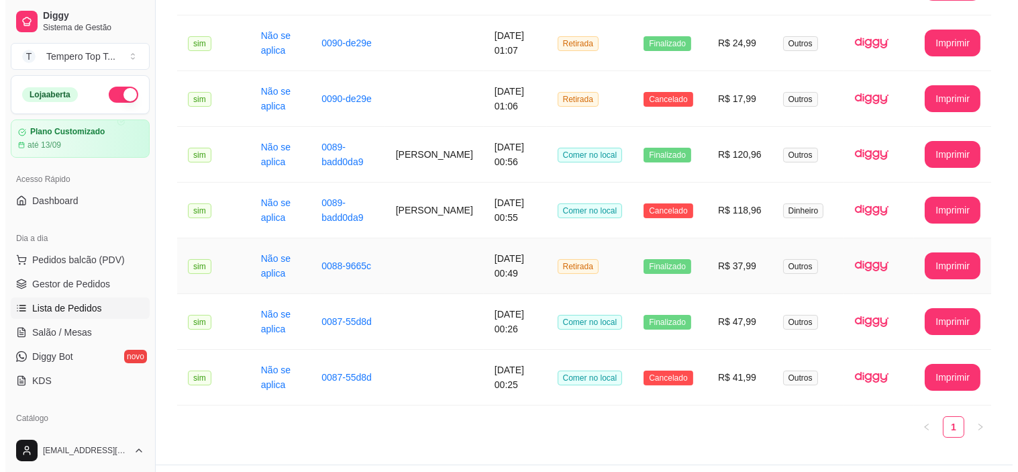
scroll to position [224, 0]
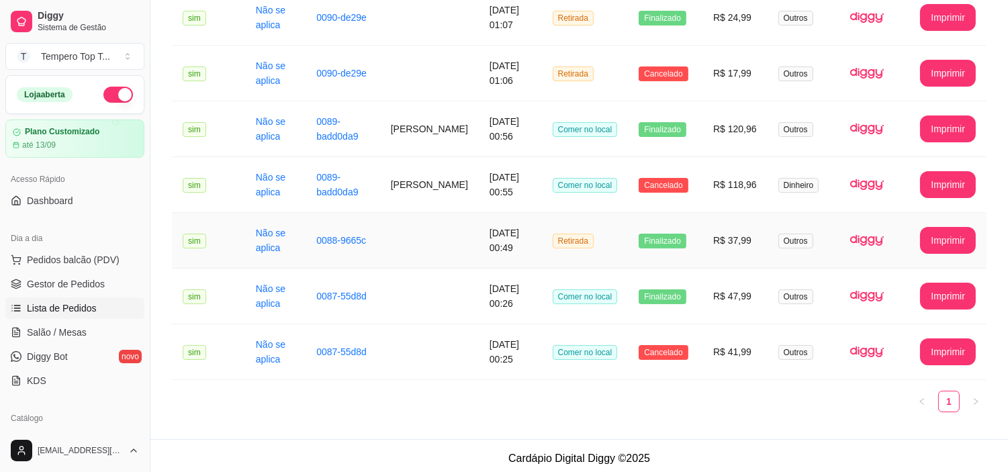
click at [745, 257] on td "R$ 37,99" at bounding box center [734, 241] width 65 height 56
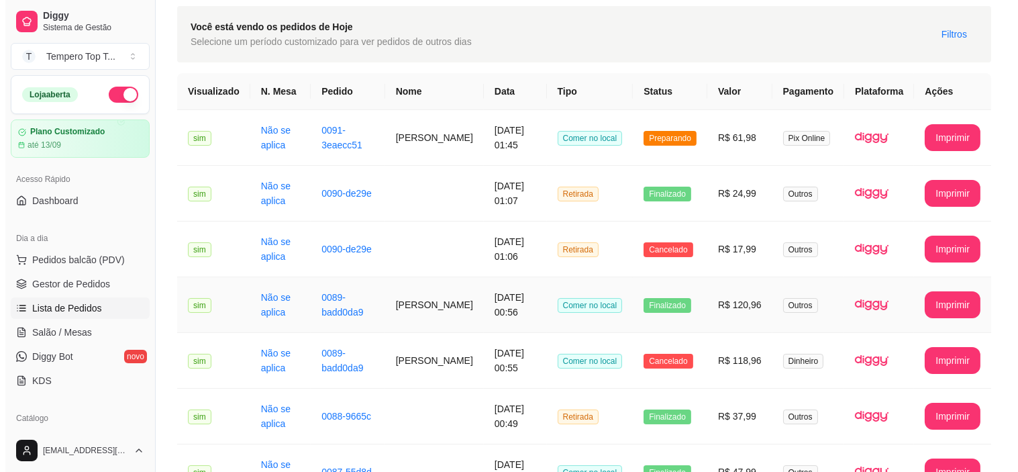
scroll to position [75, 0]
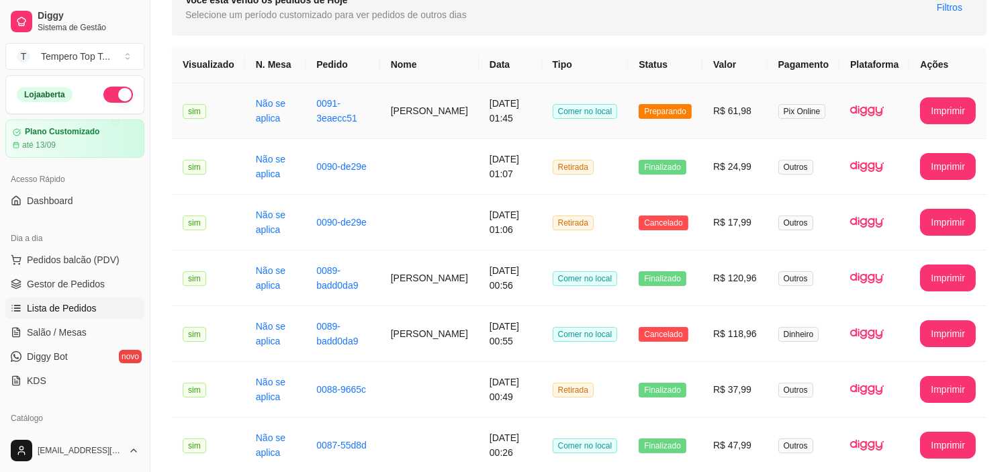
click at [708, 122] on td "R$ 61,98" at bounding box center [734, 111] width 65 height 56
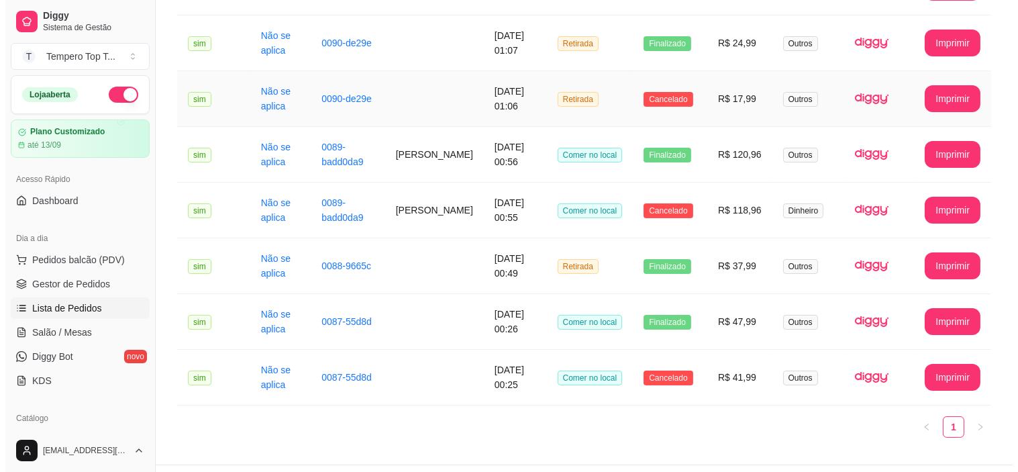
scroll to position [224, 0]
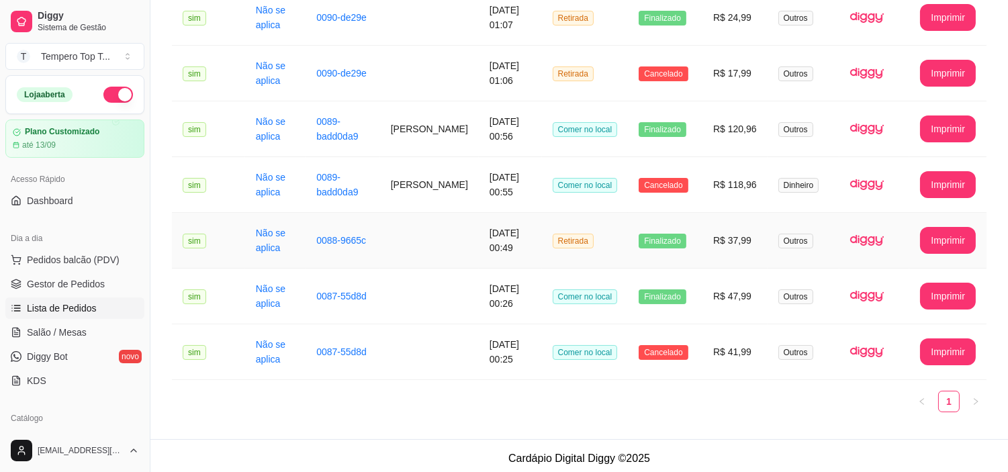
click at [730, 238] on td "R$ 37,99" at bounding box center [734, 241] width 65 height 56
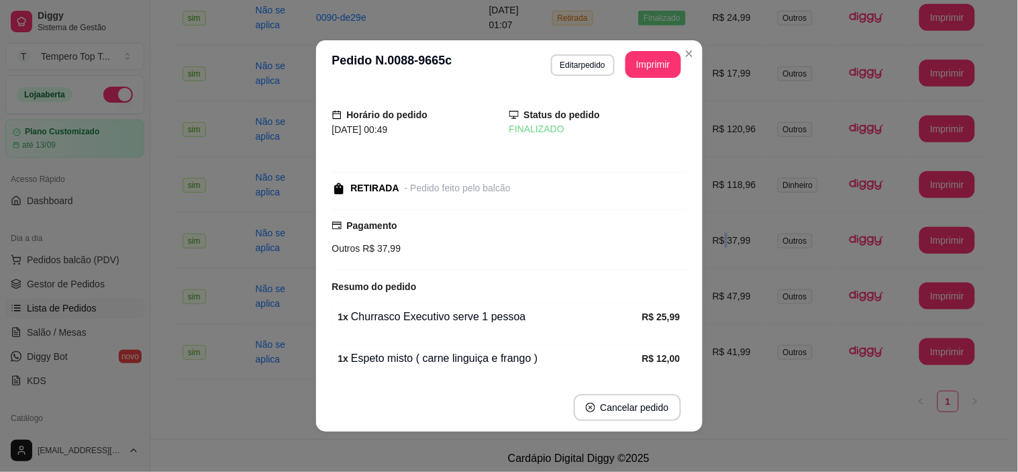
scroll to position [48, 0]
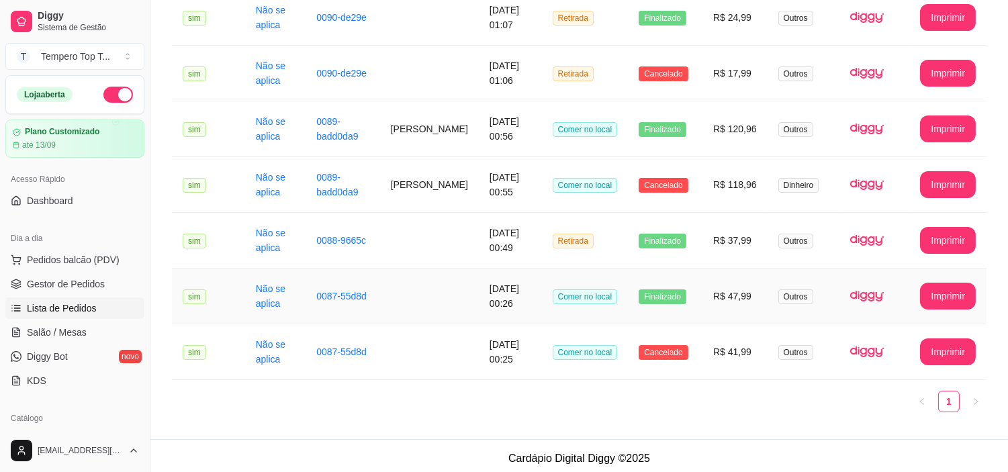
click at [728, 289] on td "R$ 47,99" at bounding box center [734, 297] width 65 height 56
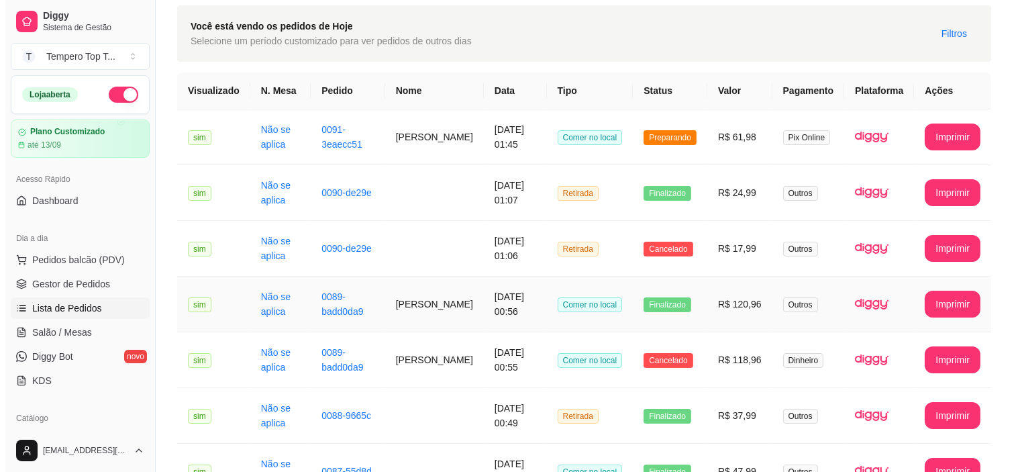
scroll to position [75, 0]
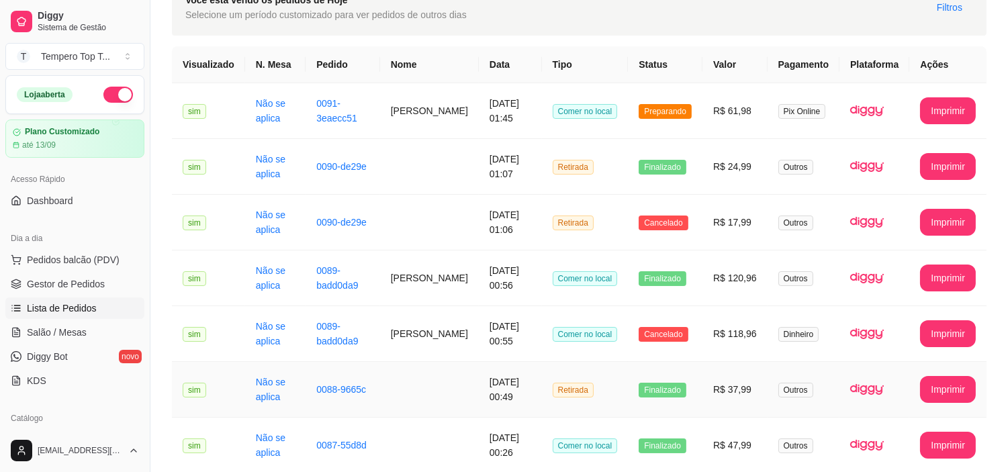
click at [750, 403] on td "R$ 37,99" at bounding box center [734, 390] width 65 height 56
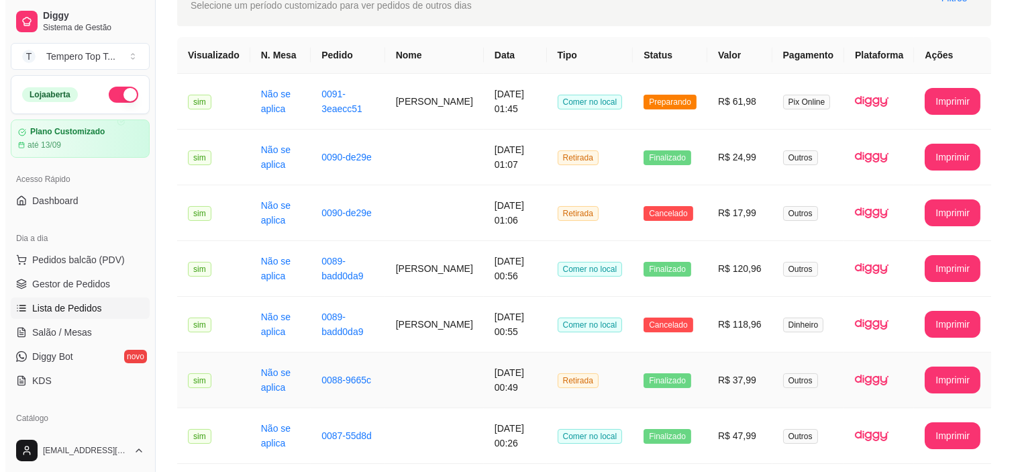
scroll to position [224, 0]
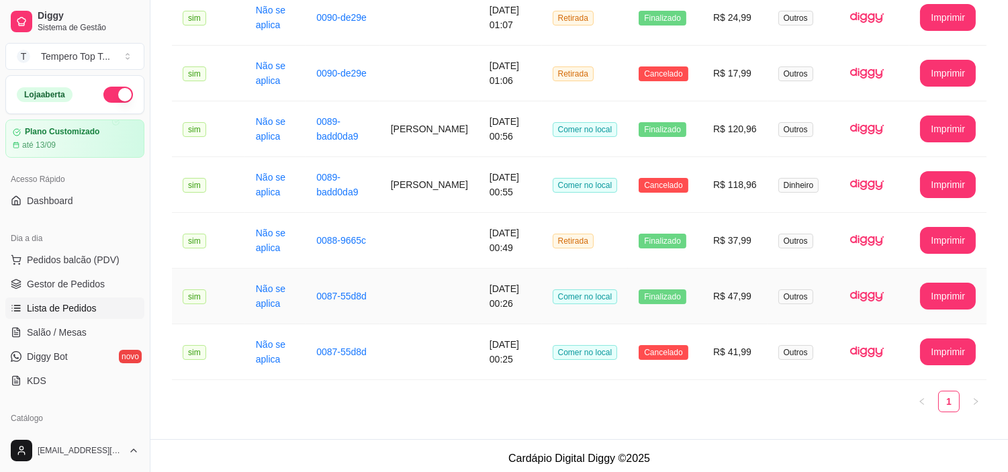
click at [742, 306] on td "R$ 47,99" at bounding box center [734, 297] width 65 height 56
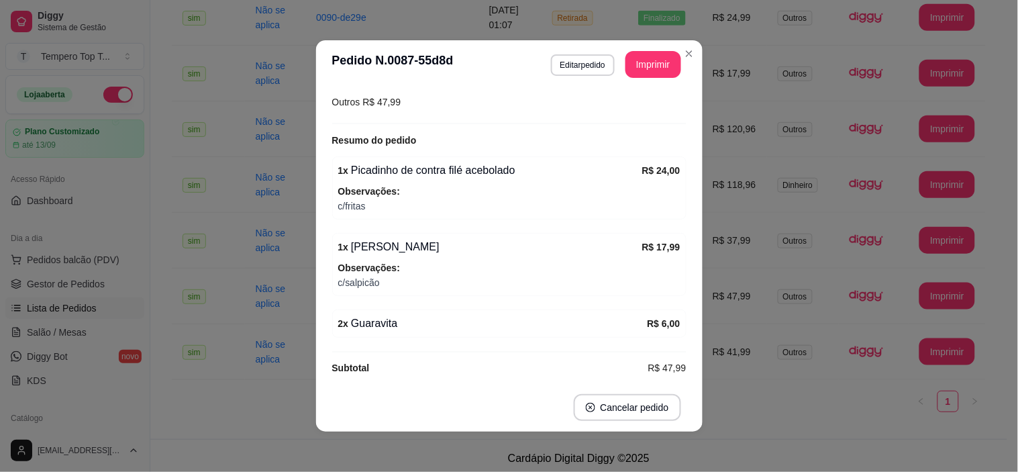
scroll to position [175, 0]
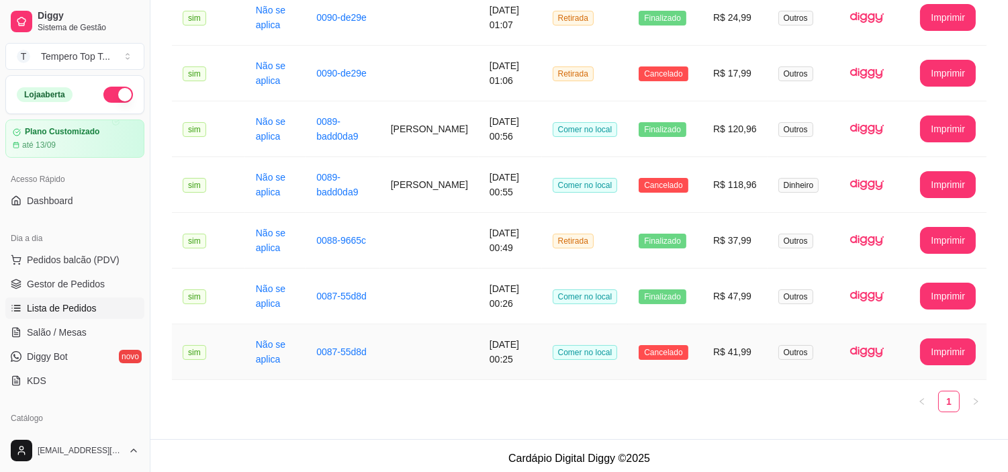
click at [722, 359] on td "R$ 41,99" at bounding box center [734, 352] width 65 height 56
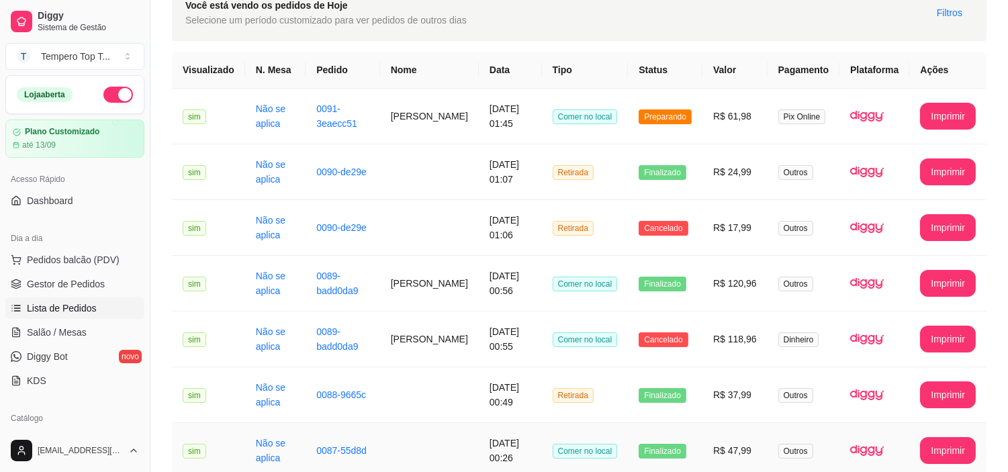
scroll to position [0, 0]
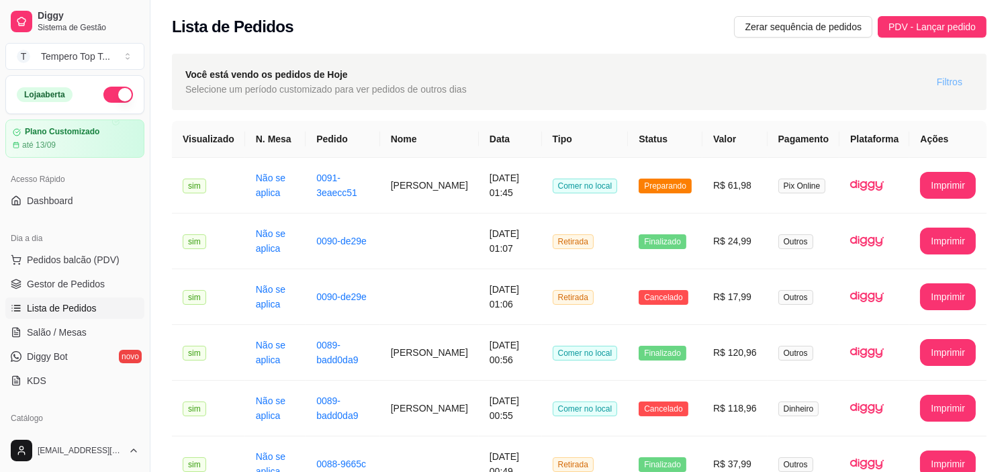
click at [941, 89] on button "Filtros" at bounding box center [949, 81] width 47 height 21
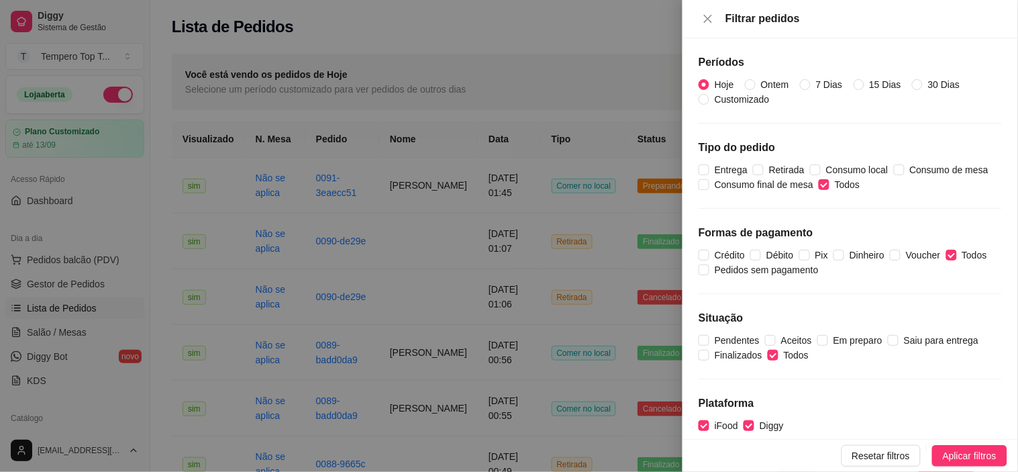
click at [588, 188] on div at bounding box center [509, 236] width 1018 height 472
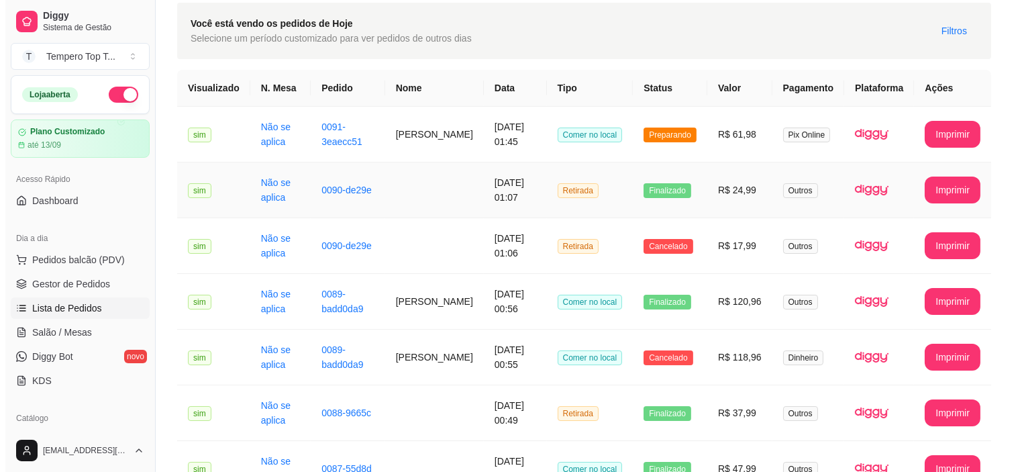
scroll to position [75, 0]
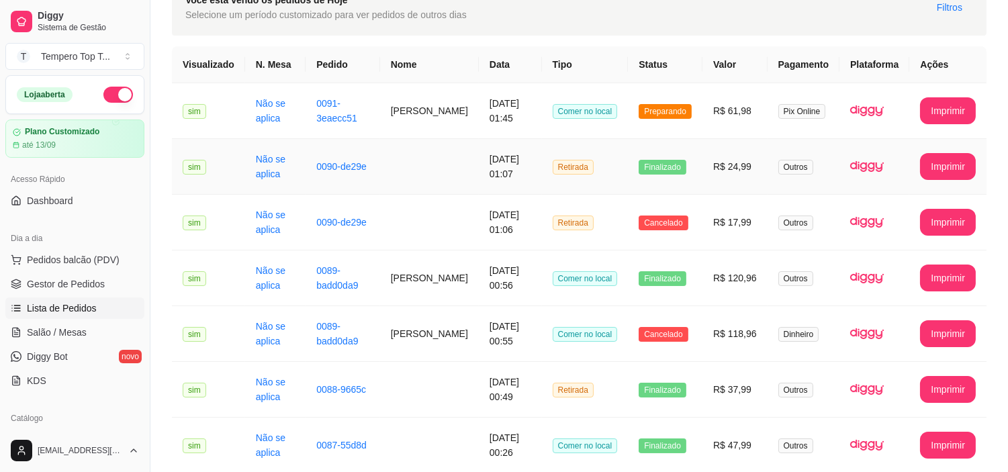
click at [746, 169] on td "R$ 24,99" at bounding box center [734, 167] width 65 height 56
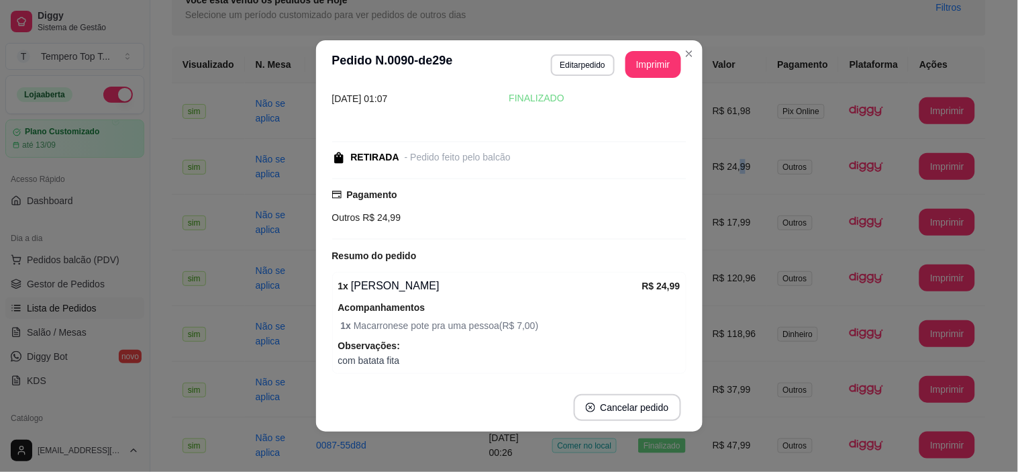
scroll to position [96, 0]
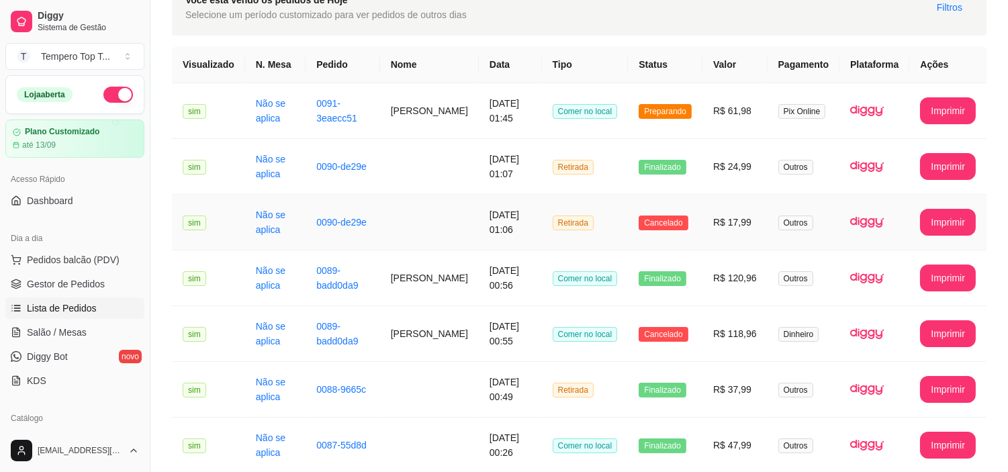
drag, startPoint x: 726, startPoint y: 232, endPoint x: 720, endPoint y: 232, distance: 6.7
click at [720, 232] on td "R$ 17,99" at bounding box center [734, 223] width 65 height 56
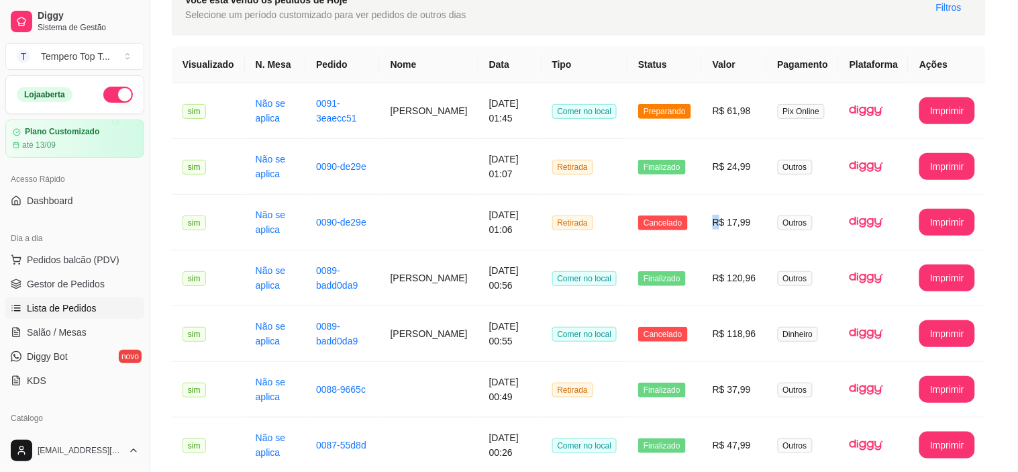
scroll to position [72, 0]
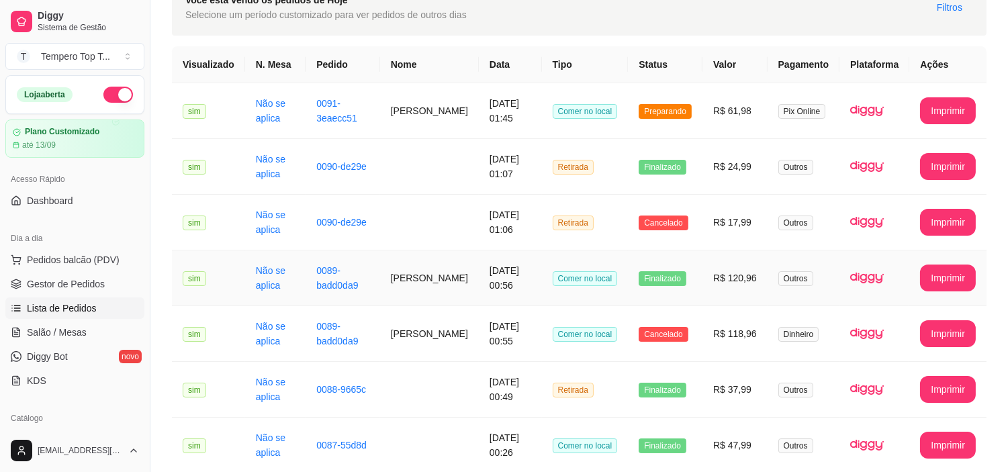
click at [714, 276] on td "R$ 120,96" at bounding box center [734, 278] width 65 height 56
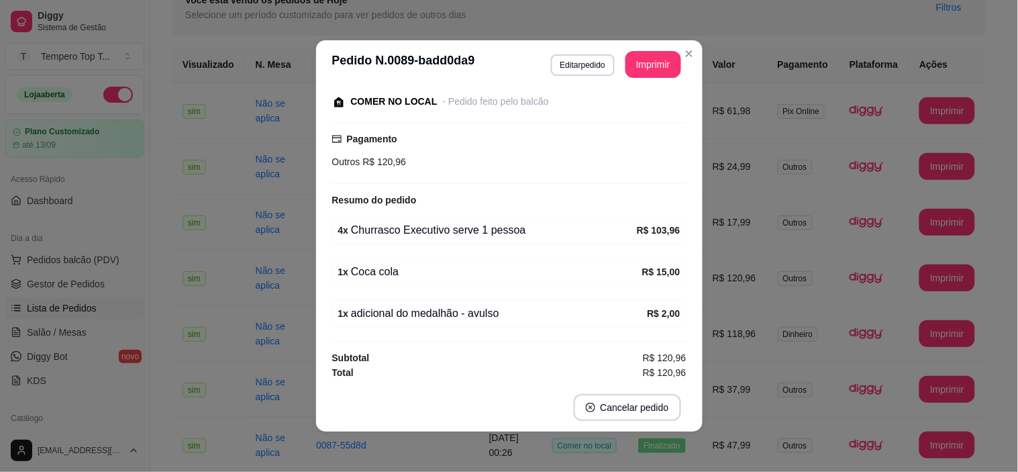
scroll to position [162, 0]
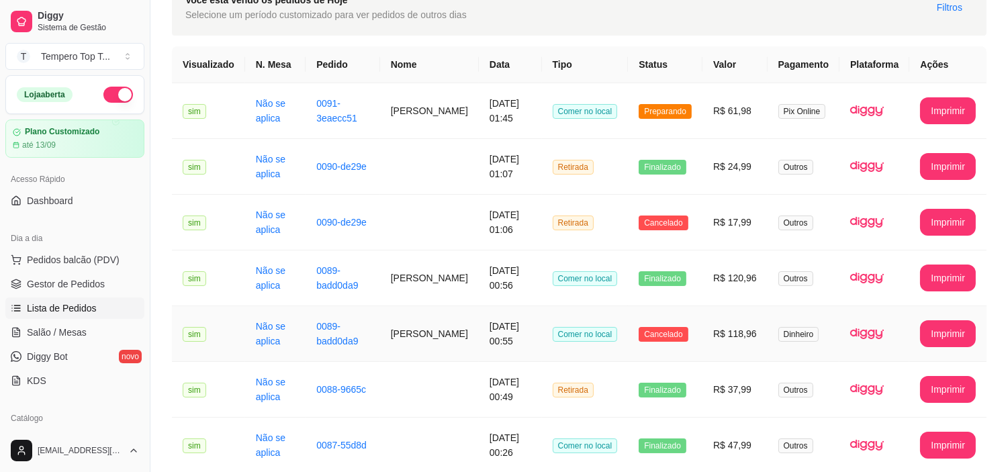
click at [714, 330] on td "R$ 118,96" at bounding box center [734, 334] width 65 height 56
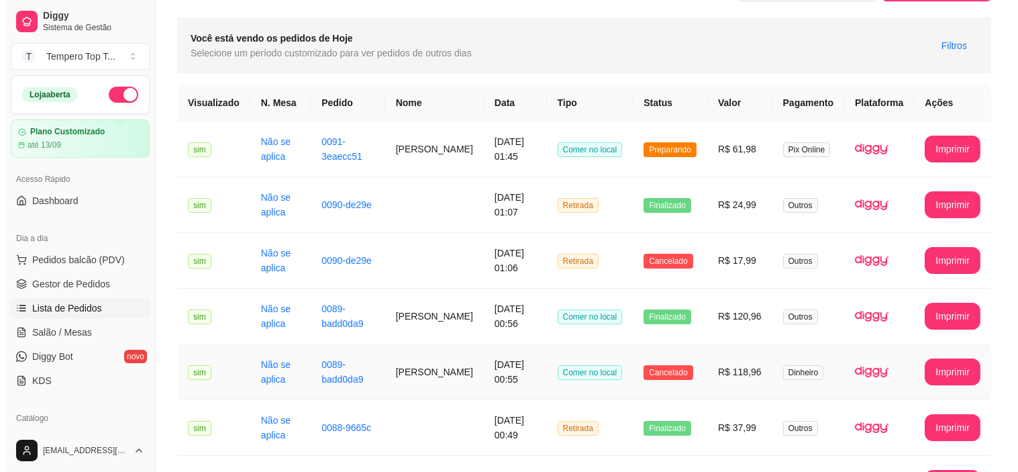
scroll to position [0, 0]
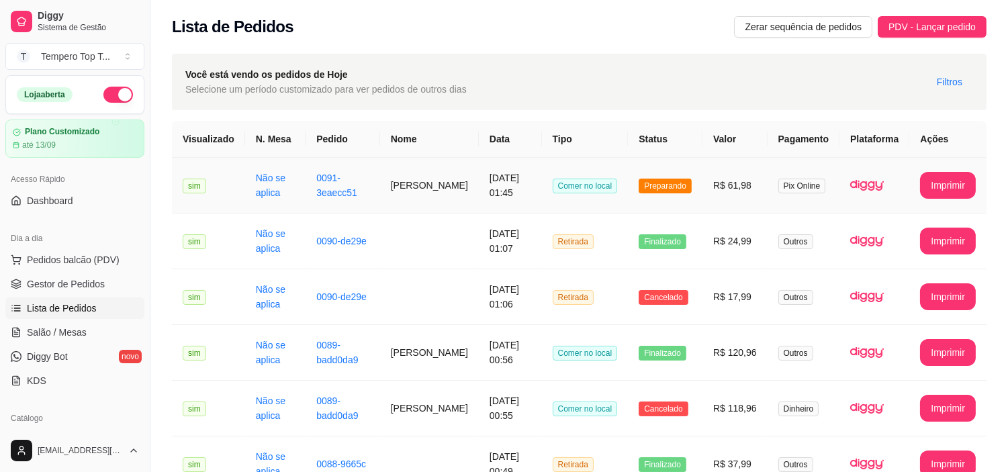
click at [720, 195] on td "R$ 61,98" at bounding box center [734, 186] width 65 height 56
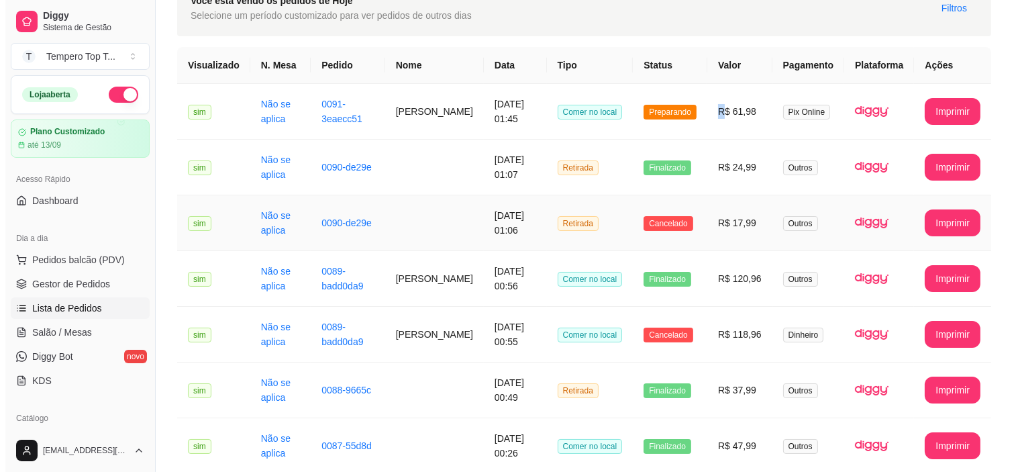
scroll to position [75, 0]
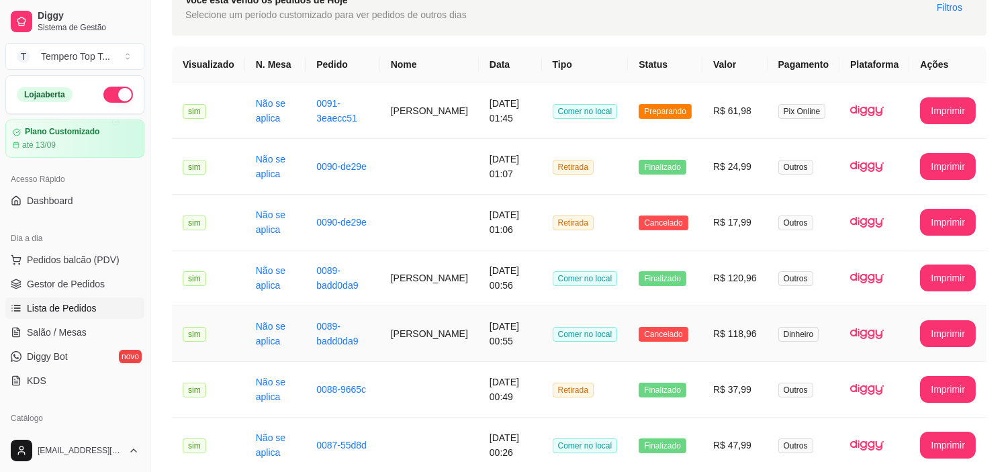
click at [730, 338] on td "R$ 118,96" at bounding box center [734, 334] width 65 height 56
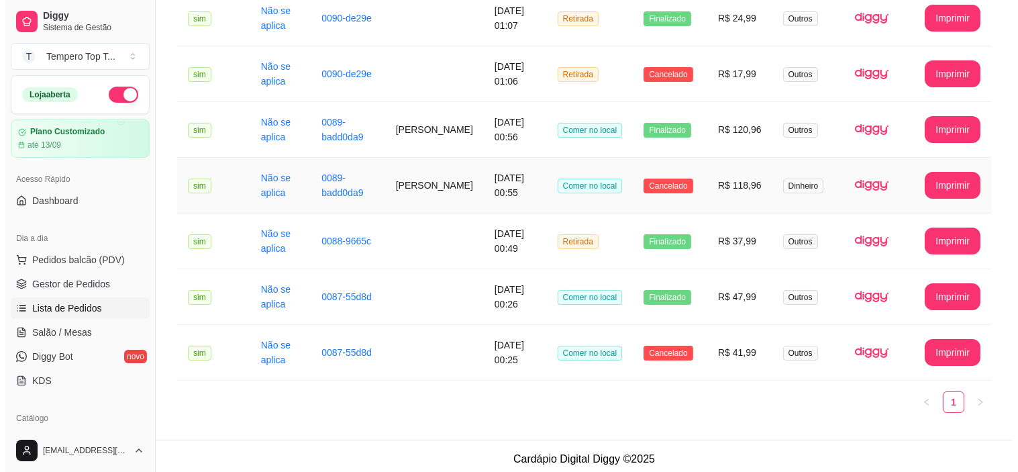
scroll to position [224, 0]
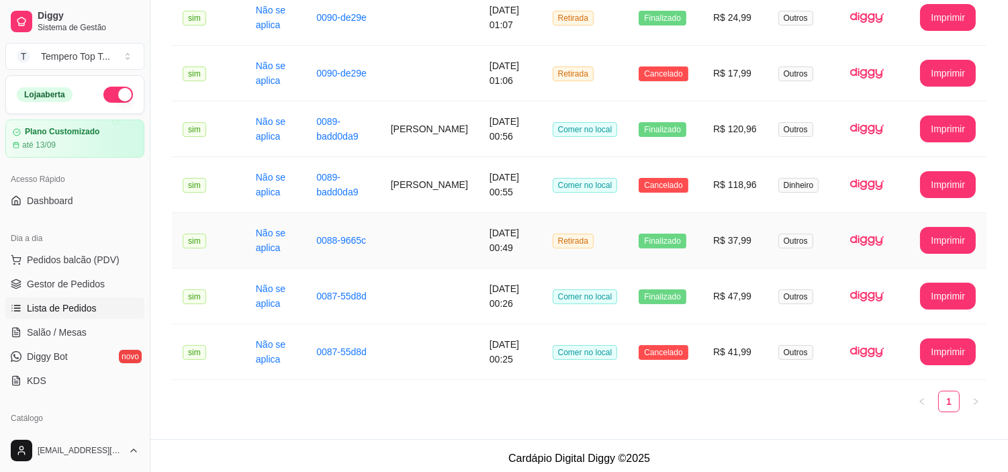
click at [714, 245] on td "R$ 37,99" at bounding box center [734, 241] width 65 height 56
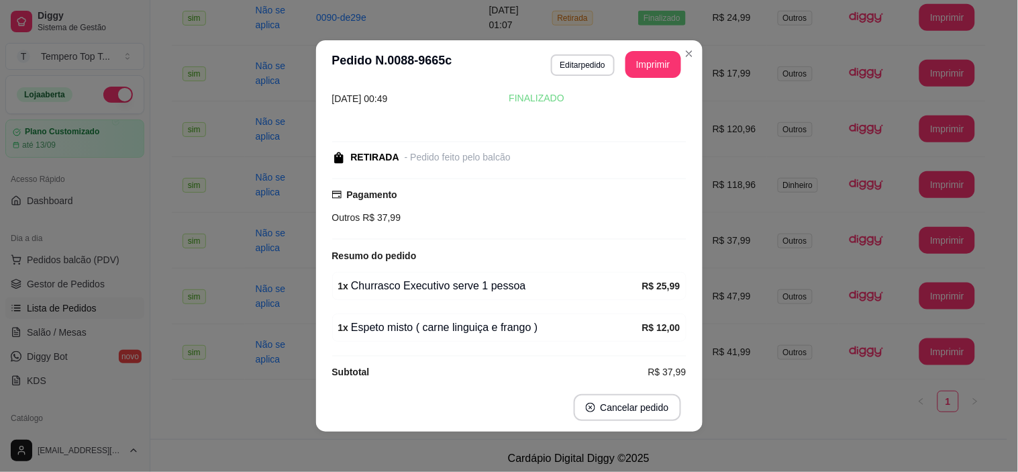
scroll to position [48, 0]
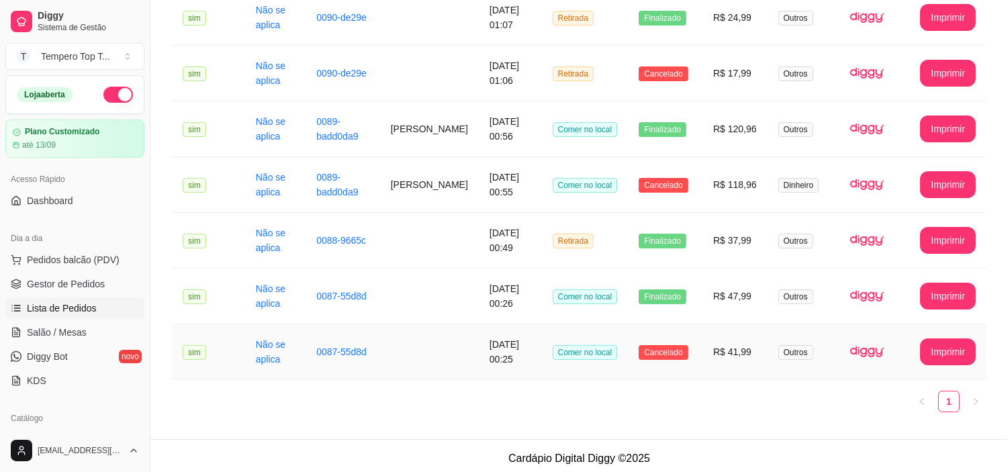
click at [717, 350] on td "R$ 41,99" at bounding box center [734, 352] width 65 height 56
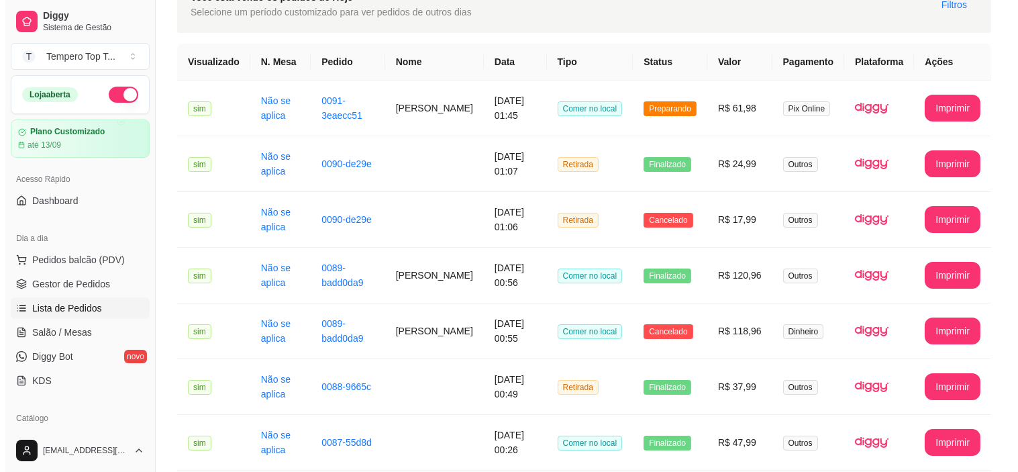
scroll to position [0, 0]
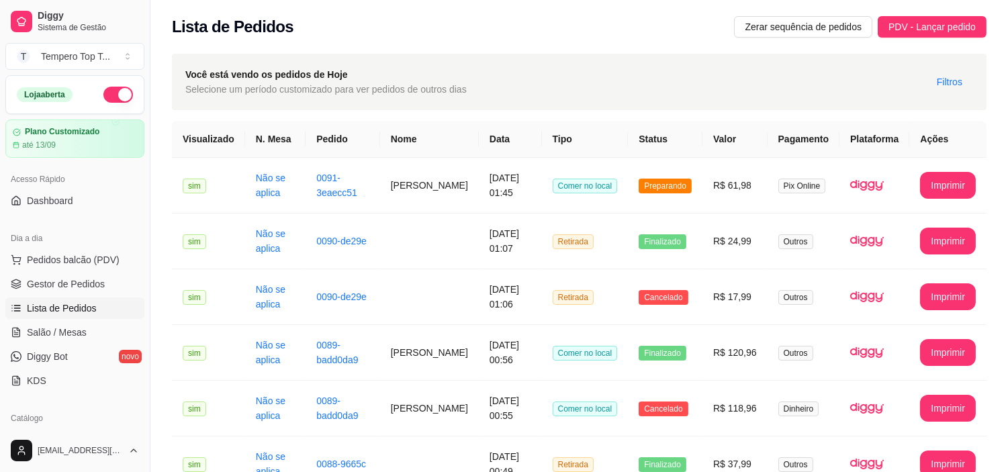
drag, startPoint x: 945, startPoint y: 85, endPoint x: 963, endPoint y: 99, distance: 23.5
click at [962, 99] on div "Você está vendo os pedidos de Hoje Selecione um período customizado para ver pe…" at bounding box center [579, 82] width 814 height 56
click at [942, 81] on span "Filtros" at bounding box center [950, 82] width 26 height 15
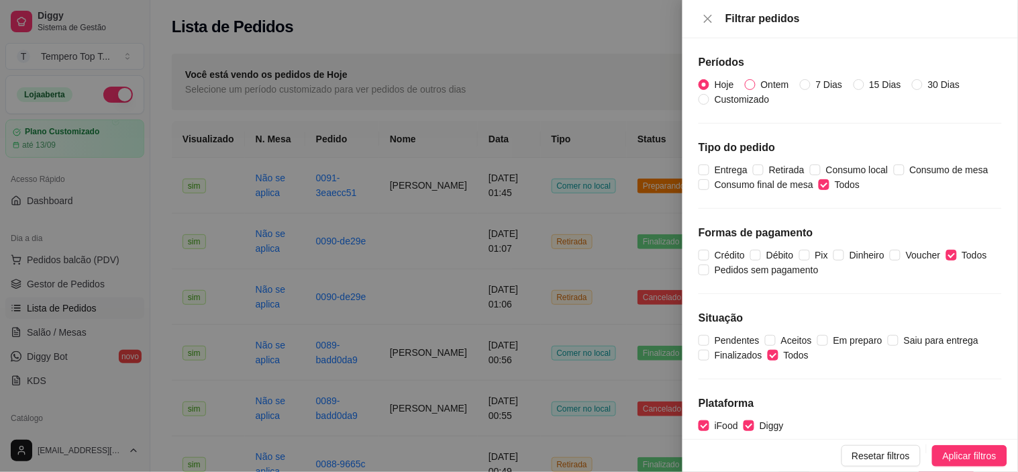
click at [768, 87] on span "Ontem" at bounding box center [775, 84] width 39 height 15
click at [756, 87] on input "Ontem" at bounding box center [750, 84] width 11 height 11
radio input "true"
radio input "false"
drag, startPoint x: 943, startPoint y: 459, endPoint x: 928, endPoint y: 448, distance: 18.8
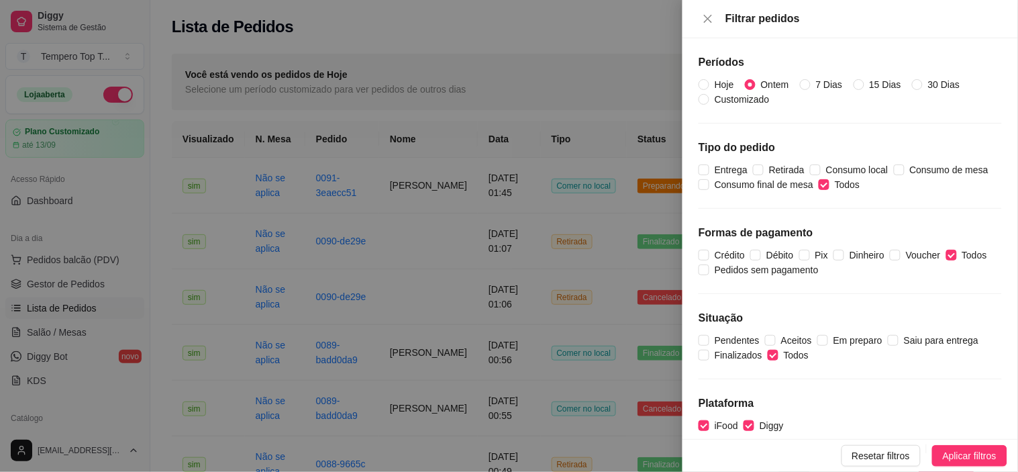
click at [943, 459] on span "Aplicar filtros" at bounding box center [970, 455] width 54 height 15
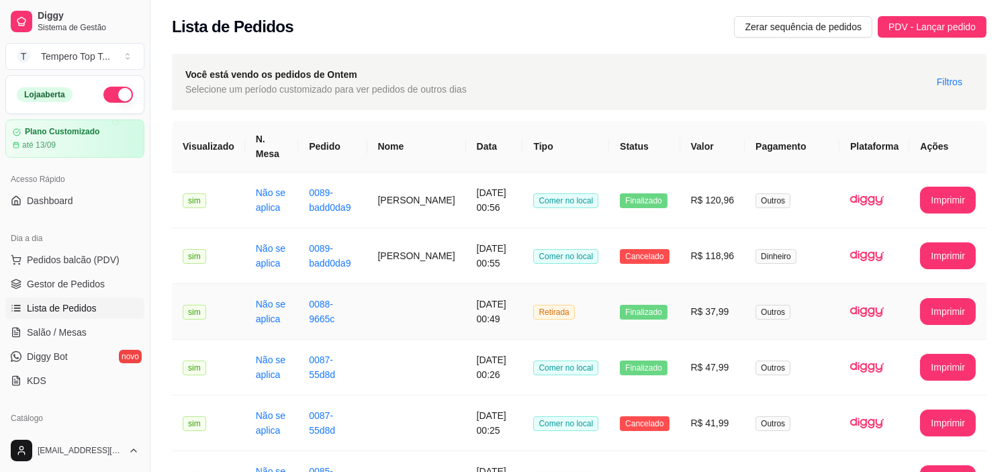
click at [720, 311] on td "R$ 37,99" at bounding box center [712, 312] width 65 height 56
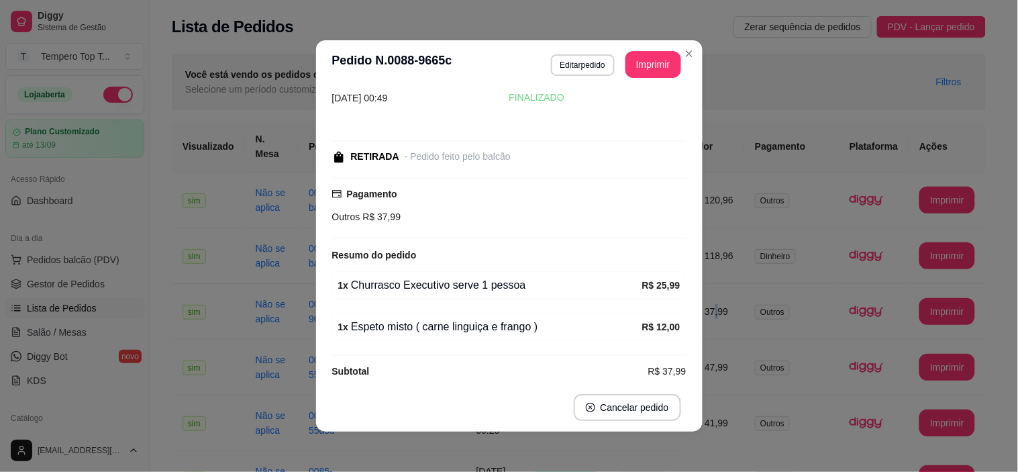
scroll to position [48, 0]
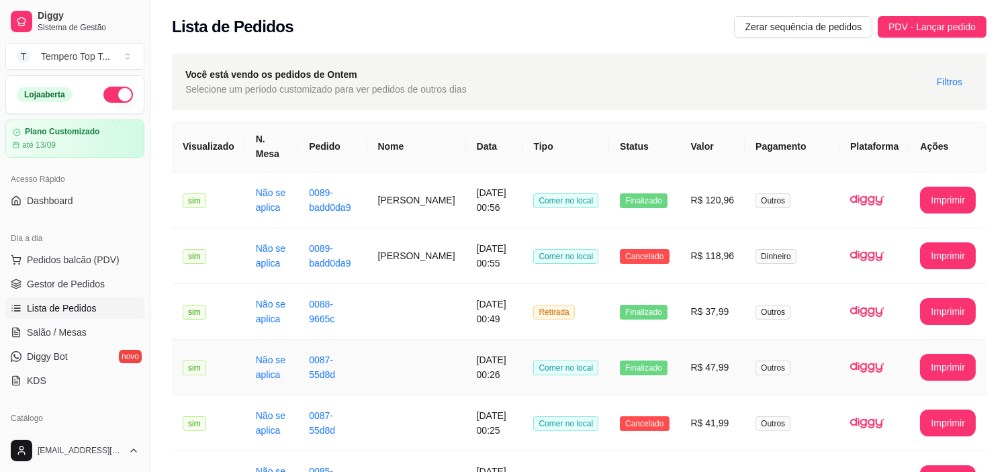
click at [743, 371] on td "R$ 47,99" at bounding box center [712, 368] width 65 height 56
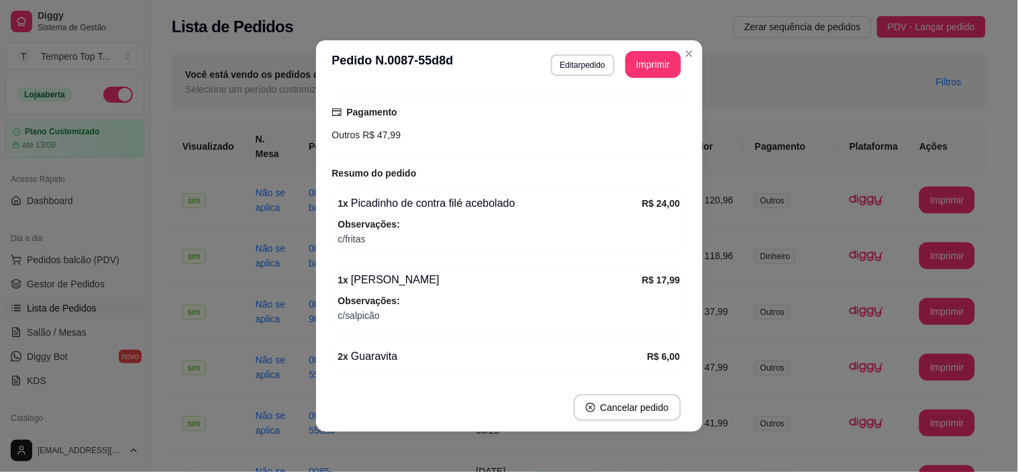
scroll to position [175, 0]
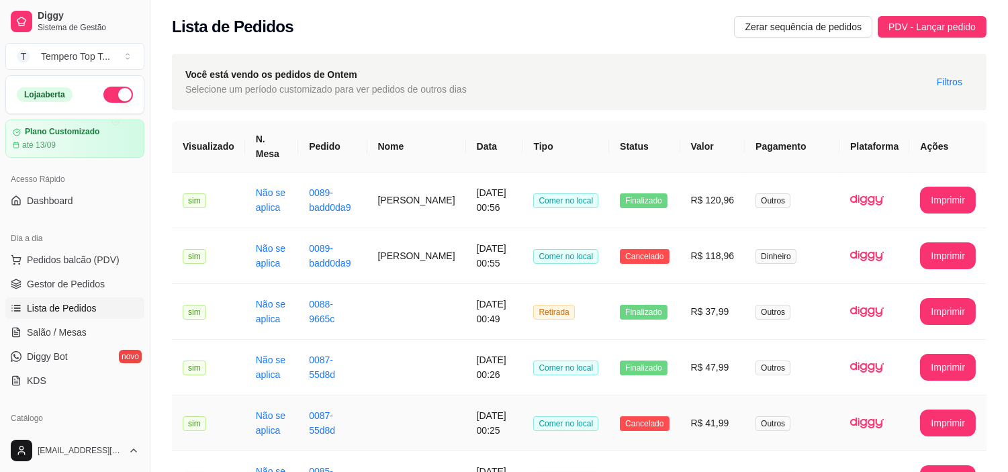
click at [708, 426] on td "R$ 41,99" at bounding box center [712, 423] width 65 height 56
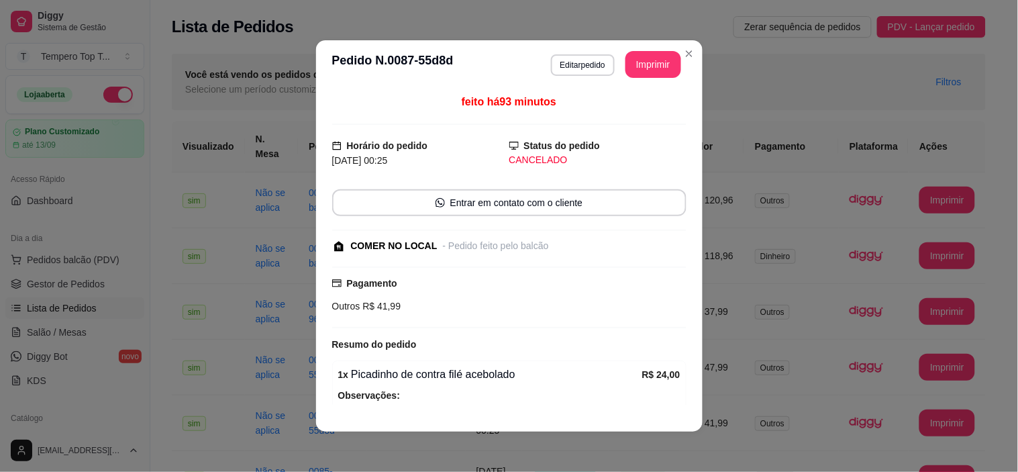
scroll to position [148, 0]
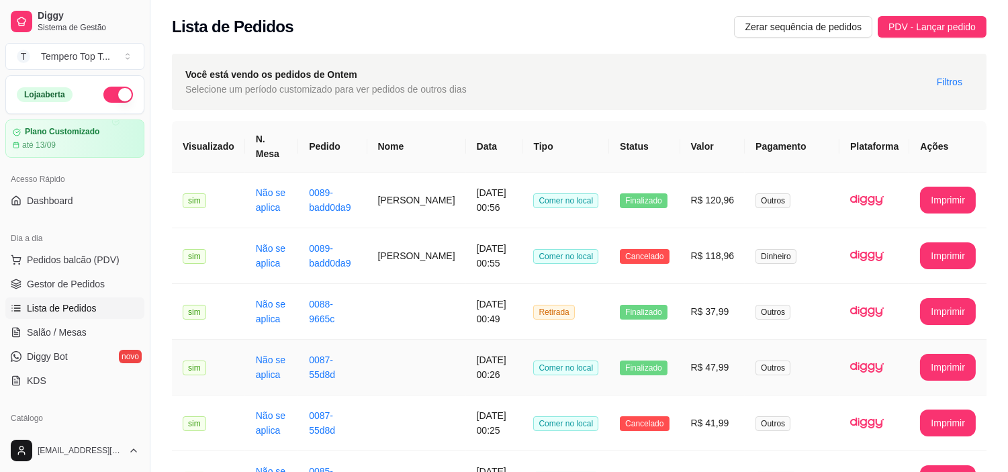
click at [725, 358] on td "R$ 47,99" at bounding box center [712, 368] width 65 height 56
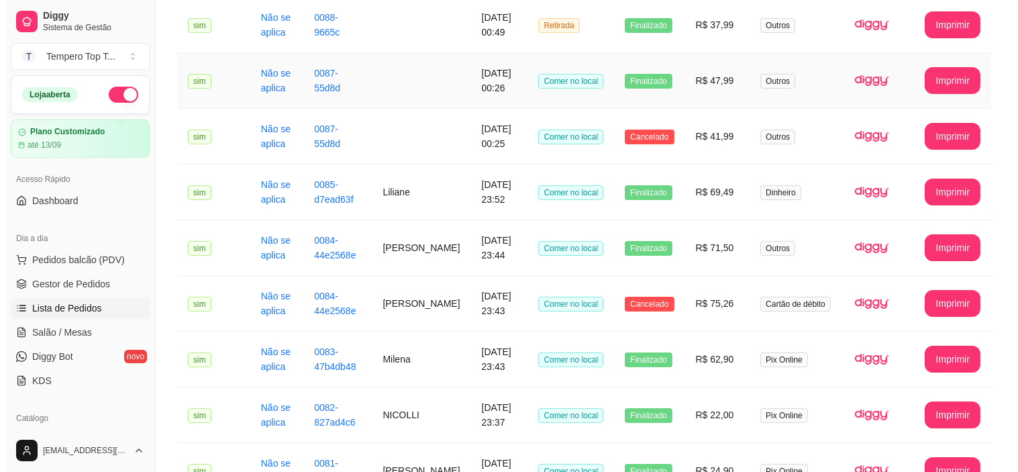
scroll to position [298, 0]
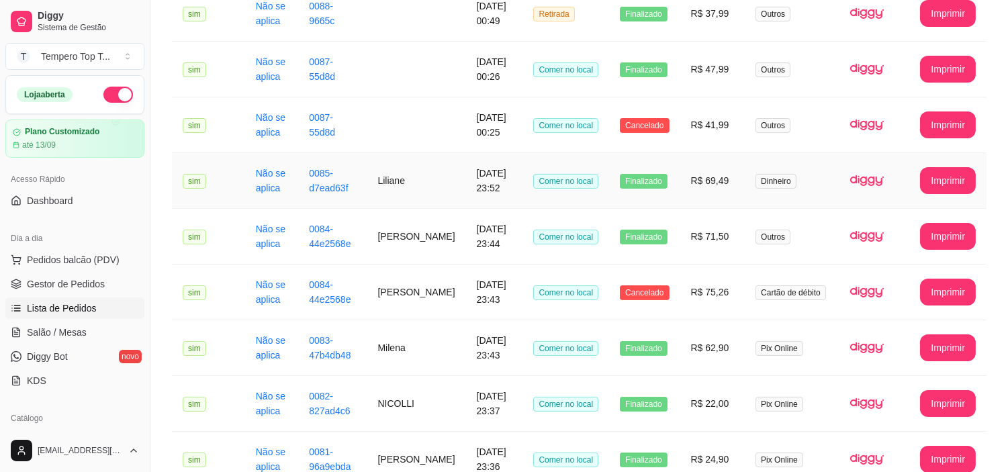
click at [727, 191] on td "R$ 69,49" at bounding box center [712, 181] width 65 height 56
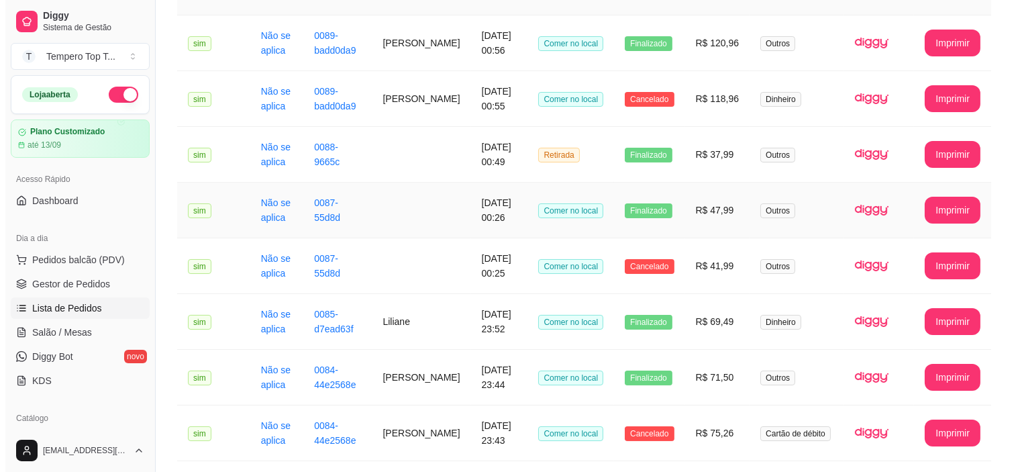
scroll to position [75, 0]
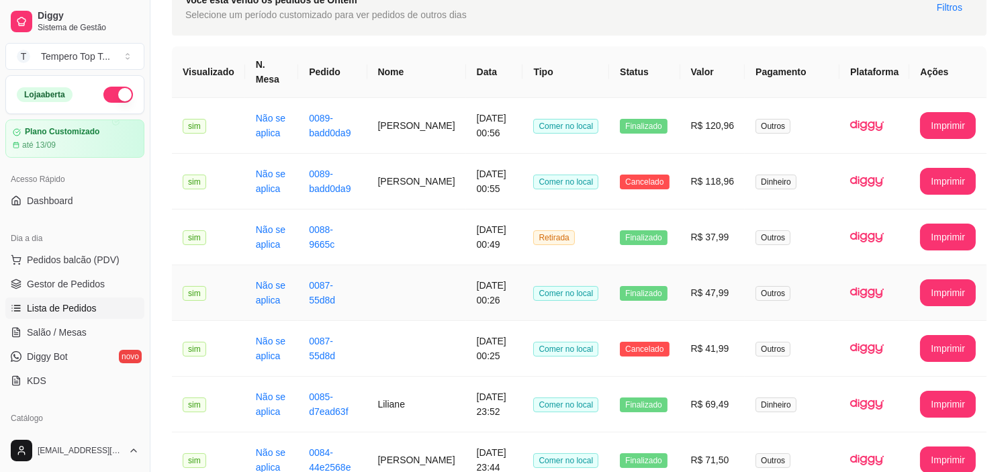
click at [736, 291] on td "R$ 47,99" at bounding box center [712, 293] width 65 height 56
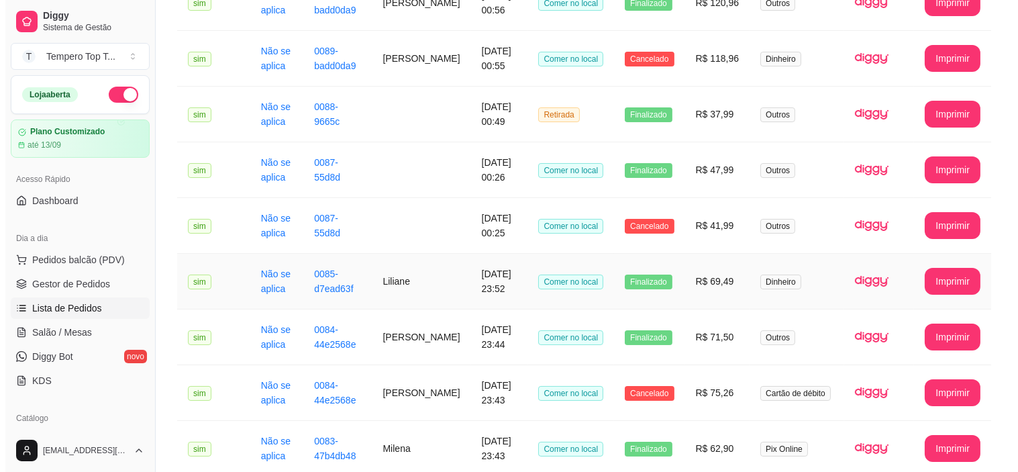
scroll to position [224, 0]
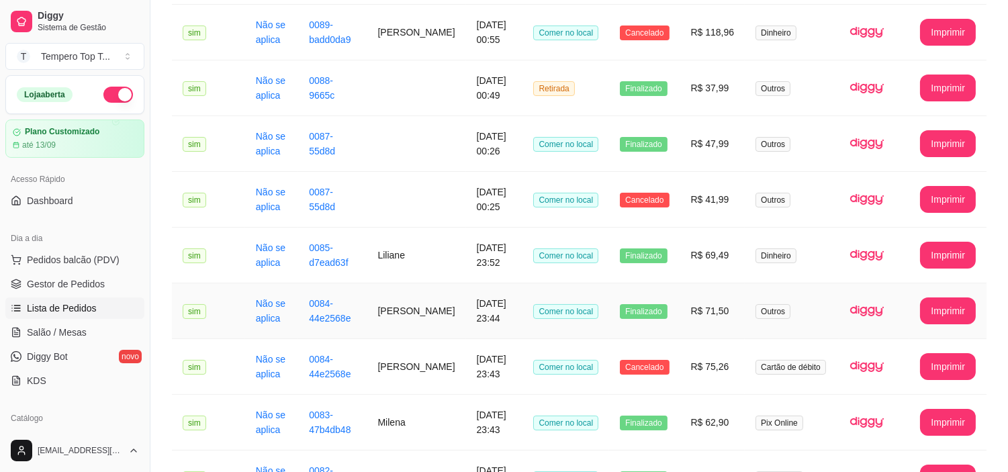
click at [733, 310] on td "R$ 71,50" at bounding box center [712, 311] width 65 height 56
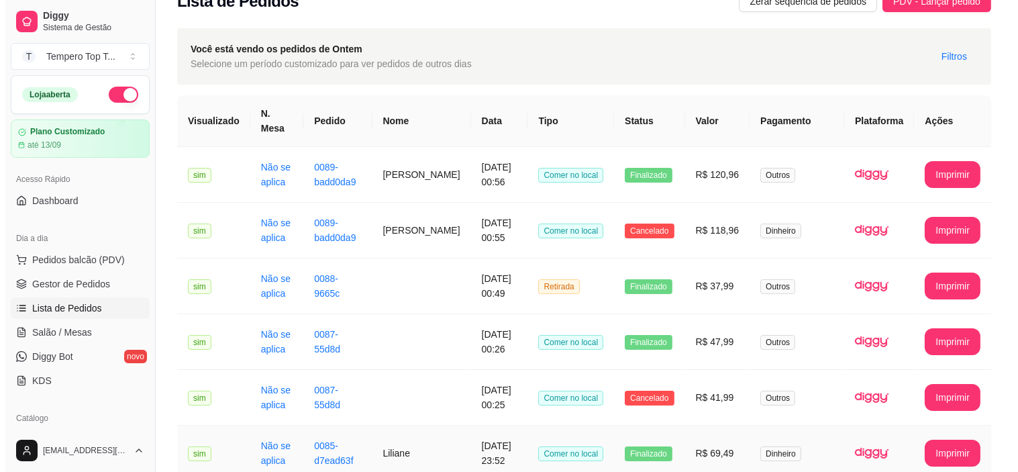
scroll to position [0, 0]
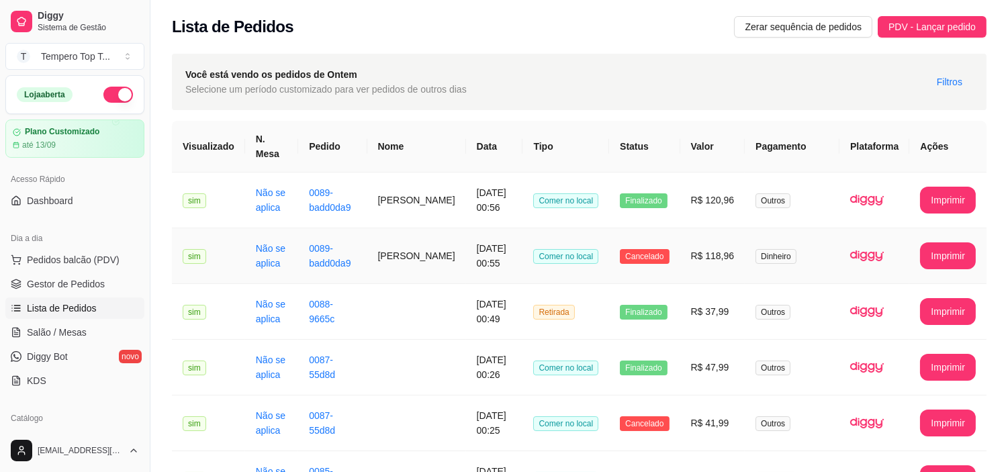
click at [712, 250] on td "R$ 118,96" at bounding box center [712, 256] width 65 height 56
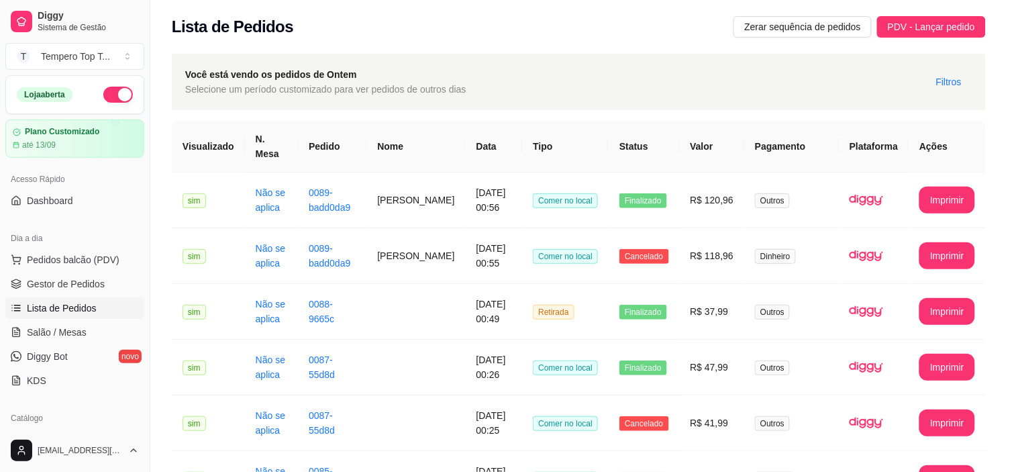
scroll to position [109, 0]
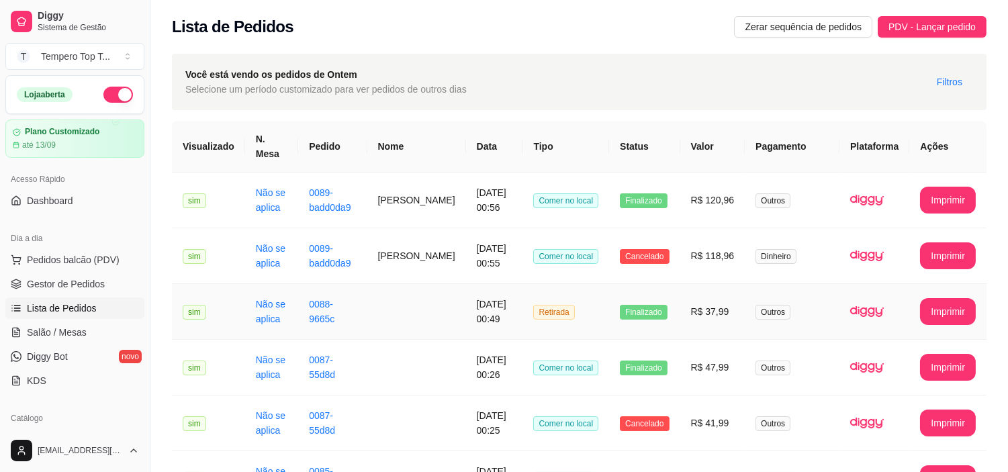
click at [709, 317] on td "R$ 37,99" at bounding box center [712, 312] width 65 height 56
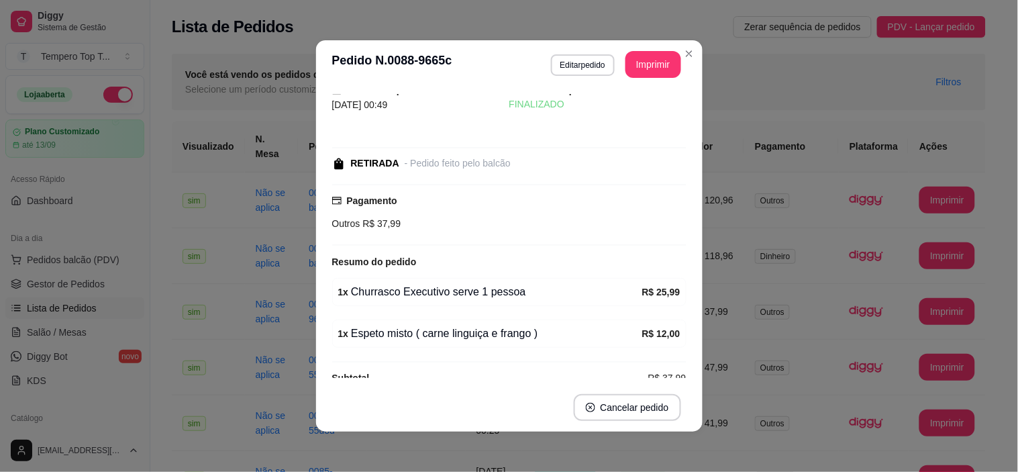
scroll to position [48, 0]
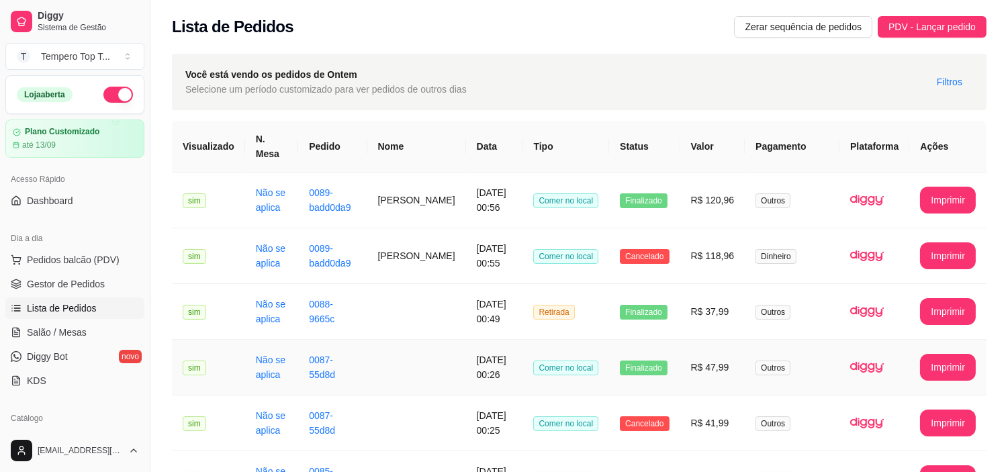
click at [736, 381] on td "R$ 47,99" at bounding box center [712, 368] width 65 height 56
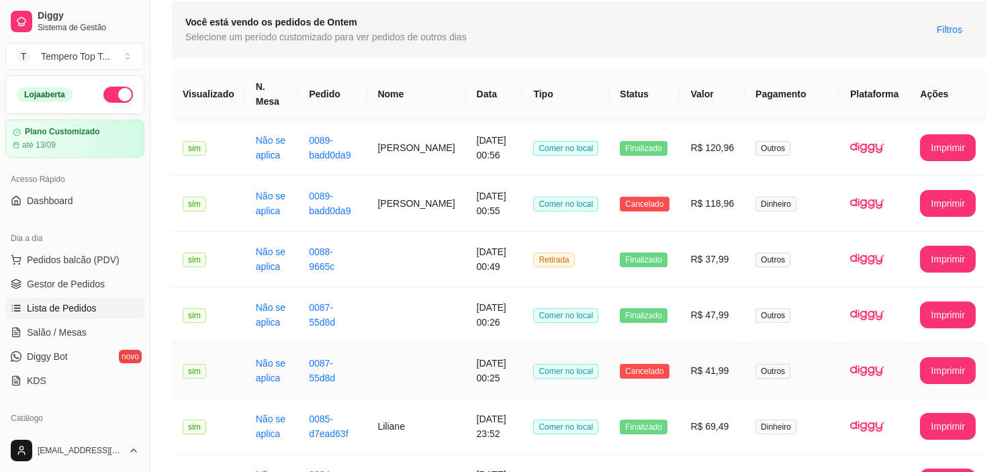
scroll to position [0, 0]
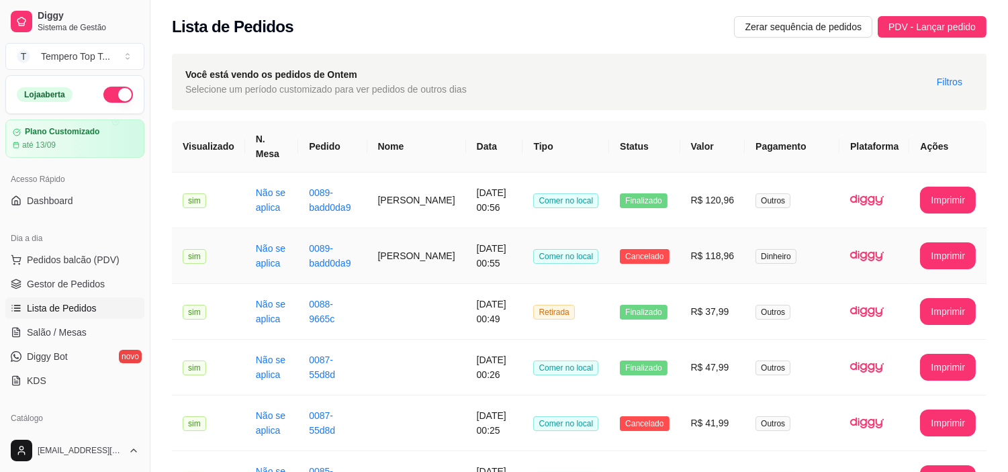
click at [729, 257] on td "R$ 118,96" at bounding box center [712, 256] width 65 height 56
click at [745, 207] on td "R$ 120,96" at bounding box center [712, 201] width 65 height 56
drag, startPoint x: 951, startPoint y: 28, endPoint x: 821, endPoint y: 81, distance: 139.8
click at [944, 30] on span "PDV - Lançar pedido" at bounding box center [931, 26] width 87 height 15
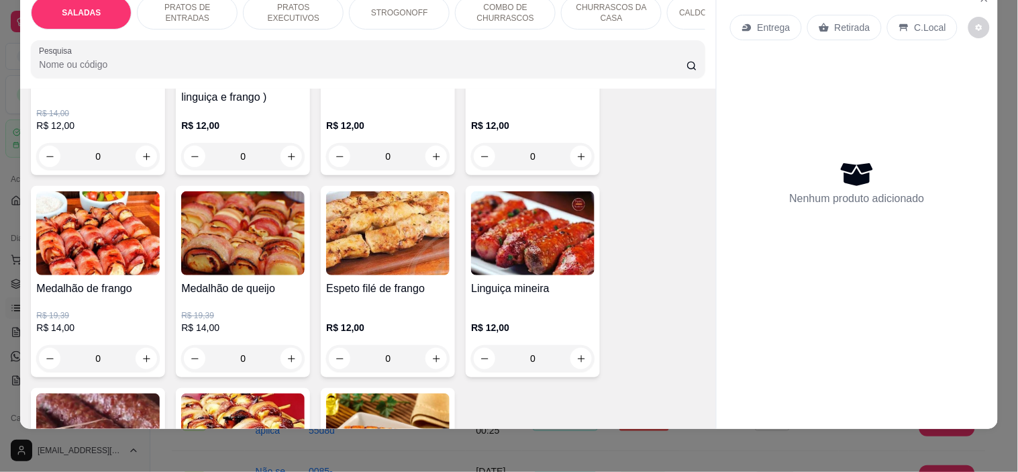
scroll to position [1790, 0]
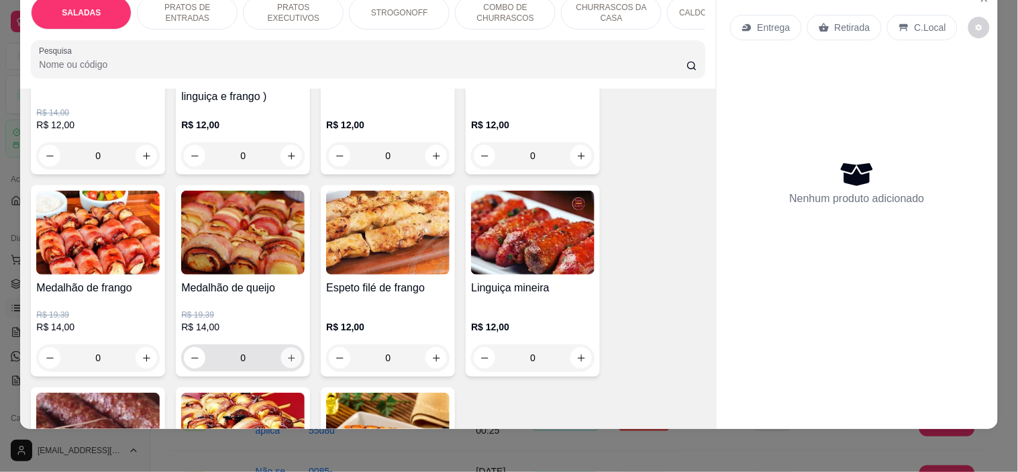
click at [287, 353] on icon "increase-product-quantity" at bounding box center [292, 358] width 10 height 10
type input "1"
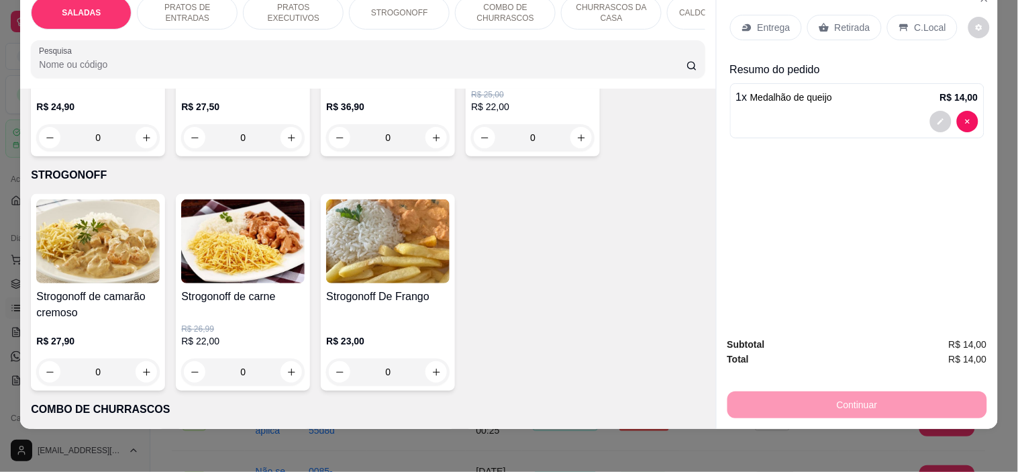
scroll to position [1193, 0]
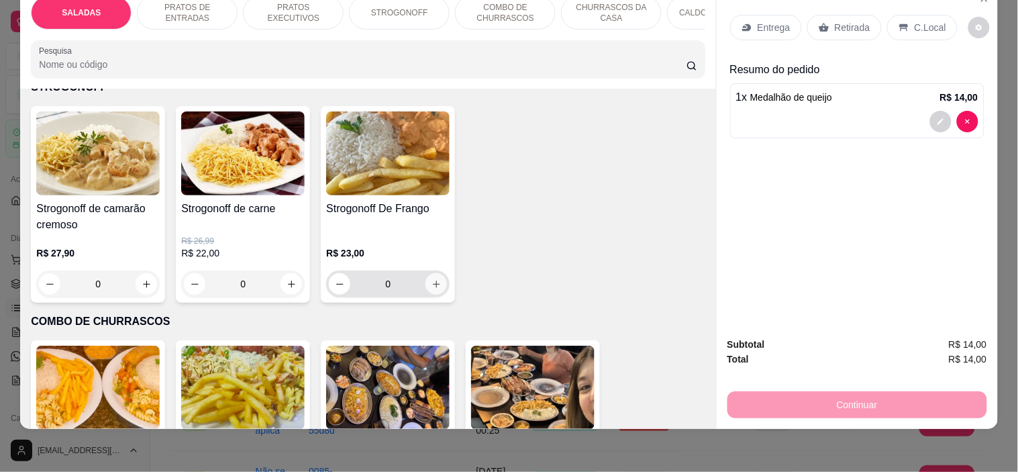
click at [440, 273] on button "increase-product-quantity" at bounding box center [436, 283] width 21 height 21
type input "1"
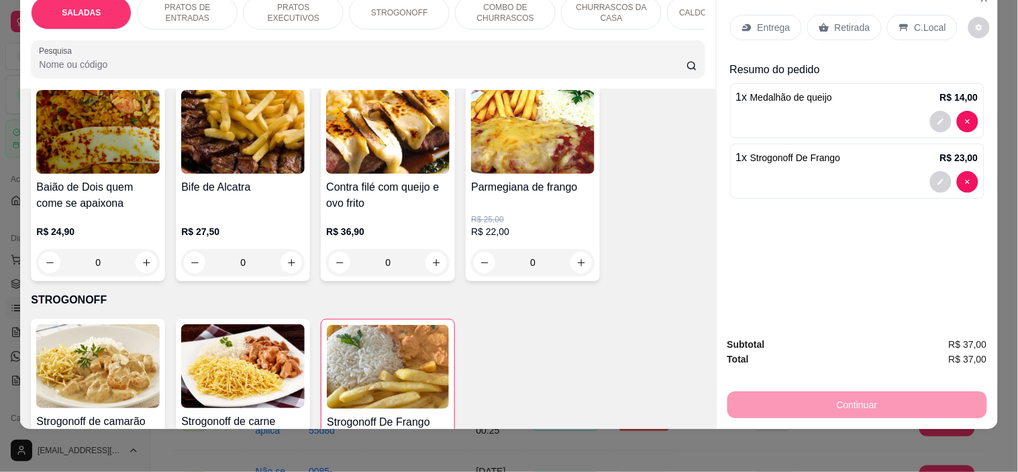
scroll to position [895, 0]
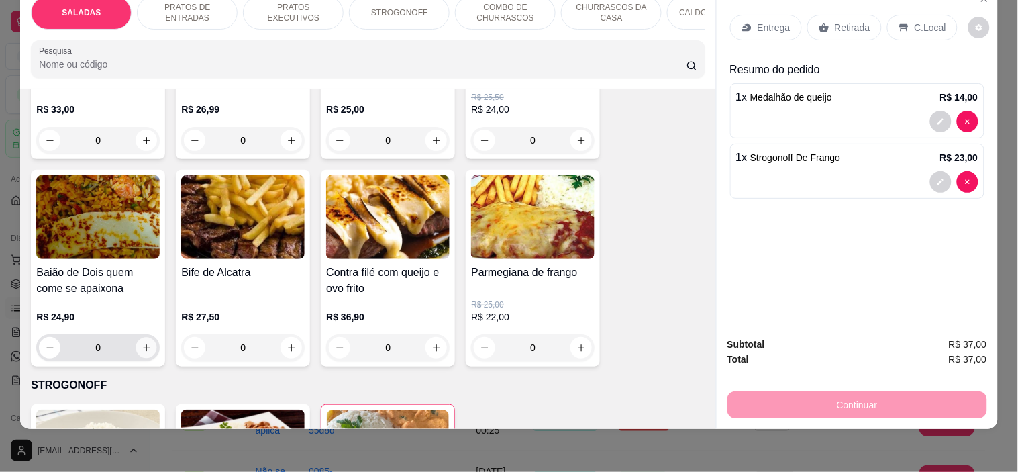
click at [139, 338] on button "increase-product-quantity" at bounding box center [146, 348] width 21 height 21
type input "1"
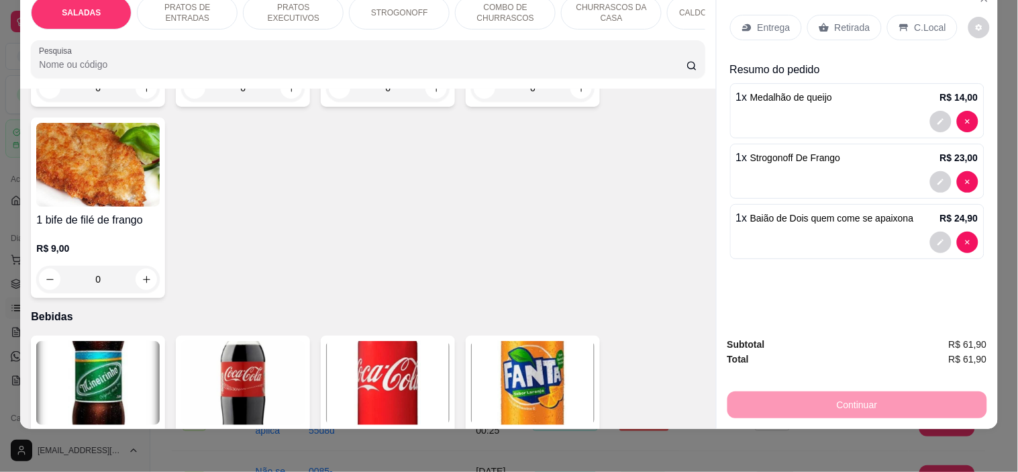
scroll to position [3357, 0]
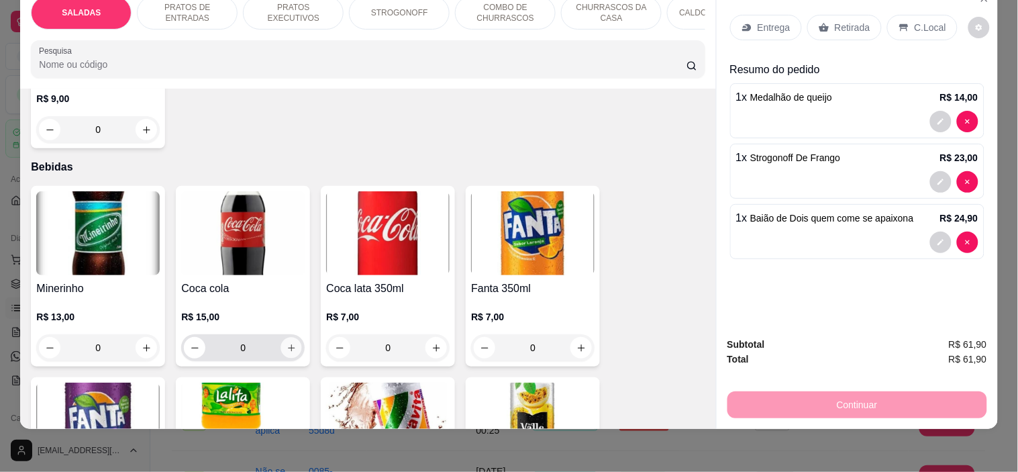
click at [287, 343] on icon "increase-product-quantity" at bounding box center [292, 348] width 10 height 10
type input "1"
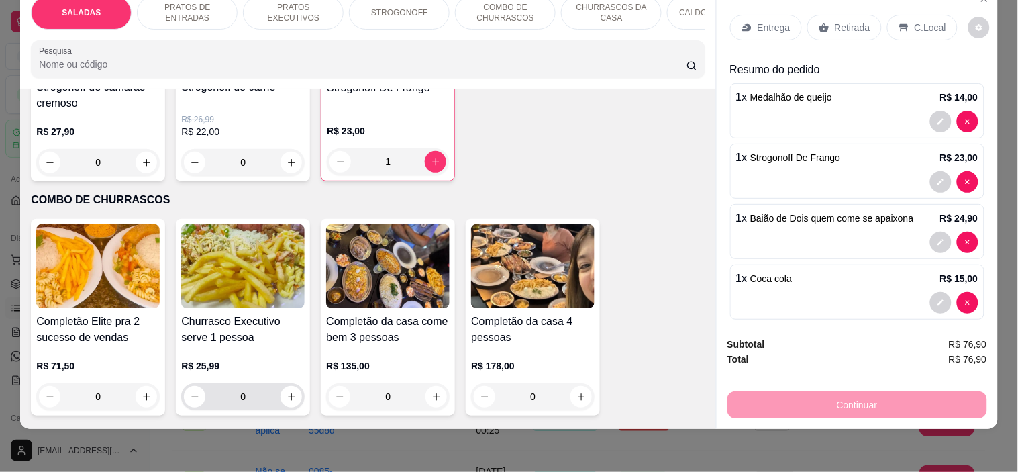
scroll to position [1343, 0]
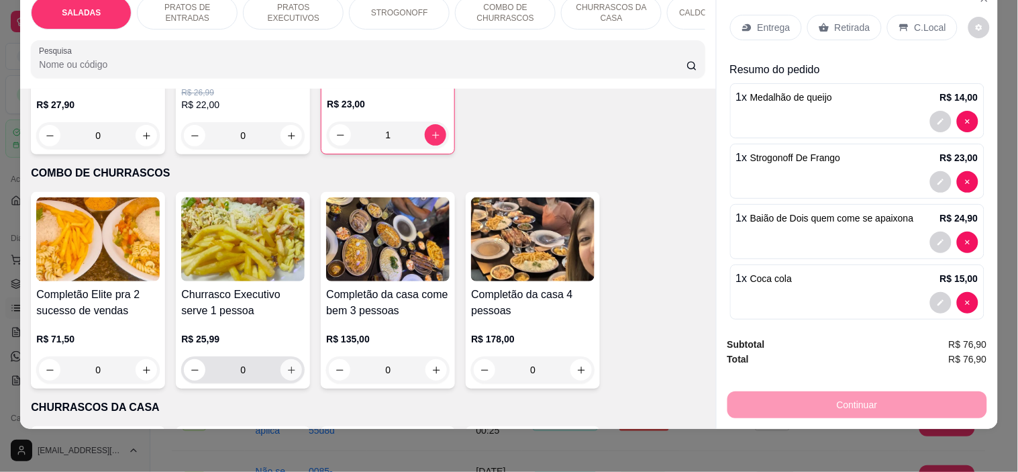
click at [289, 365] on icon "increase-product-quantity" at bounding box center [292, 370] width 10 height 10
type input "1"
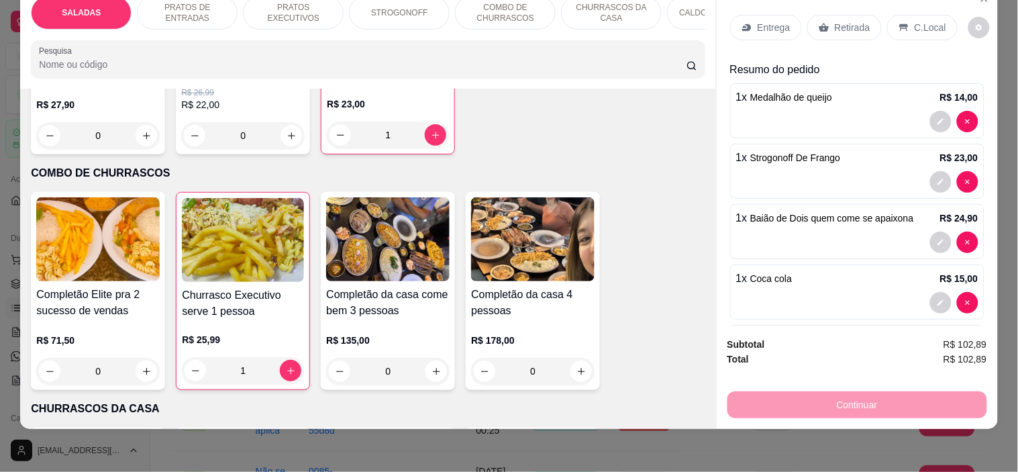
click at [768, 431] on div "SALADAS PRATOS DE ENTRADAS PRATOS EXECUTIVOS STROGONOFF COMBO DE CHURRASCOS CHU…" at bounding box center [509, 236] width 1018 height 472
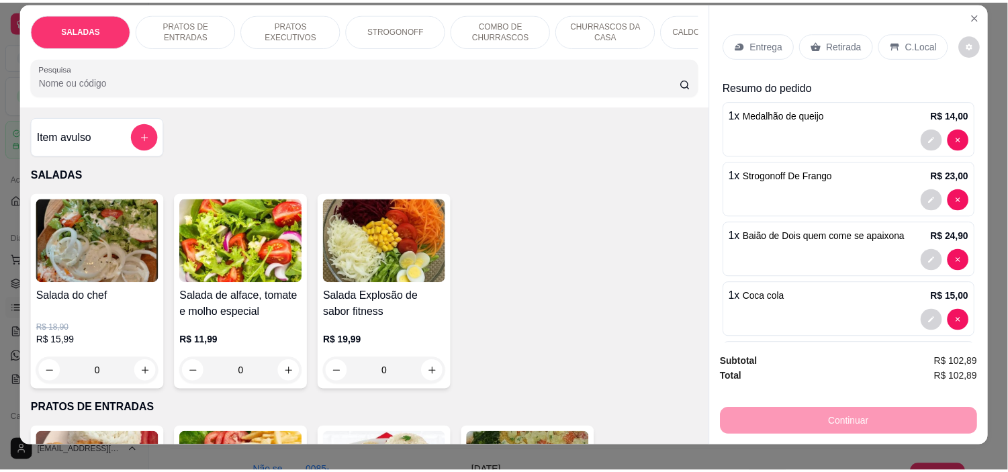
scroll to position [0, 0]
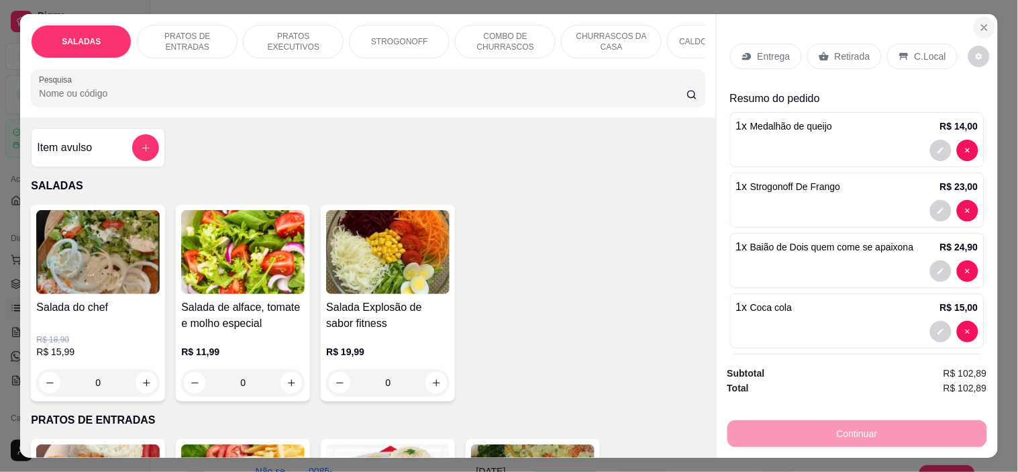
click at [984, 18] on button "Close" at bounding box center [984, 27] width 21 height 21
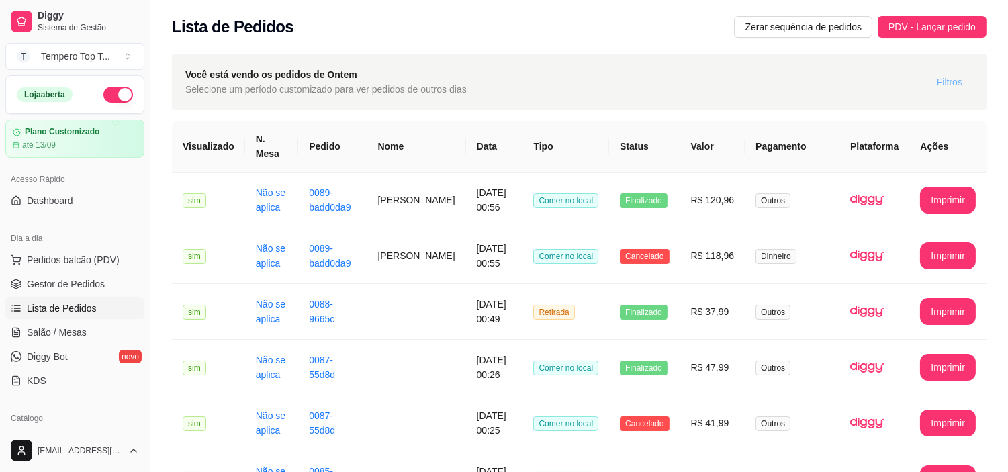
click at [947, 81] on span "Filtros" at bounding box center [950, 82] width 26 height 15
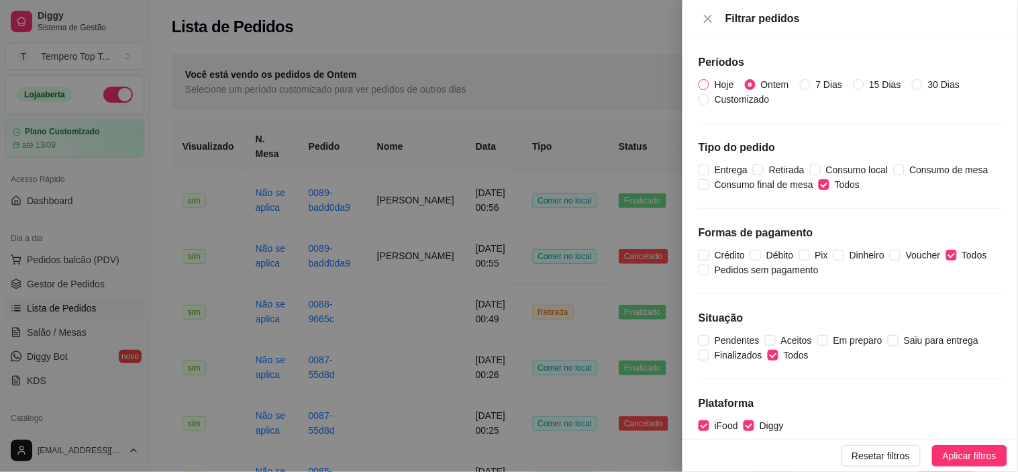
click at [712, 85] on span "Hoje" at bounding box center [725, 84] width 30 height 15
click at [710, 85] on input "Hoje" at bounding box center [704, 84] width 11 height 11
radio input "true"
radio input "false"
click at [936, 457] on button "Aplicar filtros" at bounding box center [970, 455] width 75 height 21
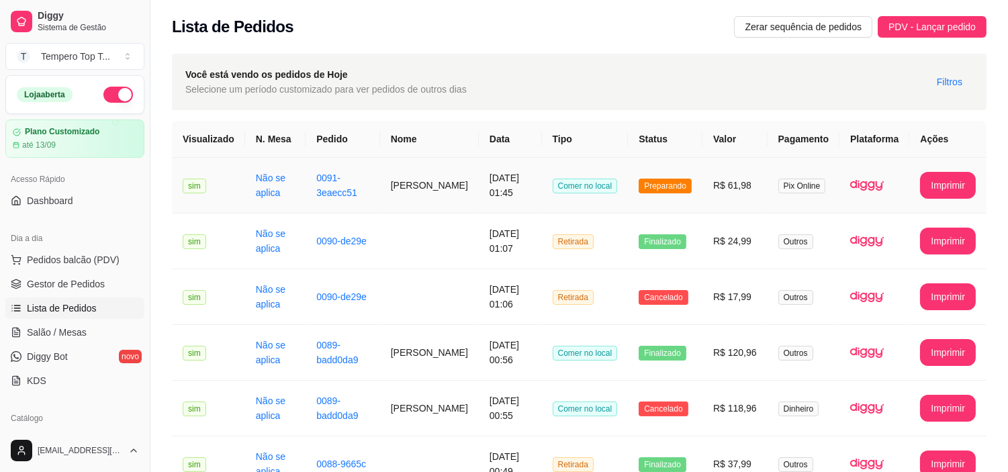
click at [754, 196] on td "R$ 61,98" at bounding box center [734, 186] width 65 height 56
click at [933, 21] on span "PDV - Lançar pedido" at bounding box center [931, 26] width 87 height 15
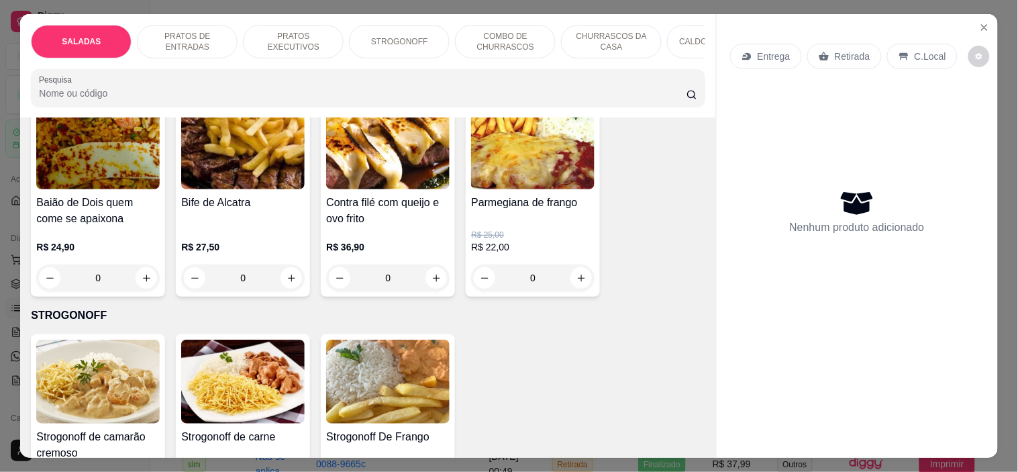
scroll to position [969, 0]
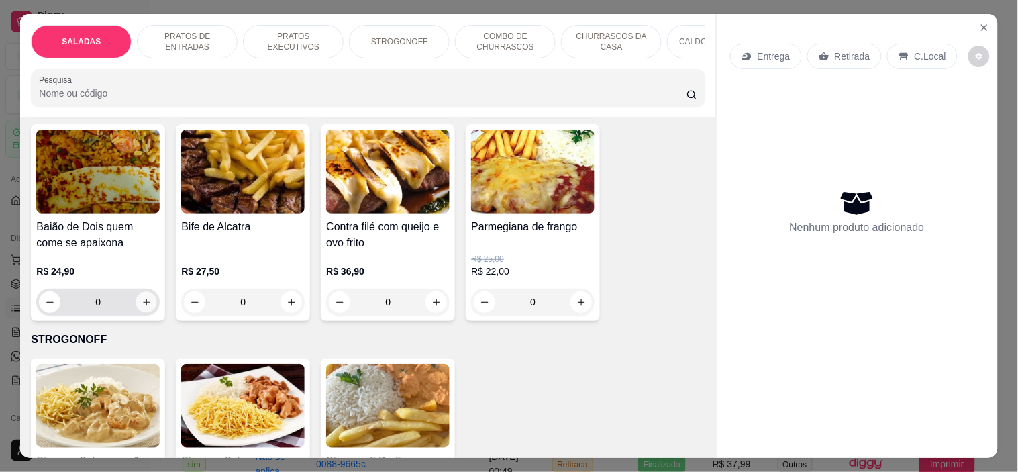
click at [136, 292] on button "increase-product-quantity" at bounding box center [146, 302] width 21 height 21
type input "1"
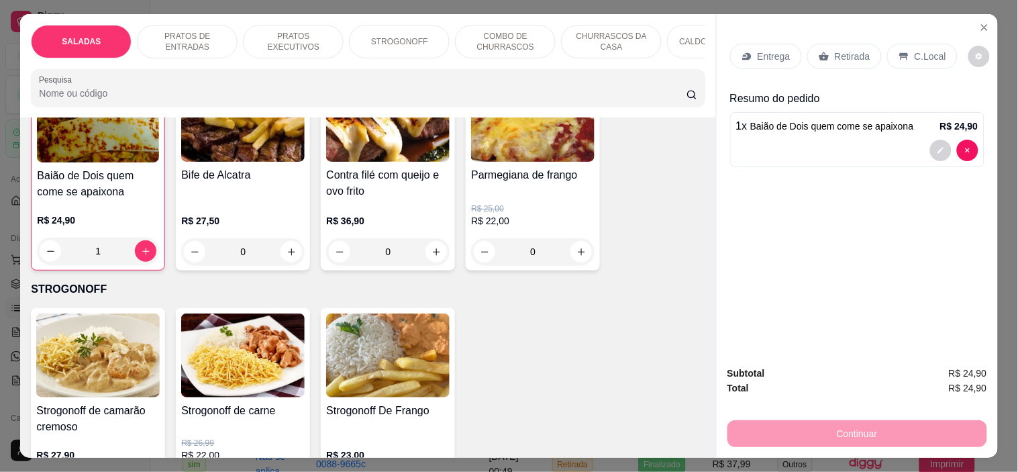
scroll to position [1119, 0]
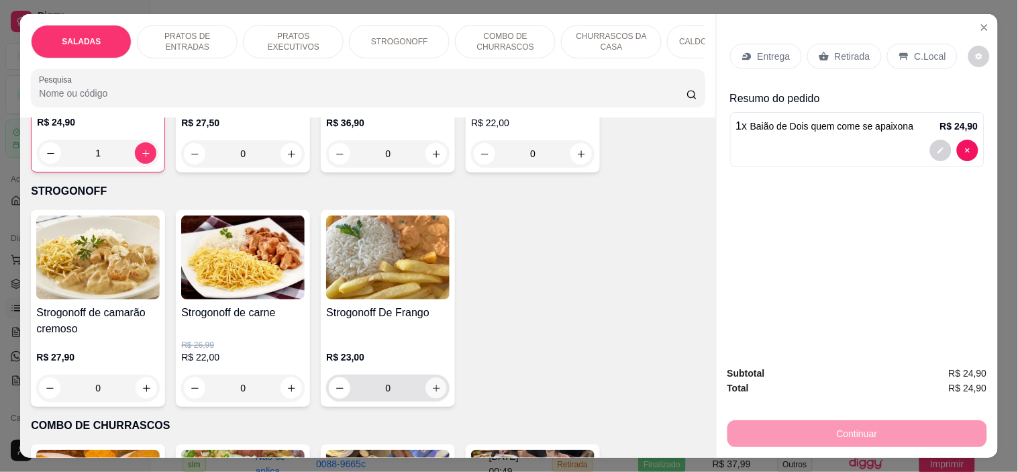
click at [432, 383] on icon "increase-product-quantity" at bounding box center [437, 388] width 10 height 10
type input "1"
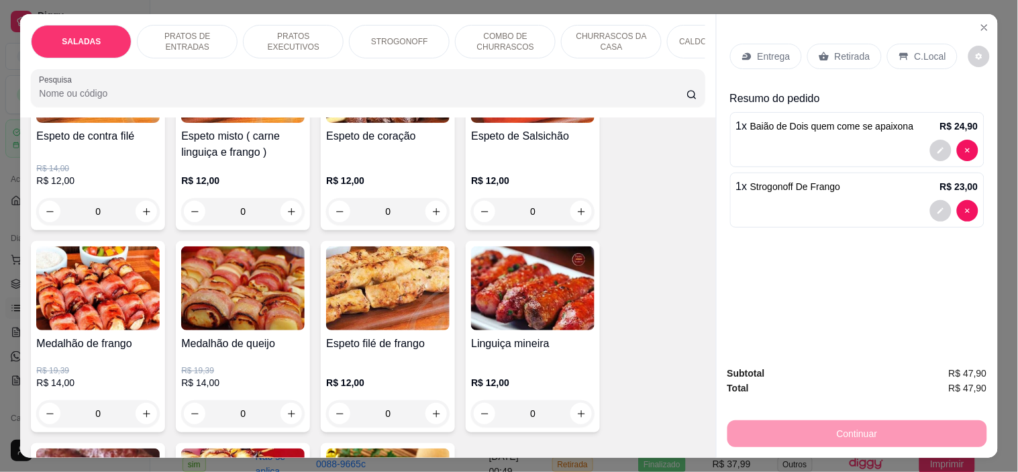
scroll to position [1791, 0]
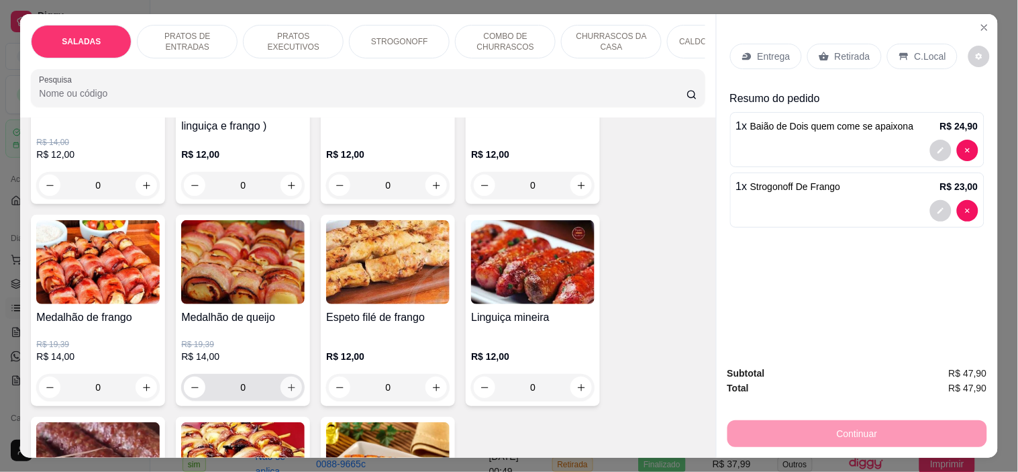
click at [290, 383] on icon "increase-product-quantity" at bounding box center [292, 388] width 10 height 10
type input "1"
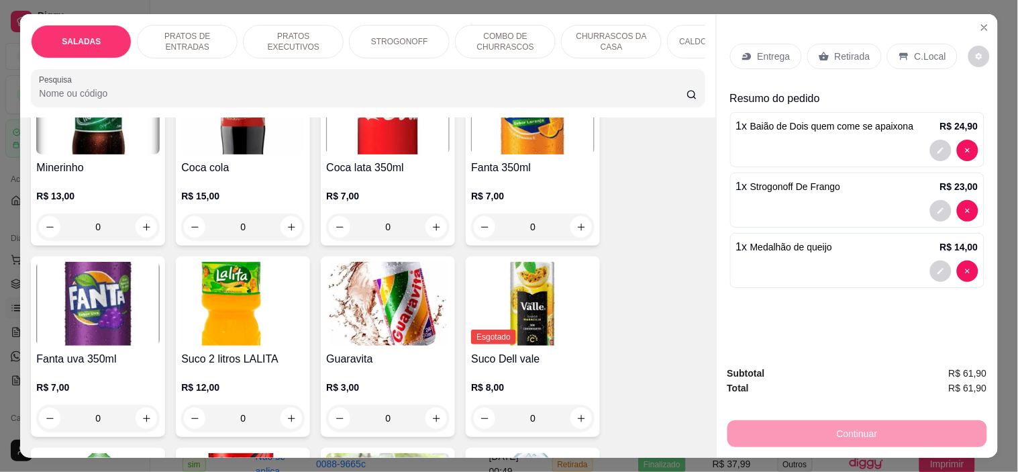
scroll to position [3432, 0]
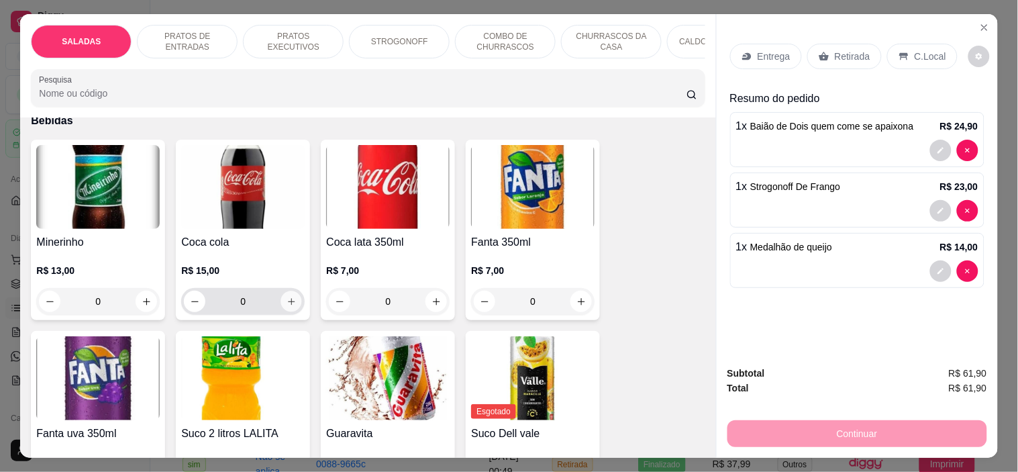
click at [287, 297] on icon "increase-product-quantity" at bounding box center [292, 302] width 10 height 10
type input "1"
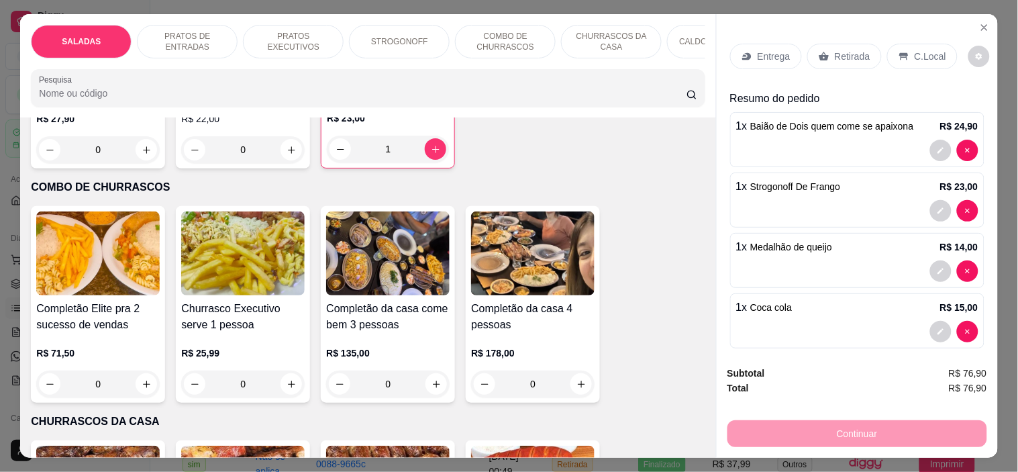
scroll to position [1492, 0]
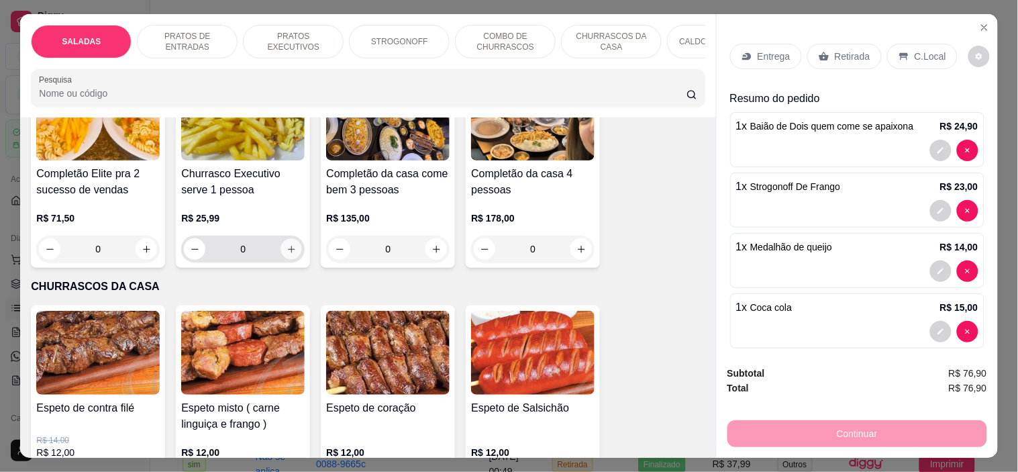
click at [292, 239] on button "increase-product-quantity" at bounding box center [291, 249] width 21 height 21
type input "1"
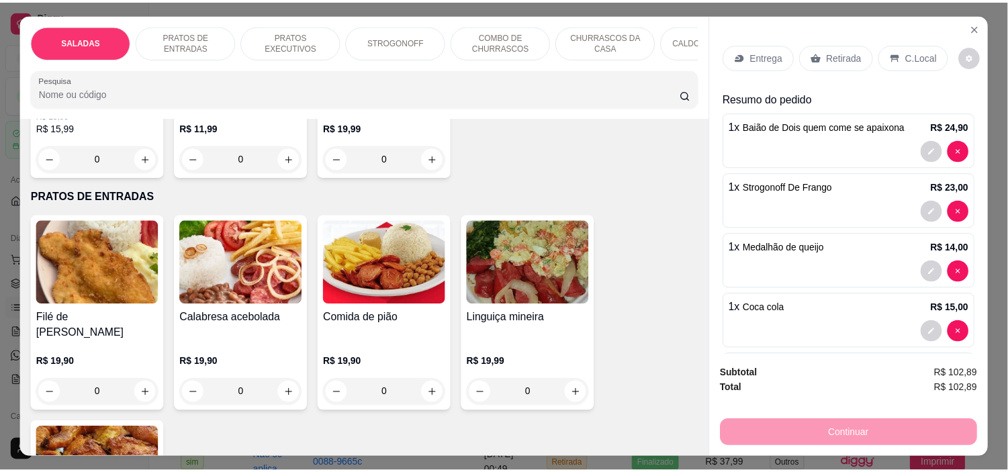
scroll to position [0, 0]
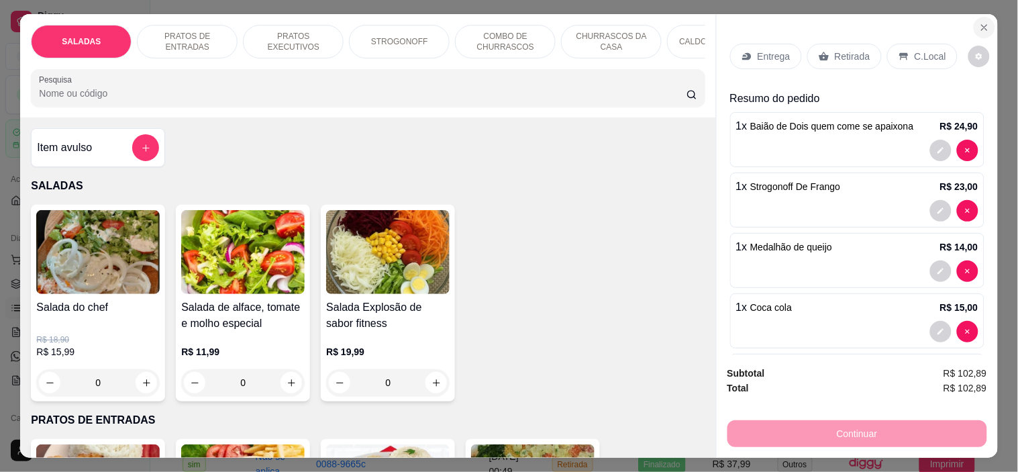
click at [984, 22] on icon "Close" at bounding box center [985, 27] width 11 height 11
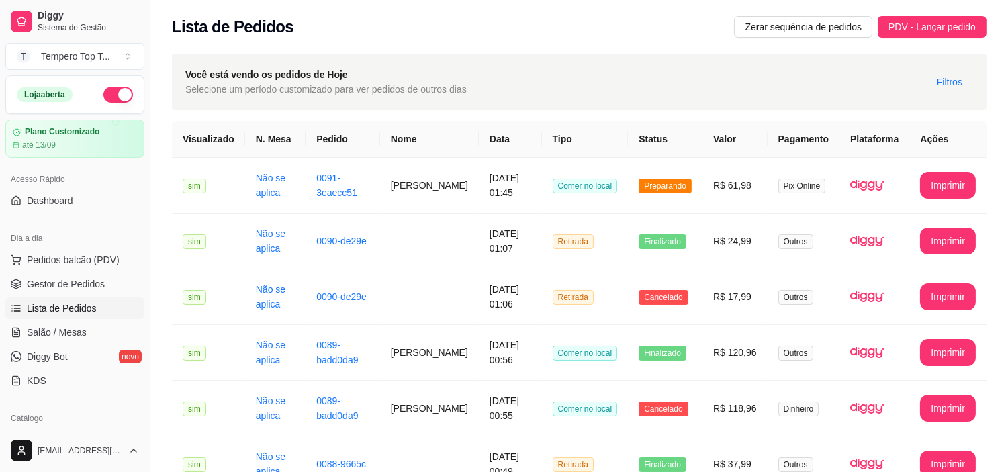
drag, startPoint x: 596, startPoint y: 21, endPoint x: 596, endPoint y: 64, distance: 43.0
click at [596, 21] on div "Lista de Pedidos Zerar sequência de pedidos PDV - Lançar pedido" at bounding box center [579, 26] width 814 height 21
click at [942, 78] on span "Filtros" at bounding box center [950, 82] width 26 height 15
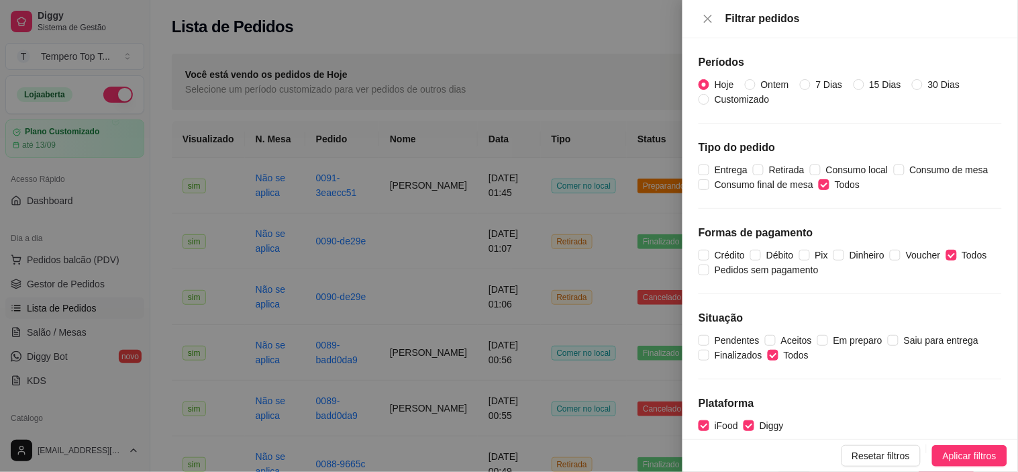
click at [714, 83] on span "Hoje" at bounding box center [725, 84] width 30 height 15
click at [710, 83] on input "Hoje" at bounding box center [704, 84] width 11 height 11
click at [641, 67] on div at bounding box center [509, 236] width 1018 height 472
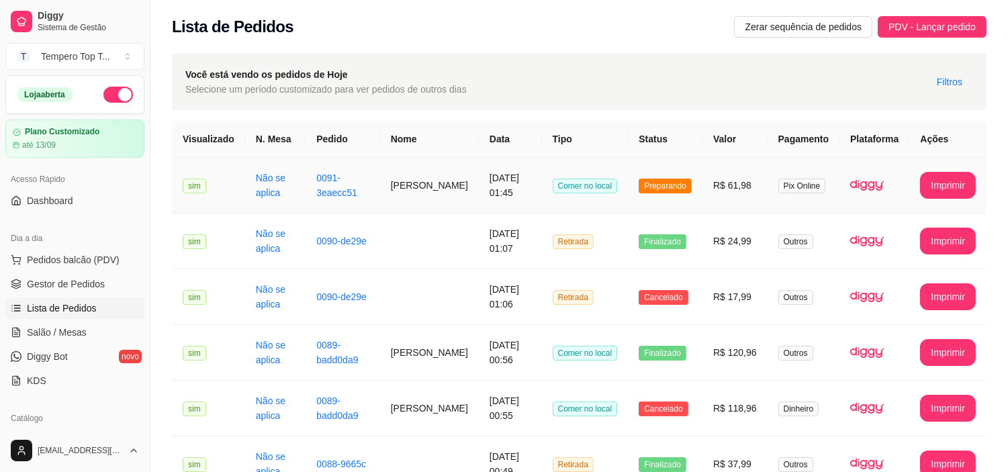
click at [743, 197] on td "R$ 61,98" at bounding box center [734, 186] width 65 height 56
click at [727, 350] on td "R$ 120,96" at bounding box center [734, 353] width 65 height 56
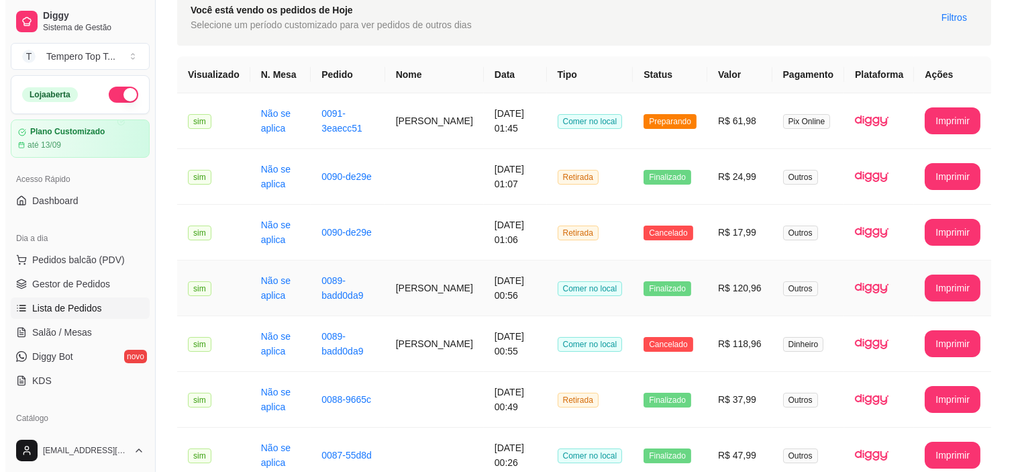
scroll to position [149, 0]
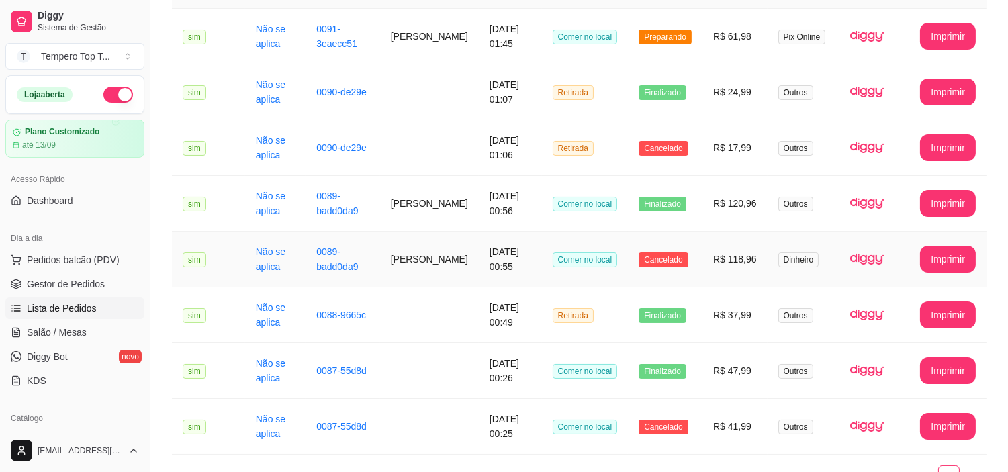
click at [760, 248] on td "R$ 118,96" at bounding box center [734, 260] width 65 height 56
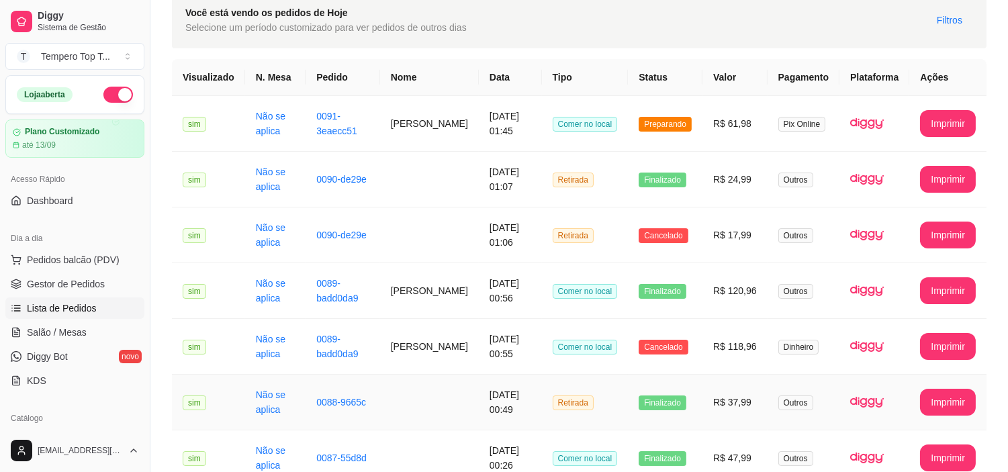
scroll to position [0, 0]
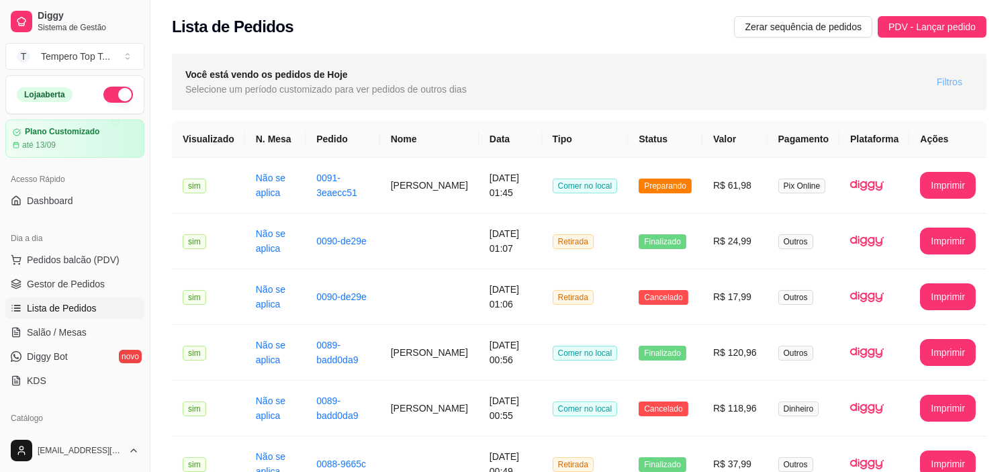
click at [951, 85] on span "Filtros" at bounding box center [950, 82] width 26 height 15
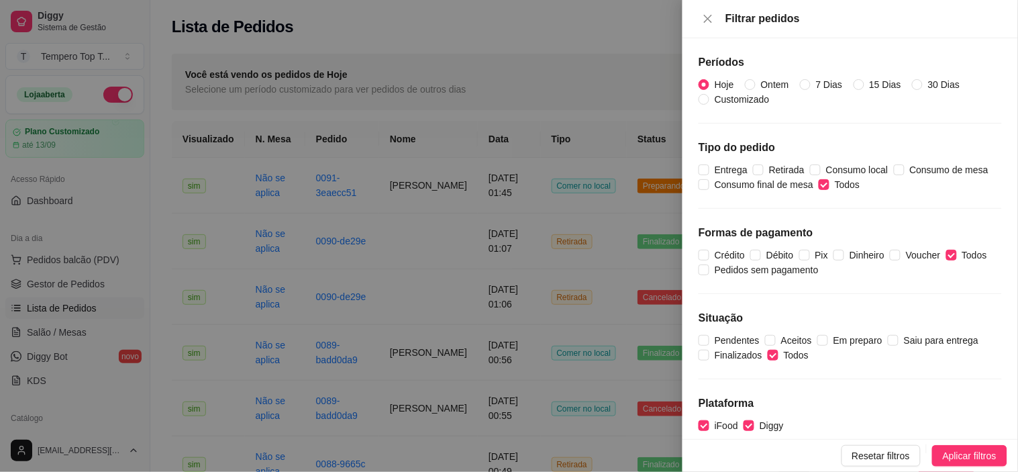
click at [598, 332] on div at bounding box center [509, 236] width 1018 height 472
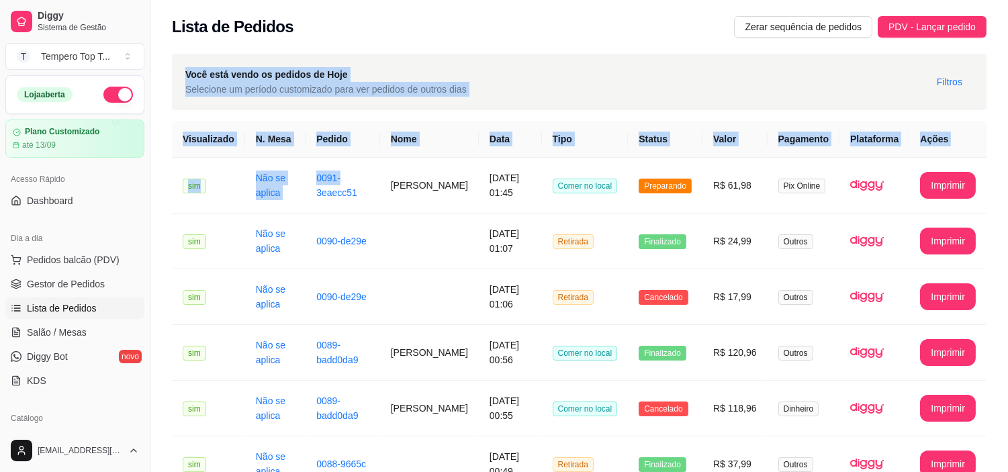
drag, startPoint x: 348, startPoint y: 171, endPoint x: 312, endPoint y: -59, distance: 233.0
click at [312, 0] on html "Diggy Sistema de Gestão T Tempero Top T ... Loja aberta Plano Customizado até 1…" at bounding box center [504, 236] width 1008 height 472
click at [493, 148] on th "Data" at bounding box center [510, 139] width 63 height 37
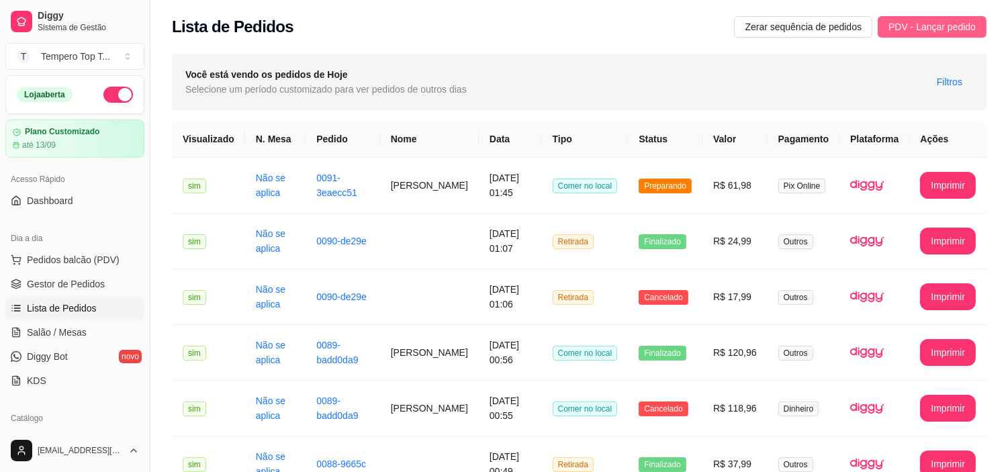
click at [914, 19] on span "PDV - Lançar pedido" at bounding box center [931, 26] width 87 height 15
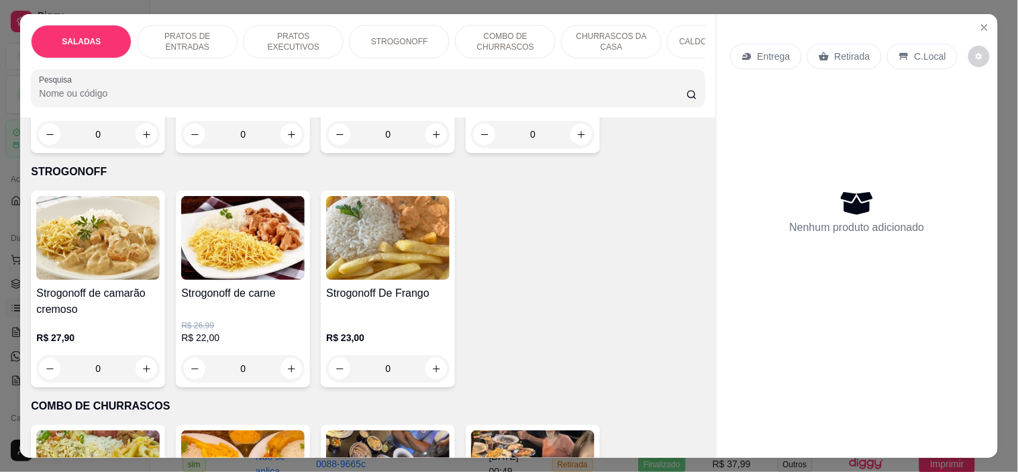
scroll to position [1343, 0]
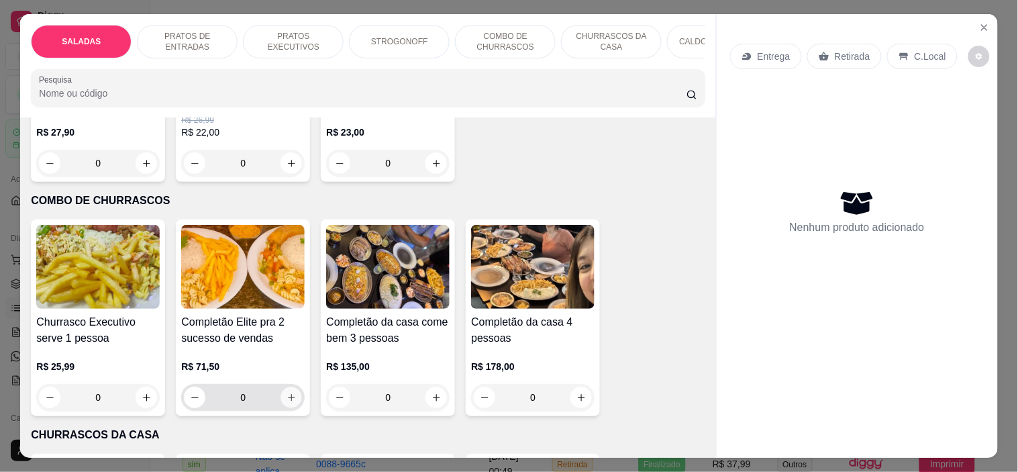
click at [290, 393] on icon "increase-product-quantity" at bounding box center [292, 398] width 10 height 10
type input "1"
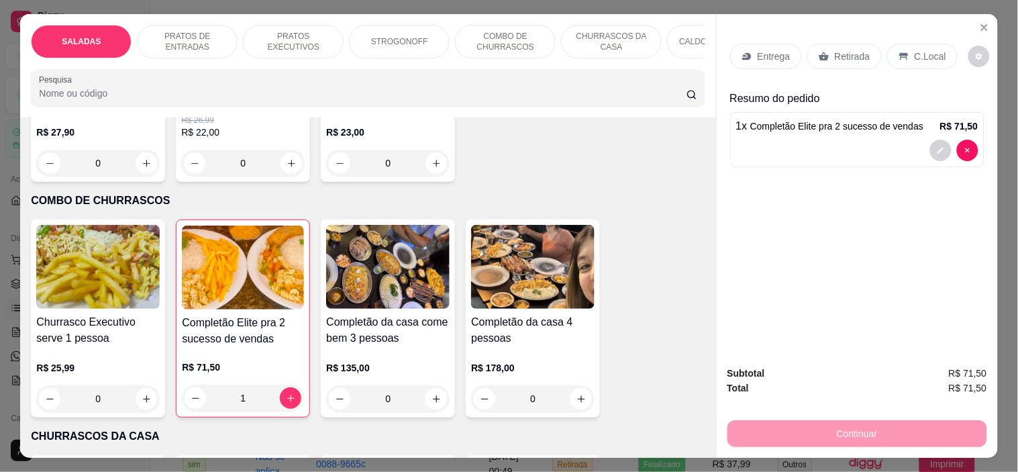
click at [922, 44] on div "C.Local" at bounding box center [923, 57] width 70 height 26
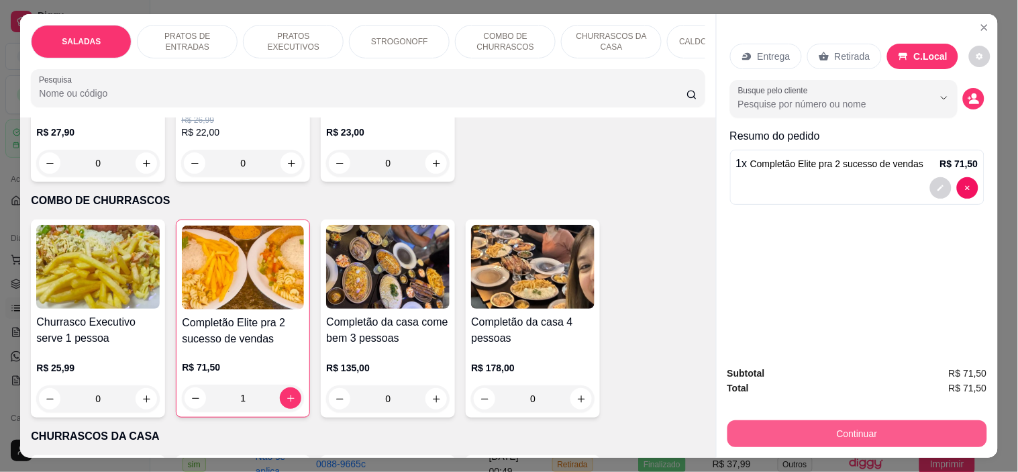
click at [830, 424] on button "Continuar" at bounding box center [858, 433] width 260 height 27
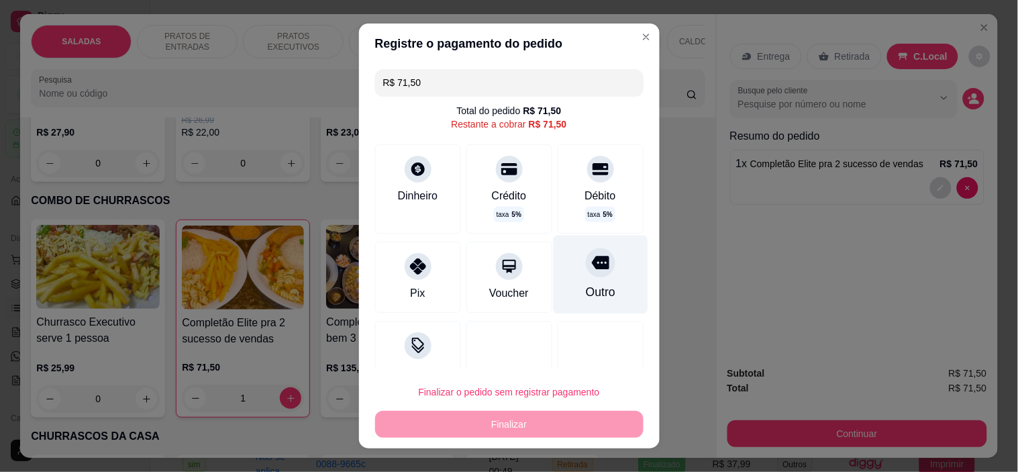
click at [596, 271] on div "Outro" at bounding box center [600, 275] width 95 height 79
type input "R$ 0,00"
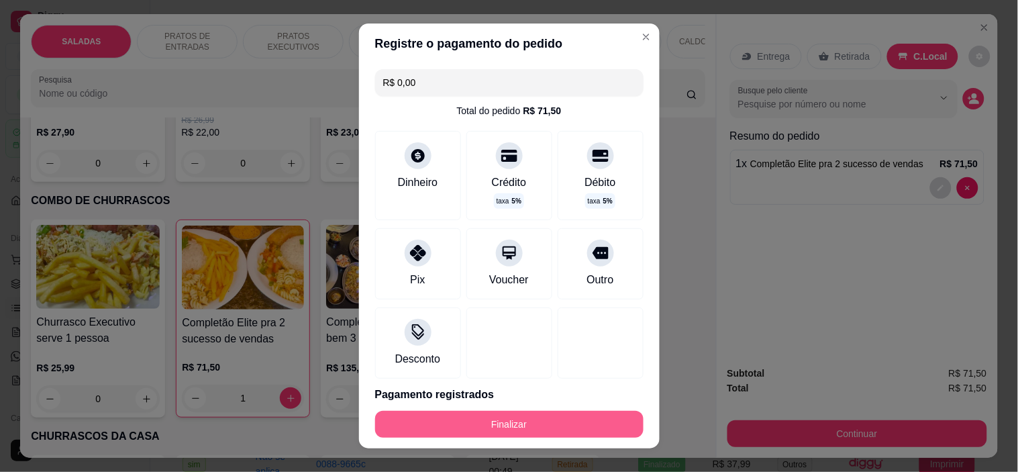
click at [531, 424] on button "Finalizar" at bounding box center [509, 424] width 269 height 27
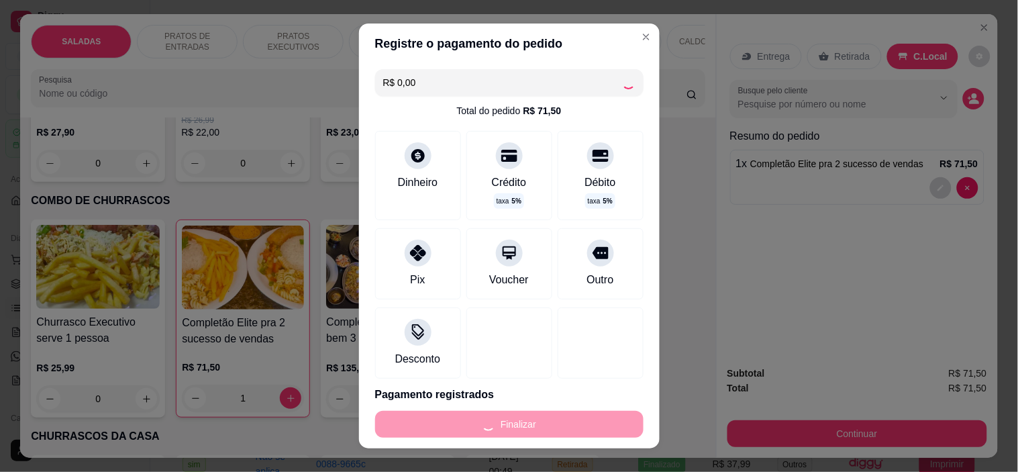
type input "0"
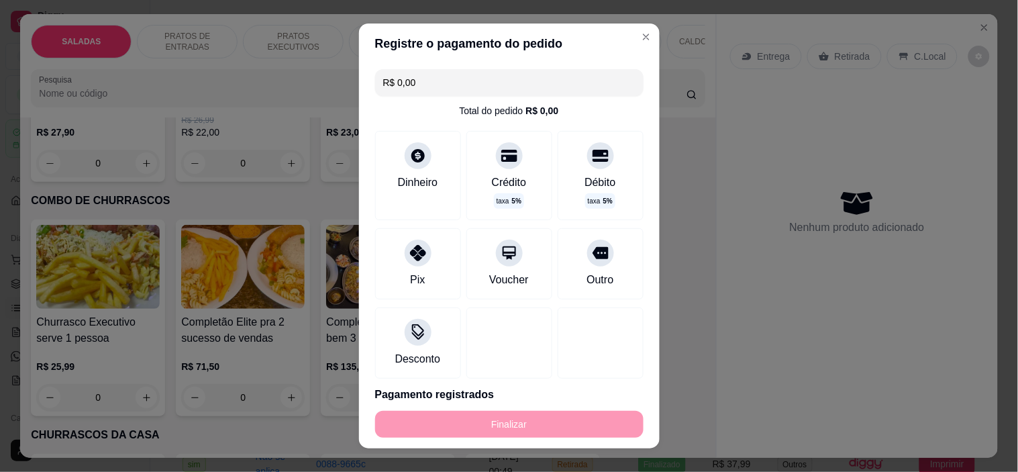
type input "-R$ 71,50"
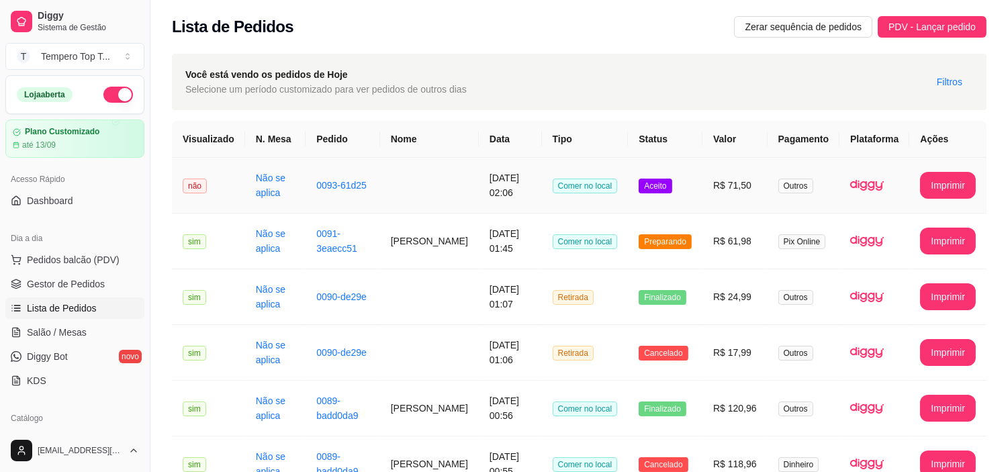
click at [759, 185] on td "R$ 71,50" at bounding box center [734, 186] width 65 height 56
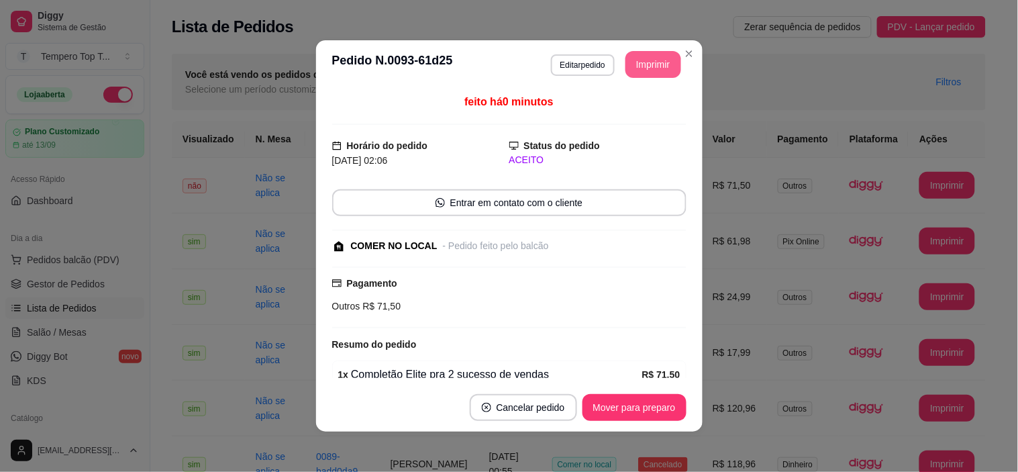
click at [643, 58] on button "Imprimir" at bounding box center [654, 64] width 56 height 27
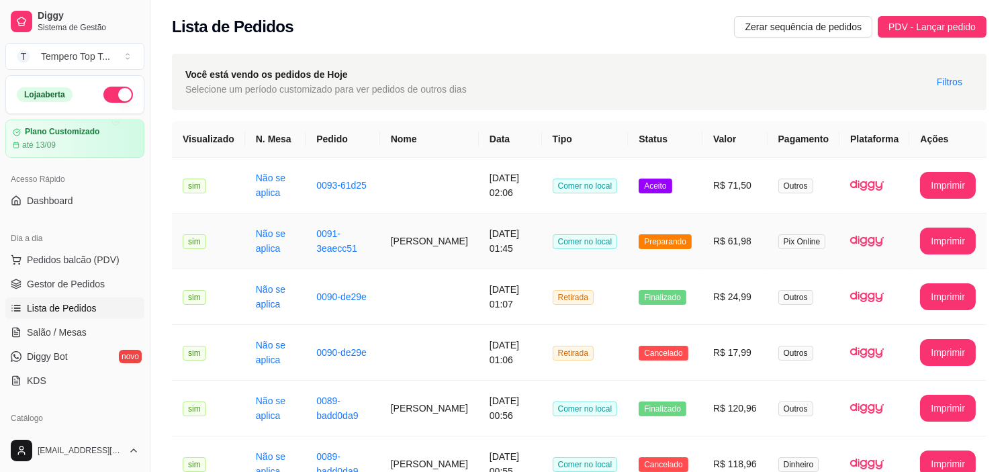
click at [516, 256] on td "[DATE] 01:45" at bounding box center [510, 241] width 63 height 56
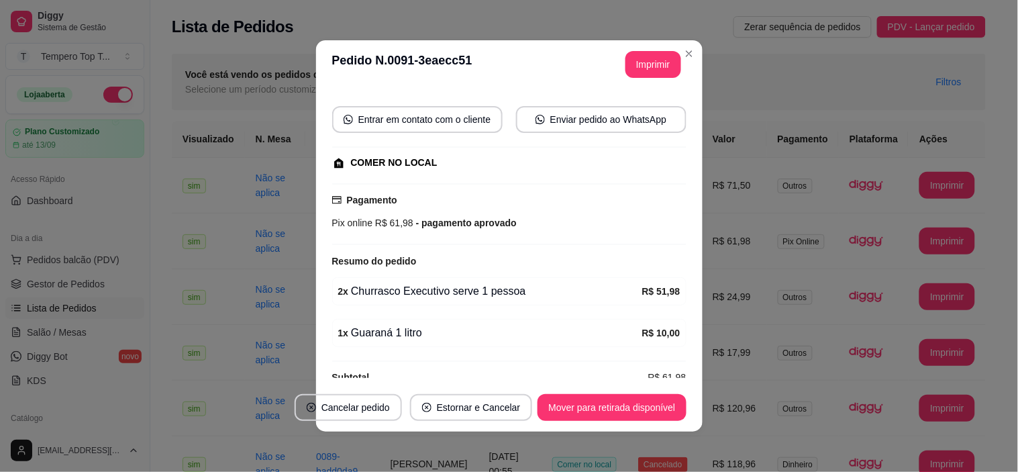
scroll to position [136, 0]
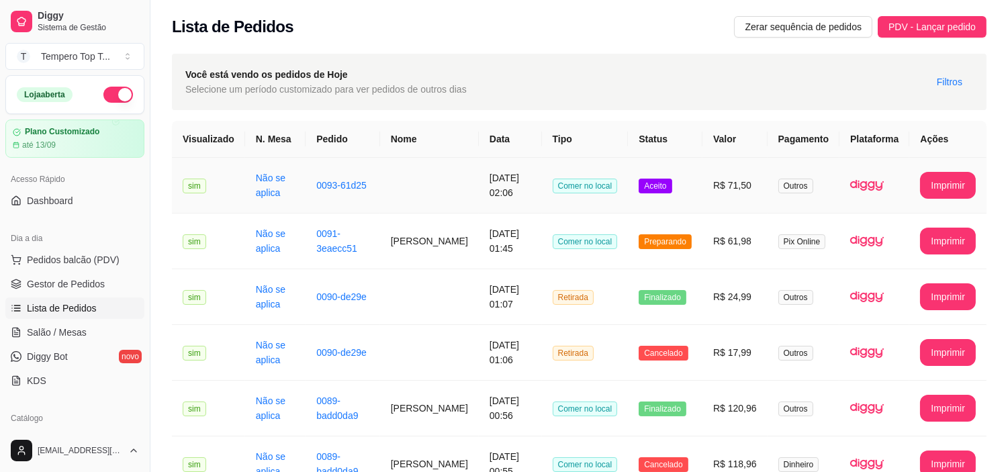
click at [726, 183] on td "R$ 71,50" at bounding box center [734, 186] width 65 height 56
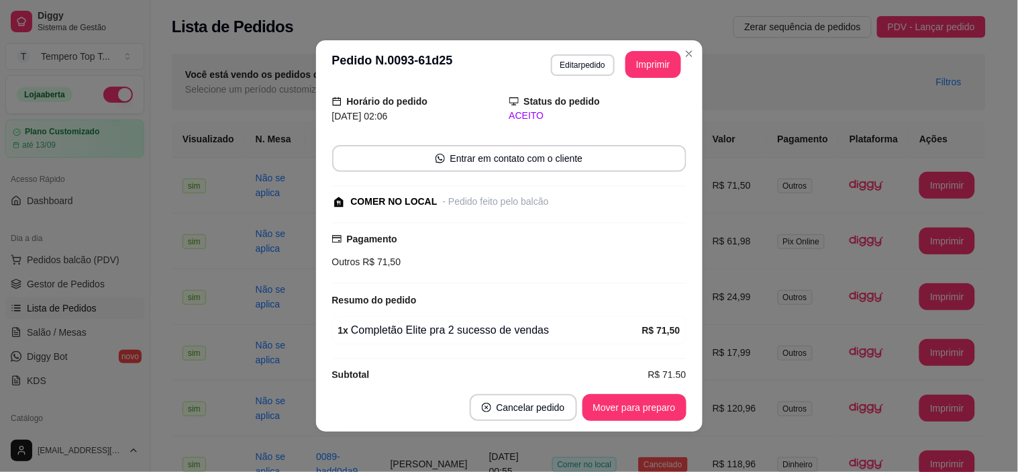
scroll to position [64, 0]
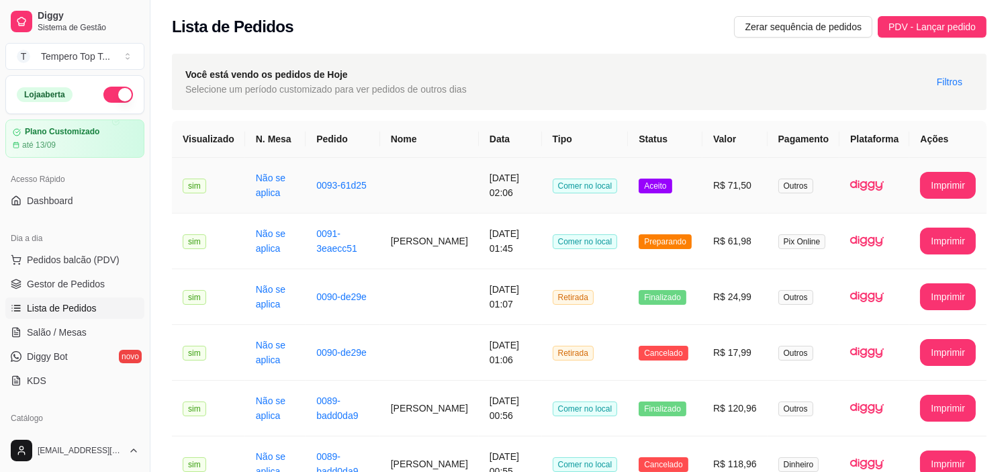
click at [715, 210] on td "R$ 71,50" at bounding box center [734, 186] width 65 height 56
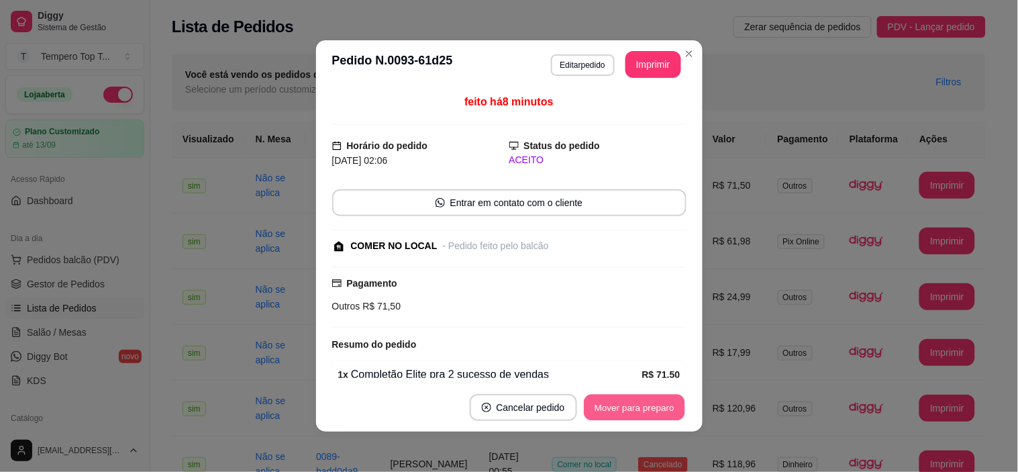
click at [608, 400] on button "Mover para preparo" at bounding box center [634, 408] width 101 height 26
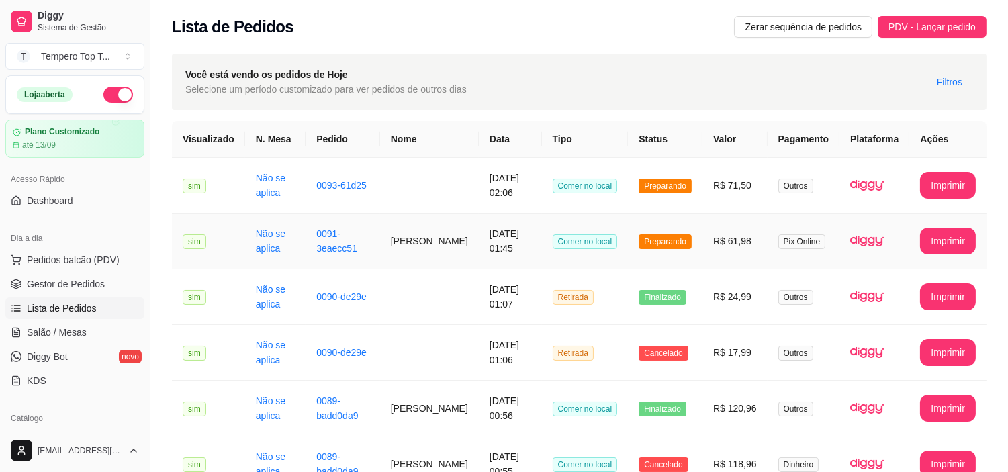
click at [697, 249] on td "Preparando" at bounding box center [665, 241] width 75 height 56
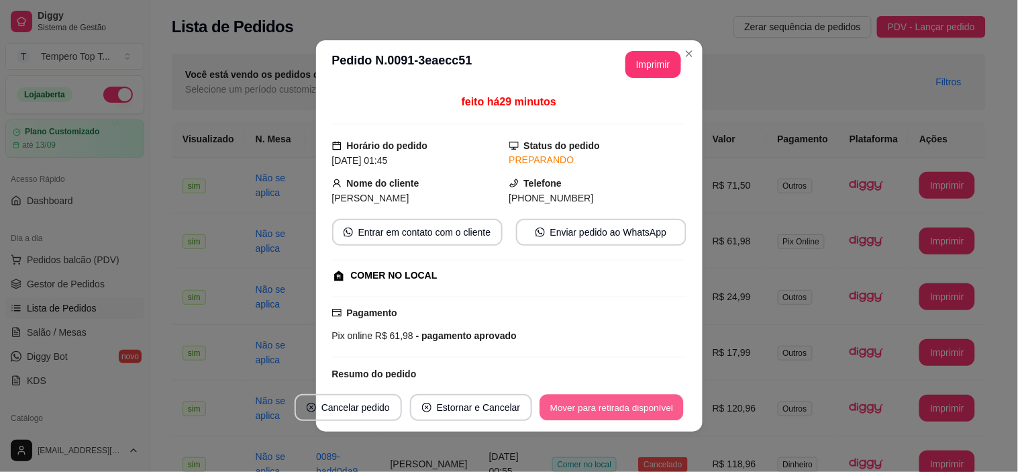
click at [599, 414] on button "Mover para retirada disponível" at bounding box center [612, 408] width 144 height 26
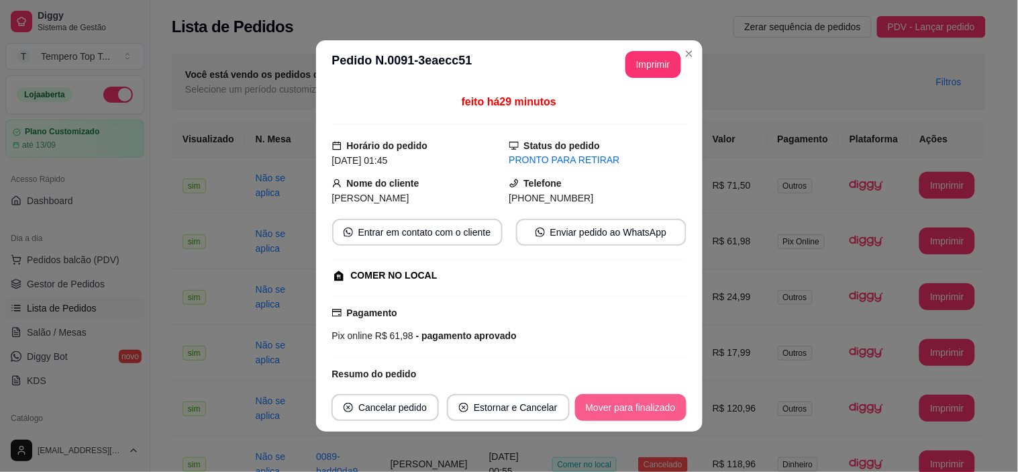
click at [585, 432] on div "**********" at bounding box center [509, 236] width 1018 height 472
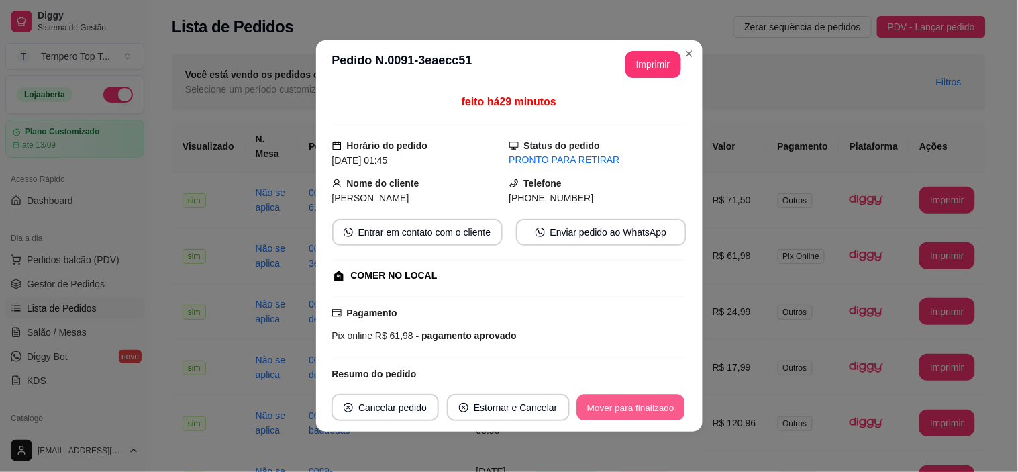
click at [626, 401] on button "Mover para finalizado" at bounding box center [631, 408] width 108 height 26
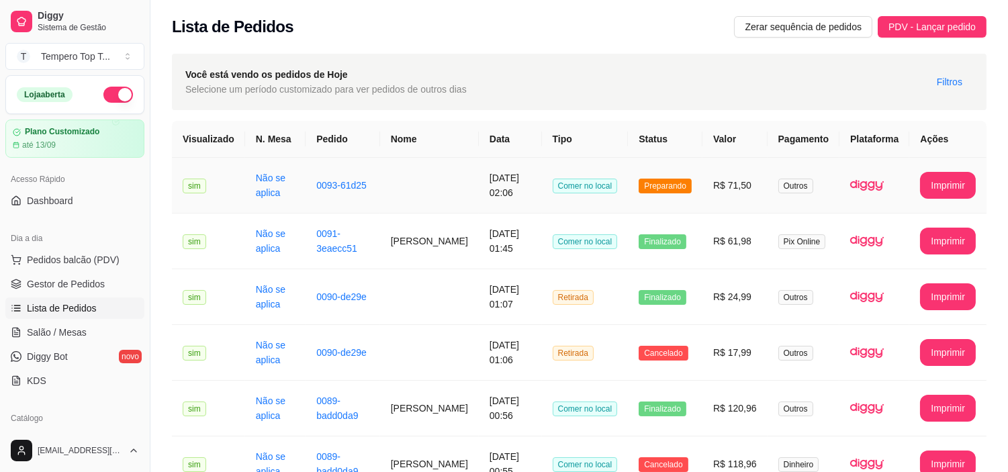
click at [667, 179] on span "Preparando" at bounding box center [664, 186] width 53 height 15
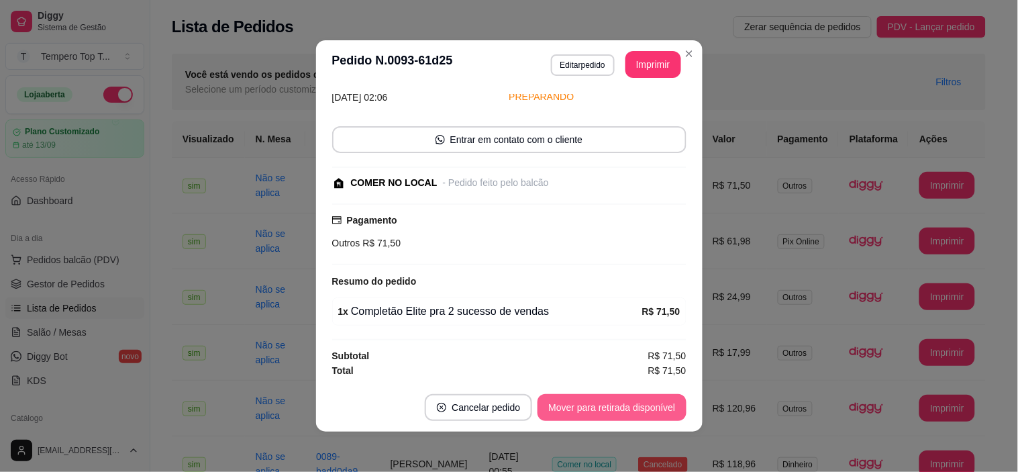
click at [610, 407] on button "Mover para retirada disponível" at bounding box center [612, 407] width 148 height 27
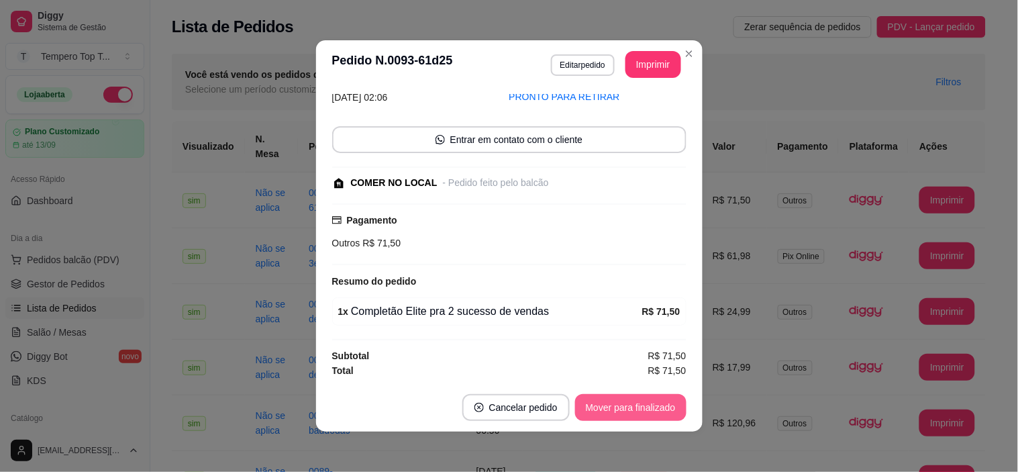
click at [607, 400] on button "Mover para finalizado" at bounding box center [630, 407] width 111 height 27
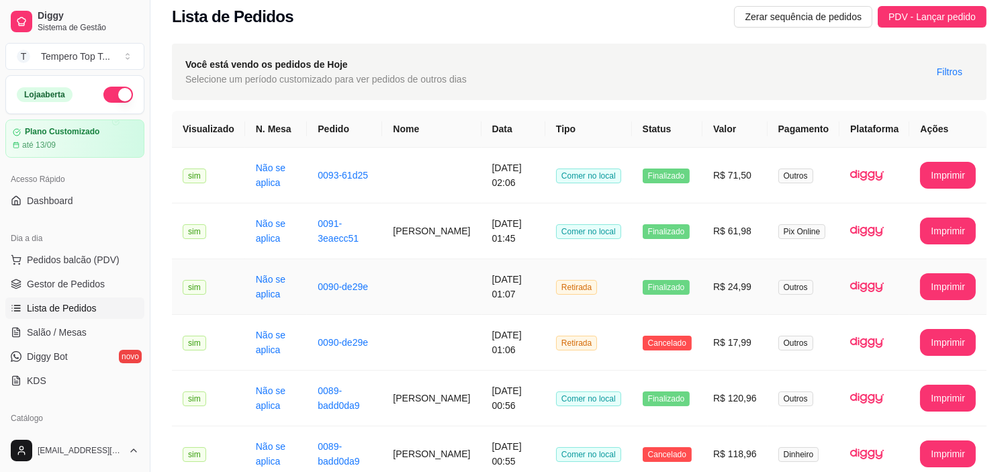
scroll to position [0, 0]
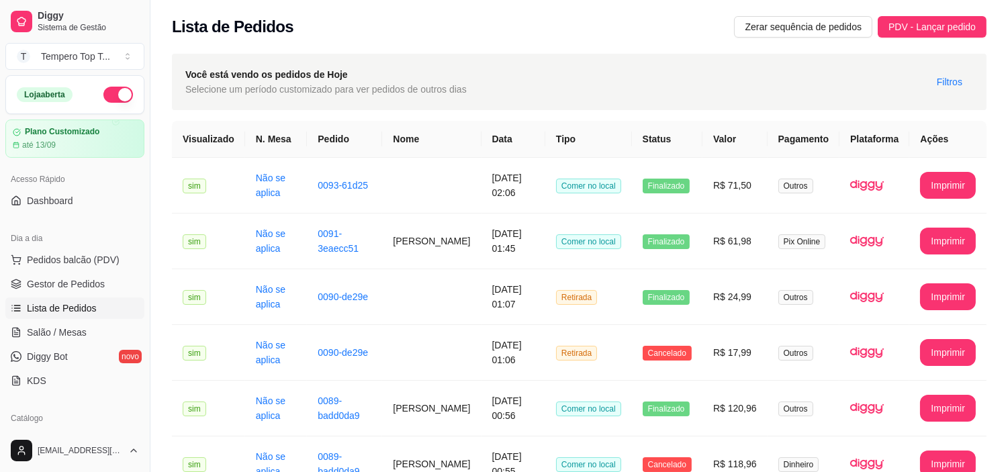
click at [104, 88] on button "button" at bounding box center [118, 95] width 30 height 16
